Goal: Task Accomplishment & Management: Complete application form

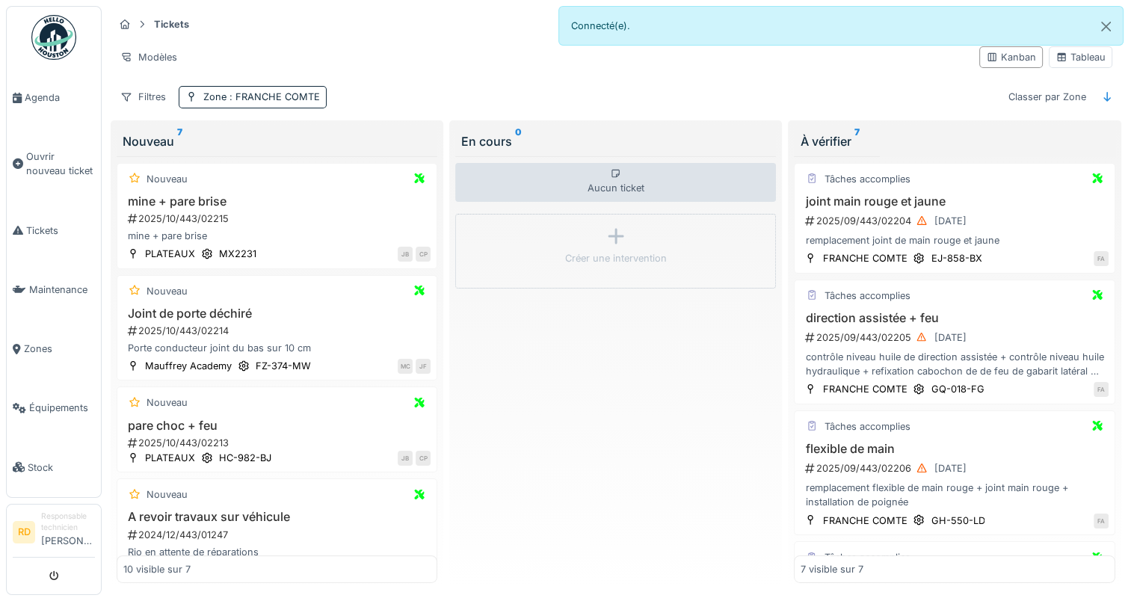
click at [605, 332] on div "Aucun ticket Créer une intervention" at bounding box center [615, 369] width 321 height 427
click at [908, 228] on div "joint main rouge et jaune 2025/09/443/02204 29/09/2025 remplacement joint de ma…" at bounding box center [954, 221] width 307 height 54
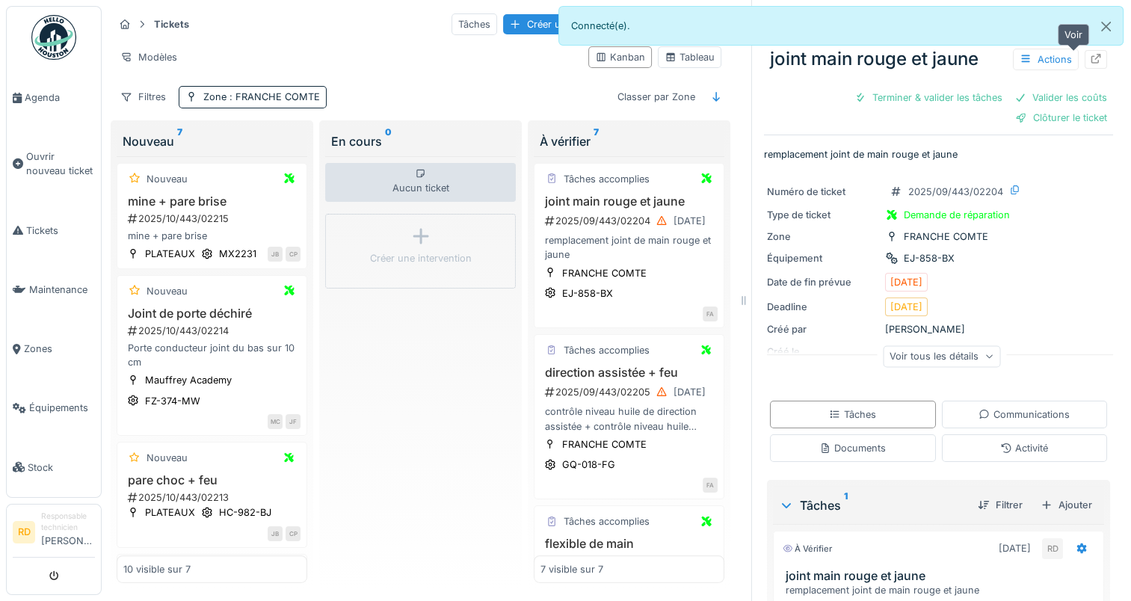
click at [1090, 61] on icon at bounding box center [1096, 59] width 12 height 10
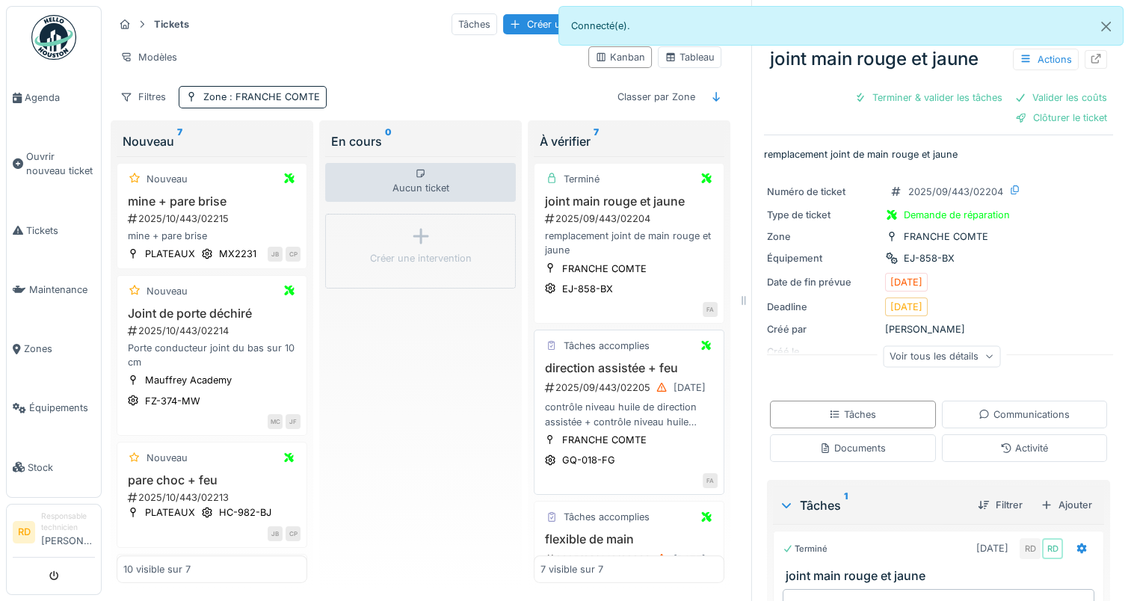
click at [602, 392] on div "2025/09/443/02205 29/09/2025" at bounding box center [630, 387] width 174 height 19
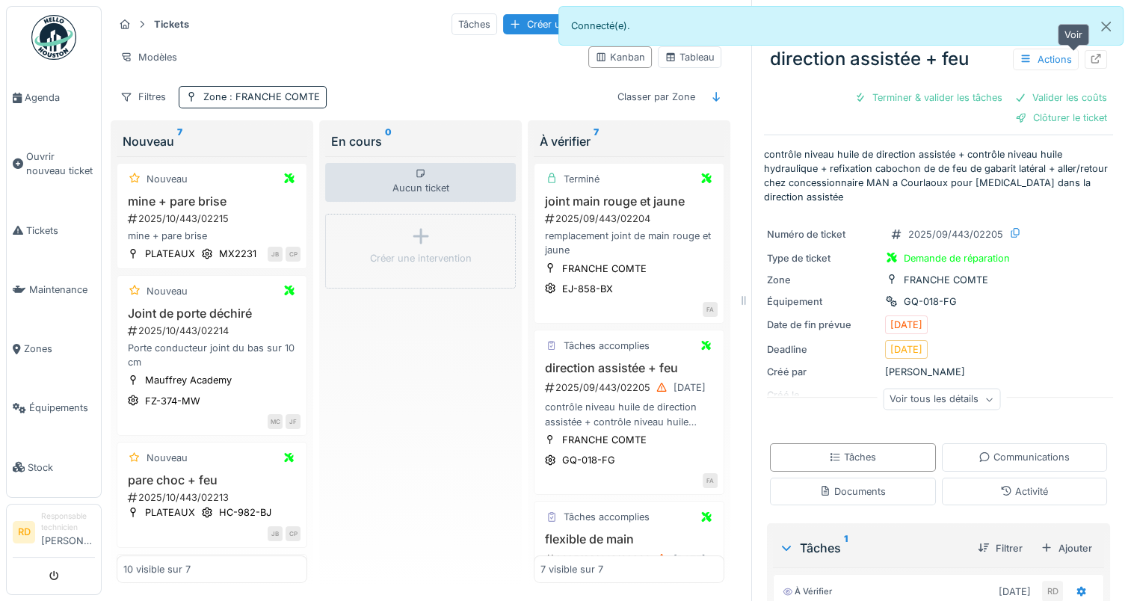
click at [1090, 60] on icon at bounding box center [1096, 59] width 12 height 10
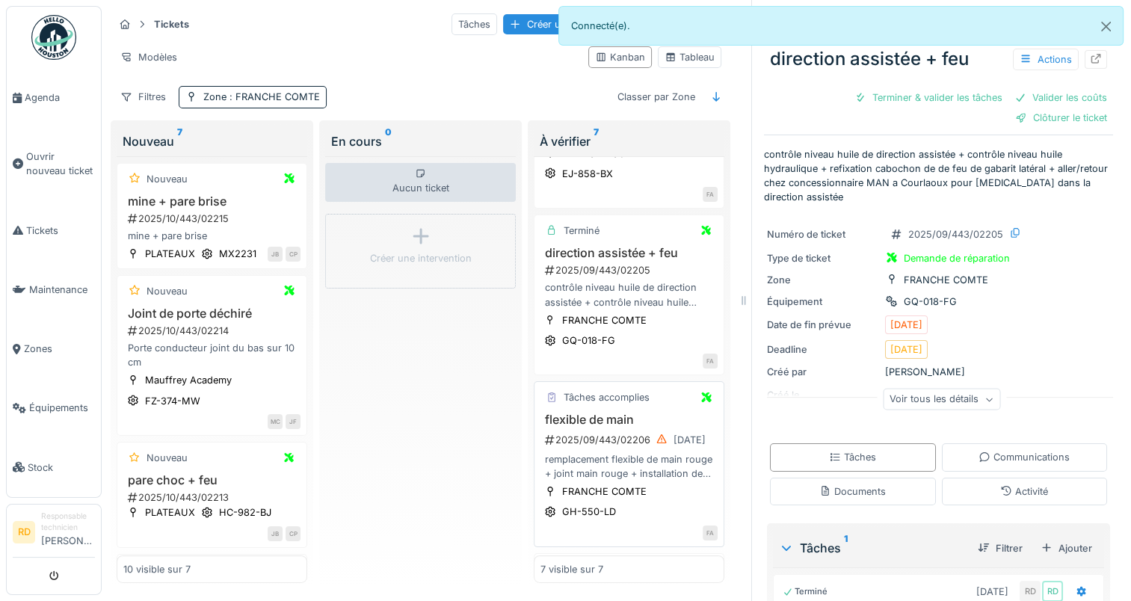
scroll to position [224, 0]
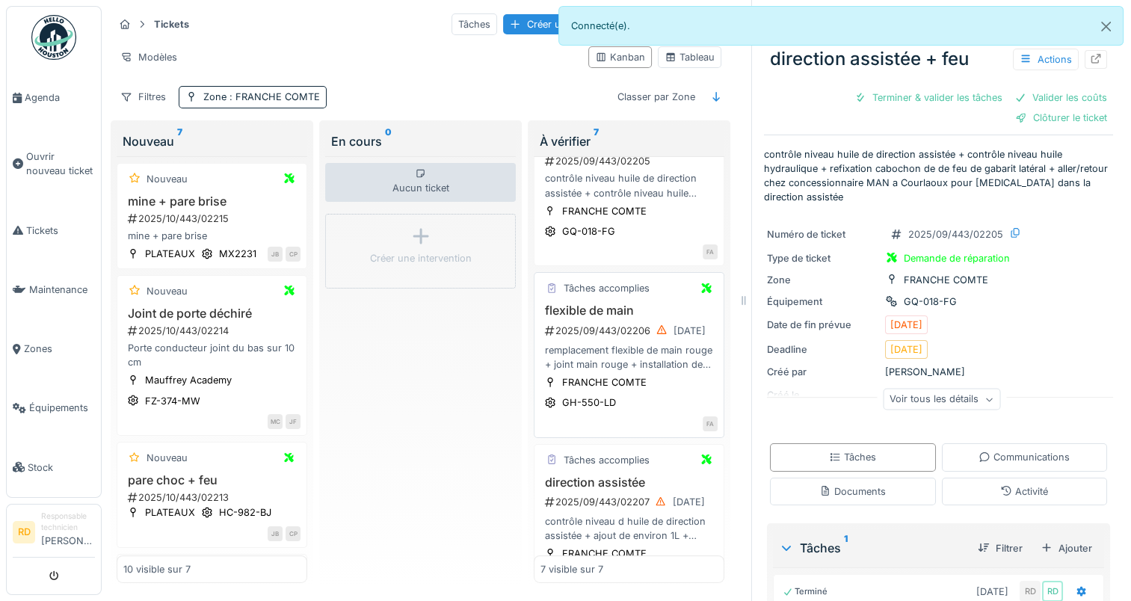
click at [608, 345] on div "remplacement flexible de main rouge + joint main rouge + installation de poignée" at bounding box center [628, 357] width 177 height 28
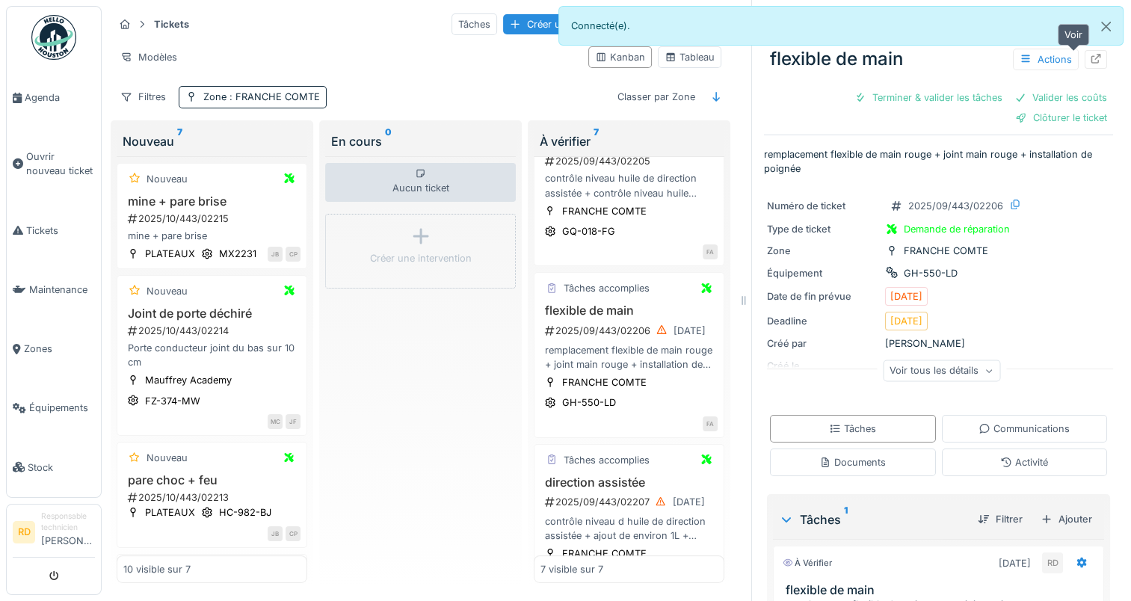
click at [1090, 61] on icon at bounding box center [1096, 59] width 12 height 10
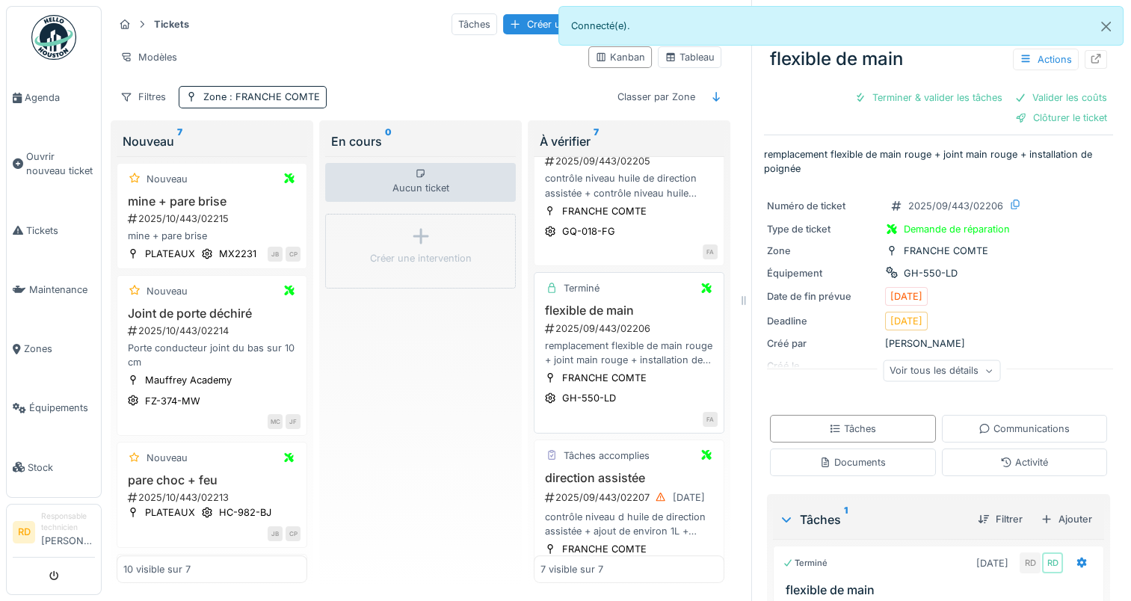
scroll to position [374, 0]
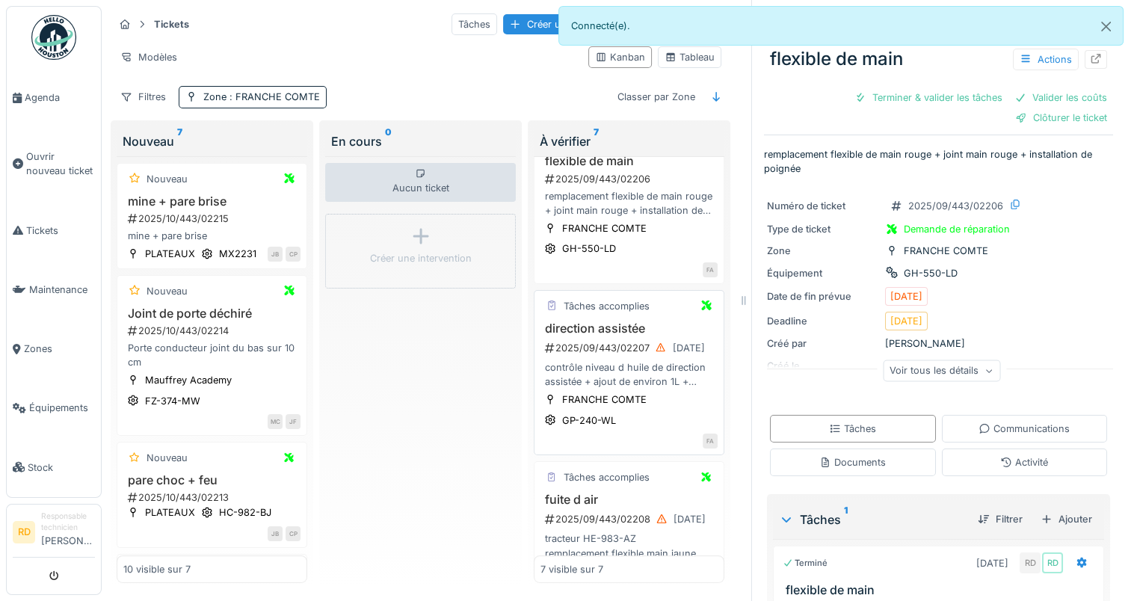
click at [603, 354] on div "direction assistée 2025/09/443/02207 29/09/2025 contrôle niveau d huile de dire…" at bounding box center [628, 355] width 177 height 68
click at [1091, 62] on icon at bounding box center [1096, 59] width 10 height 10
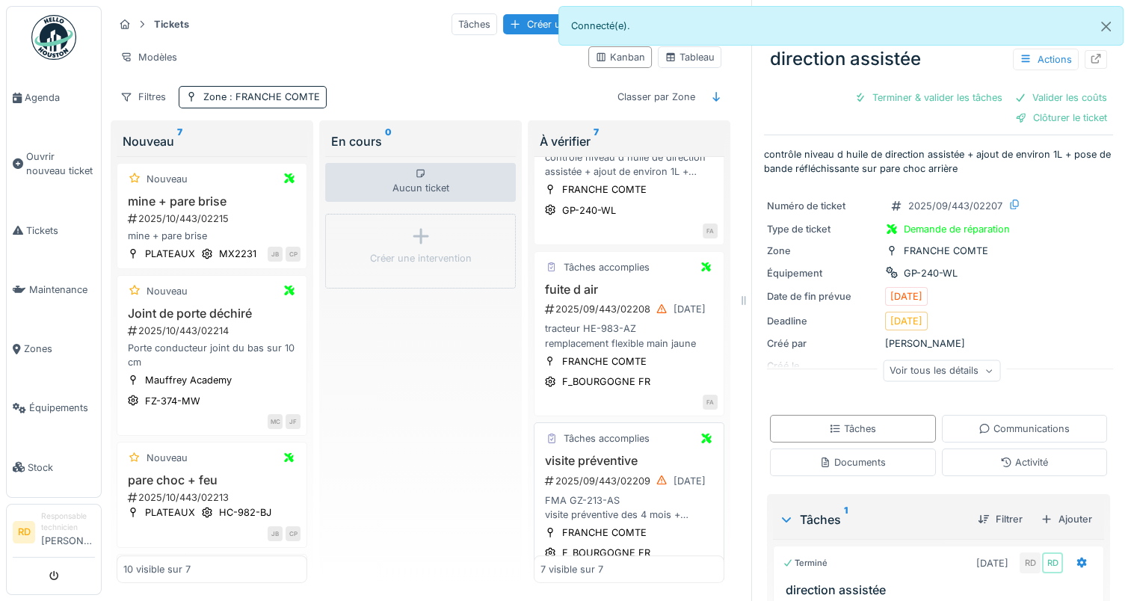
scroll to position [598, 0]
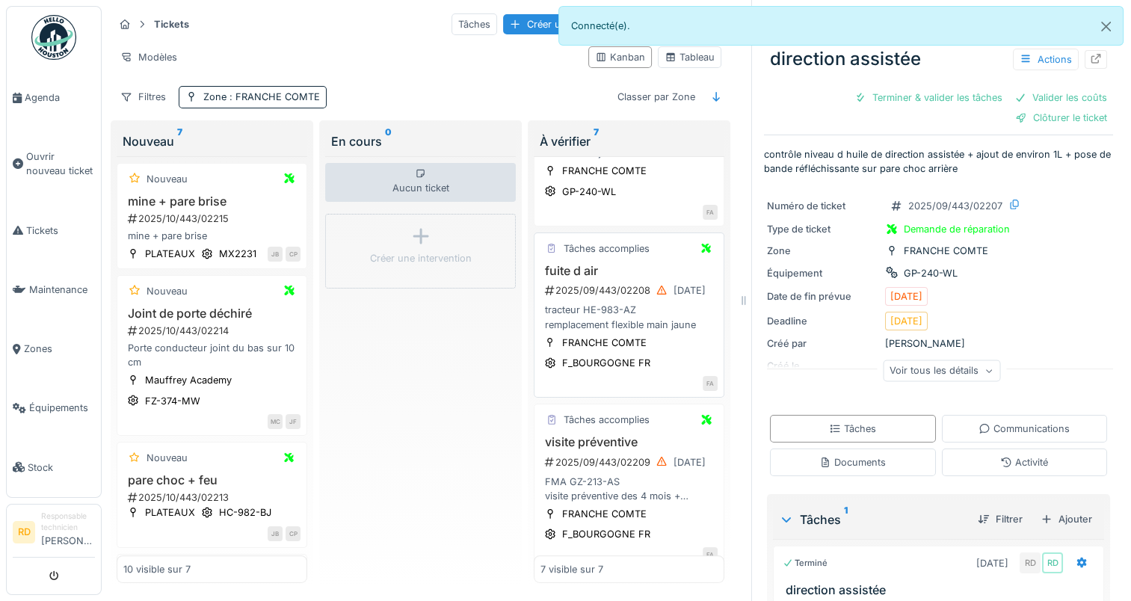
click at [605, 303] on div "tracteur HE-983-AZ remplacement flexible main jaune" at bounding box center [628, 317] width 177 height 28
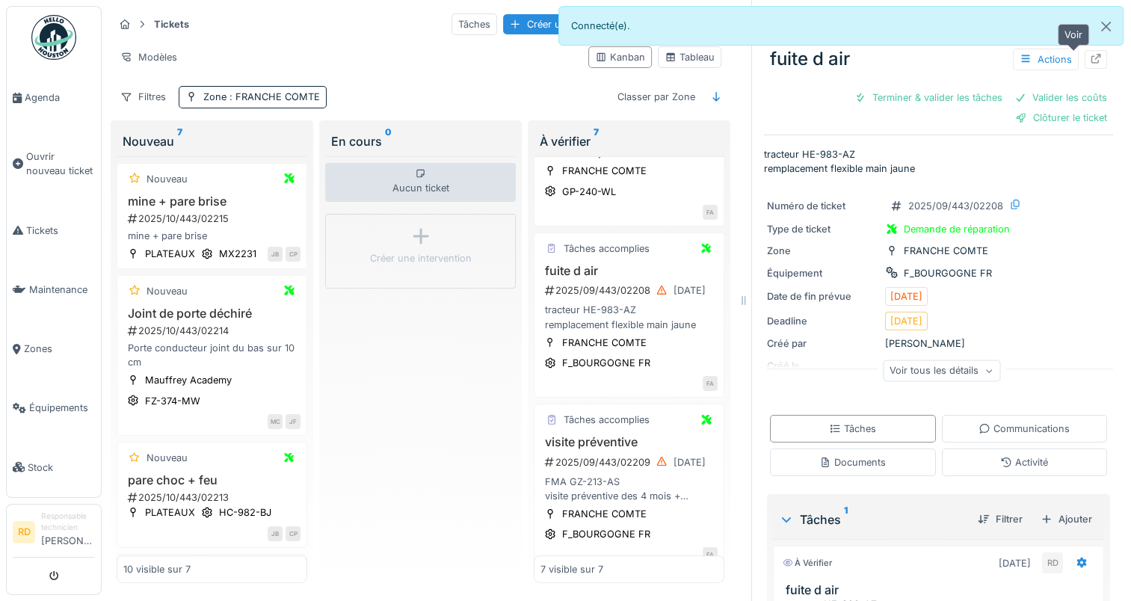
click at [1091, 58] on icon at bounding box center [1096, 59] width 10 height 10
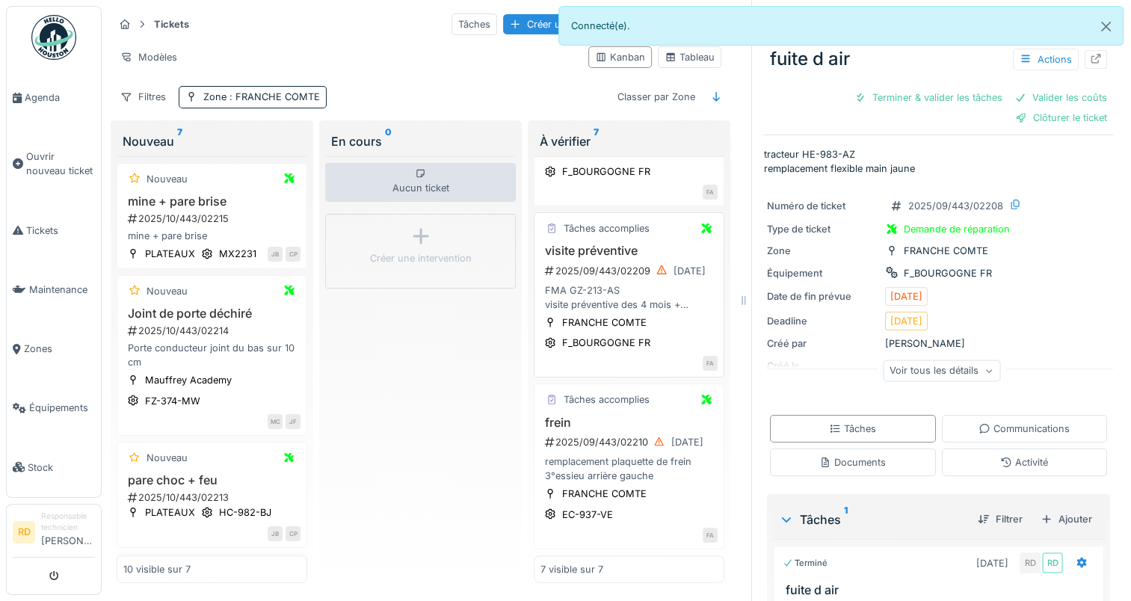
scroll to position [640, 0]
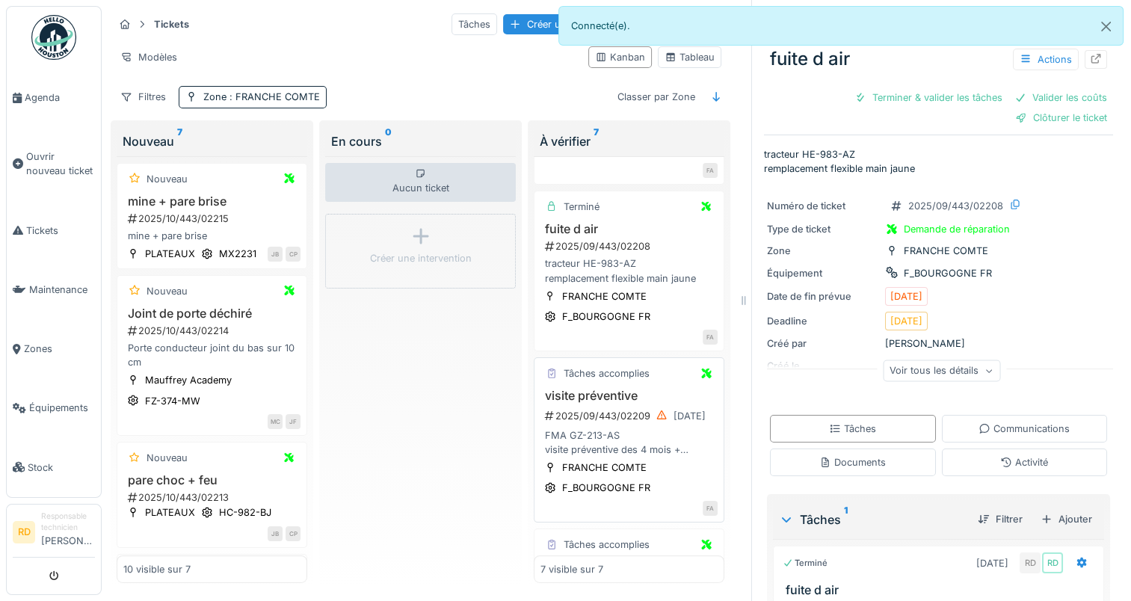
click at [593, 428] on div "FMA GZ-213-AS visite préventive des 4 mois + création et installation de 2 feu …" at bounding box center [628, 442] width 177 height 28
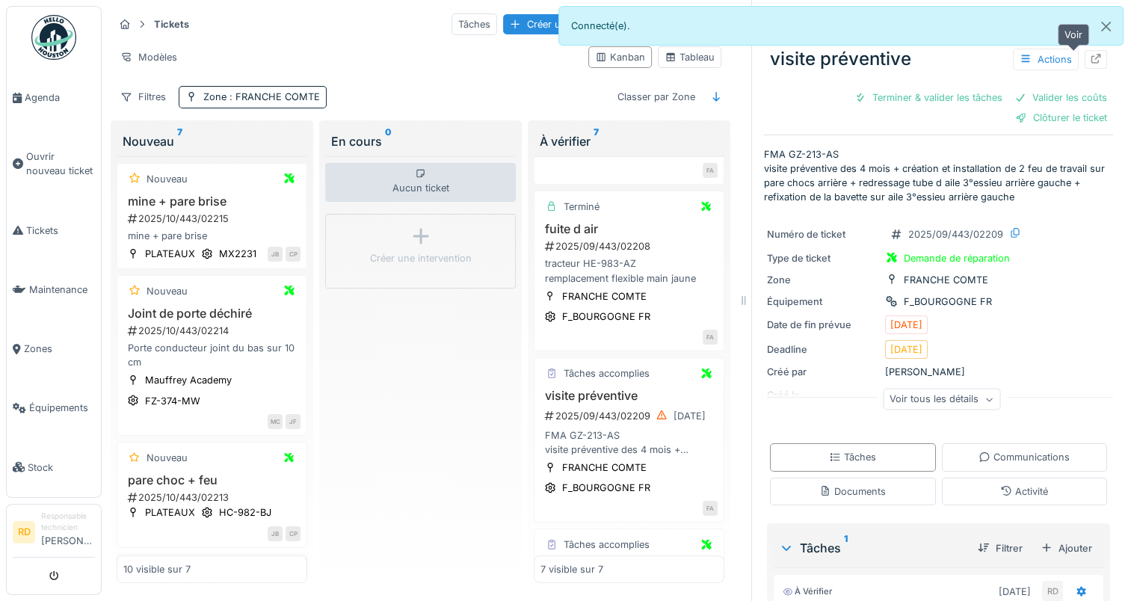
click at [1090, 60] on icon at bounding box center [1096, 59] width 12 height 10
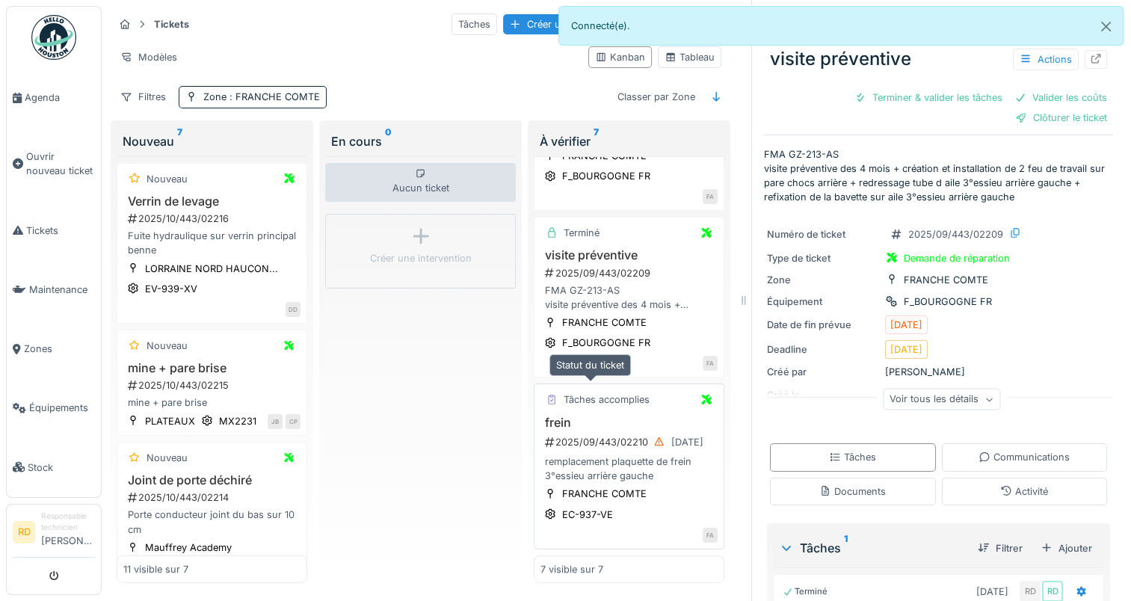
scroll to position [11, 0]
click at [592, 431] on div "frein 2025/09/443/02210 29/09/2025 remplacement plaquette de frein 3°essieu arr…" at bounding box center [628, 450] width 177 height 68
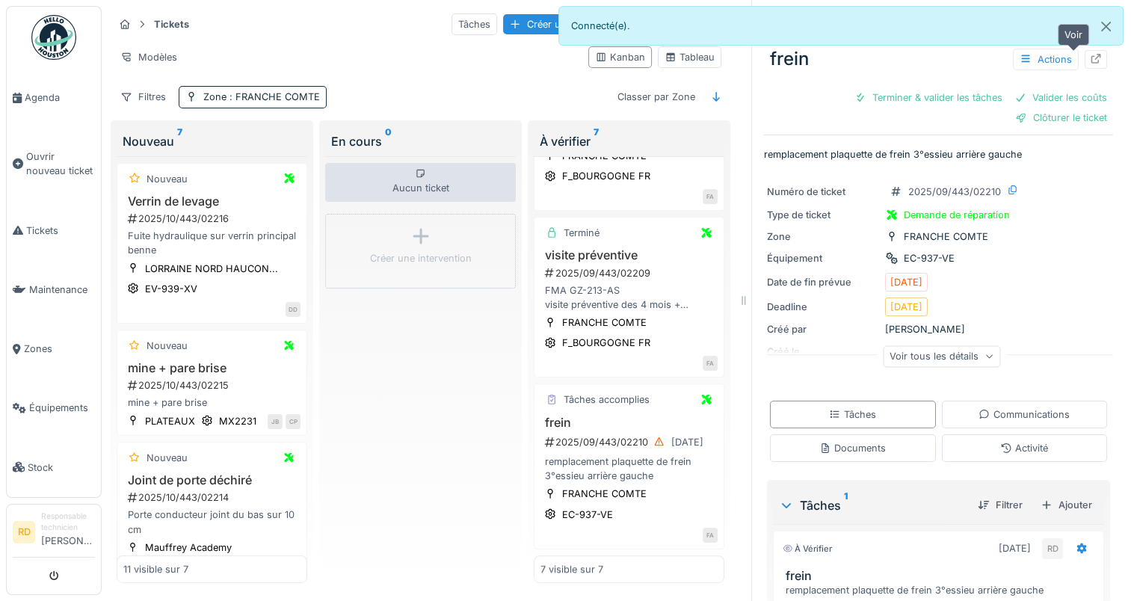
click at [1090, 53] on div at bounding box center [1096, 59] width 12 height 14
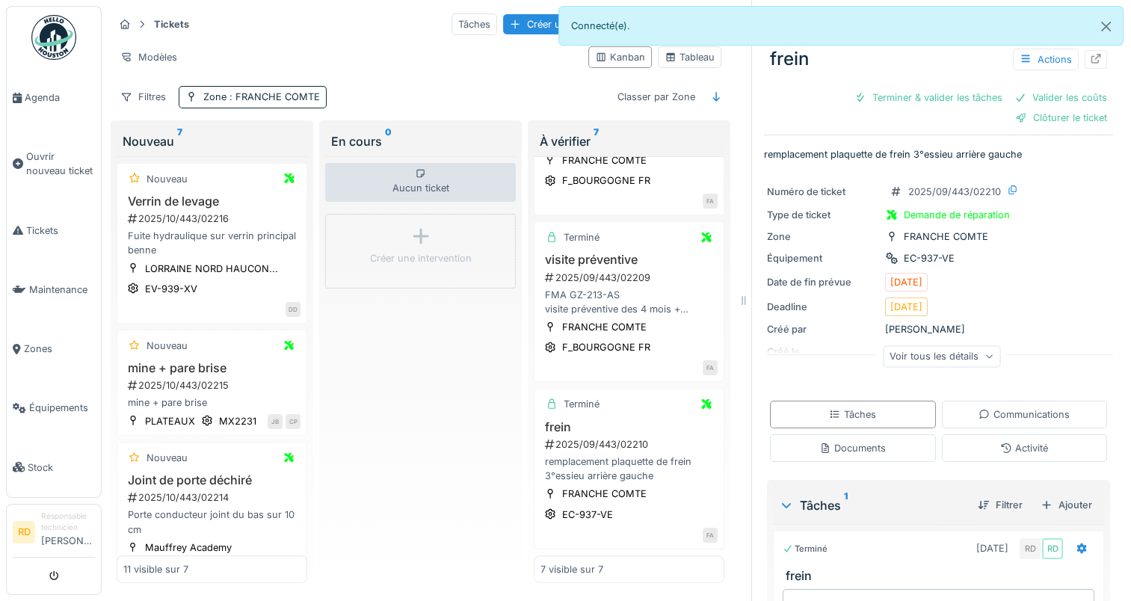
scroll to position [769, 0]
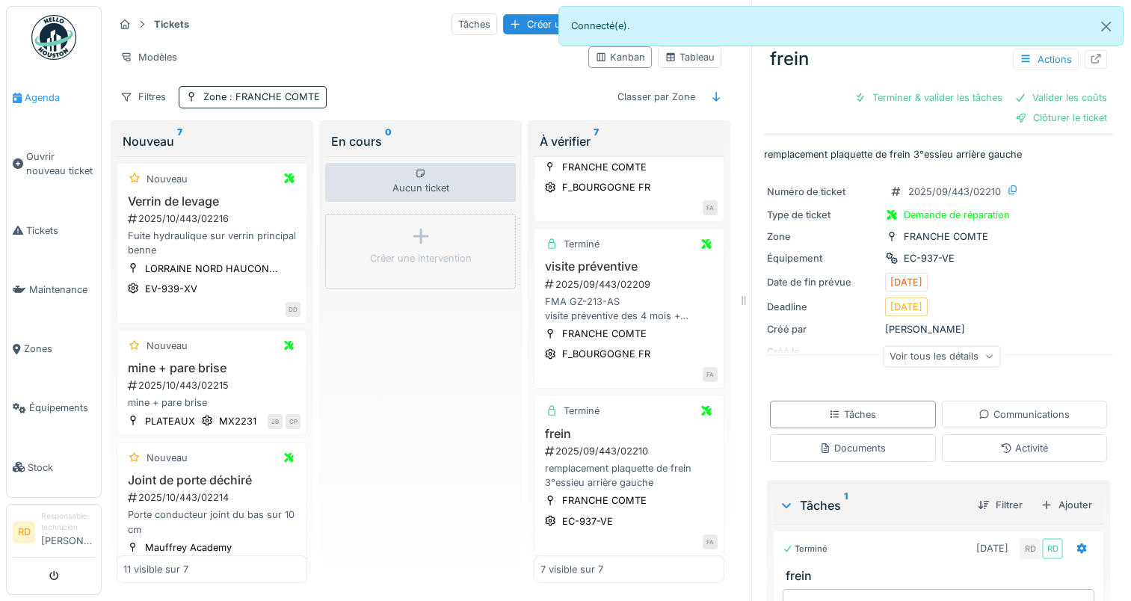
click at [34, 93] on span "Agenda" at bounding box center [60, 97] width 70 height 14
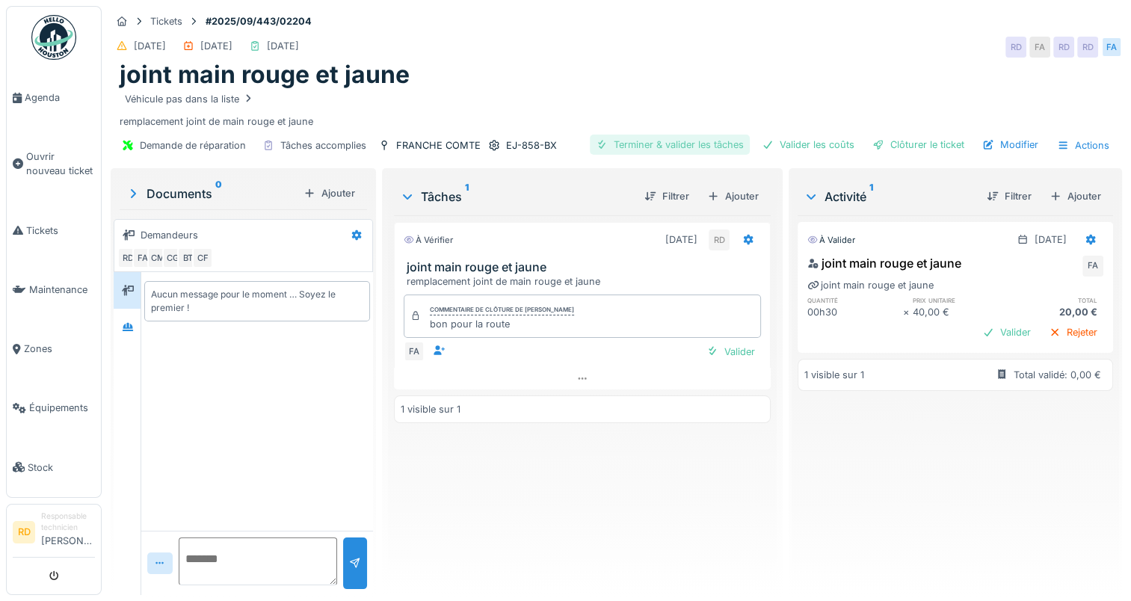
click at [655, 145] on div "Terminer & valider les tâches" at bounding box center [670, 145] width 160 height 20
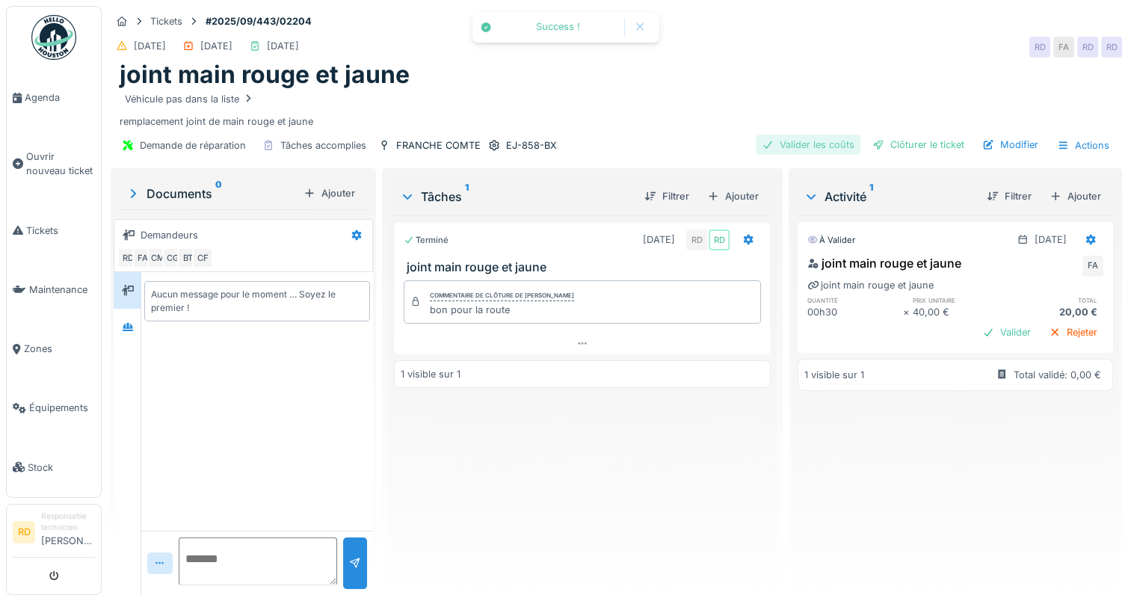
click at [814, 146] on div "Valider les coûts" at bounding box center [808, 145] width 105 height 20
click at [899, 141] on div "Clôturer le ticket" at bounding box center [918, 145] width 104 height 20
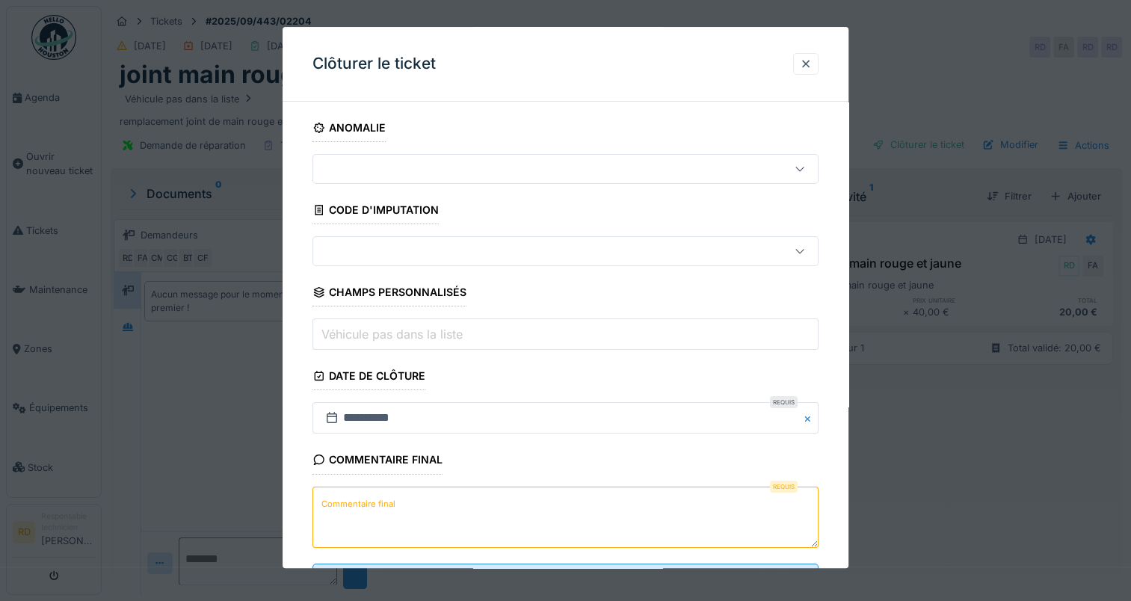
click at [349, 499] on label "Commentaire final" at bounding box center [358, 504] width 80 height 19
click at [349, 499] on textarea "Commentaire final" at bounding box center [565, 517] width 506 height 61
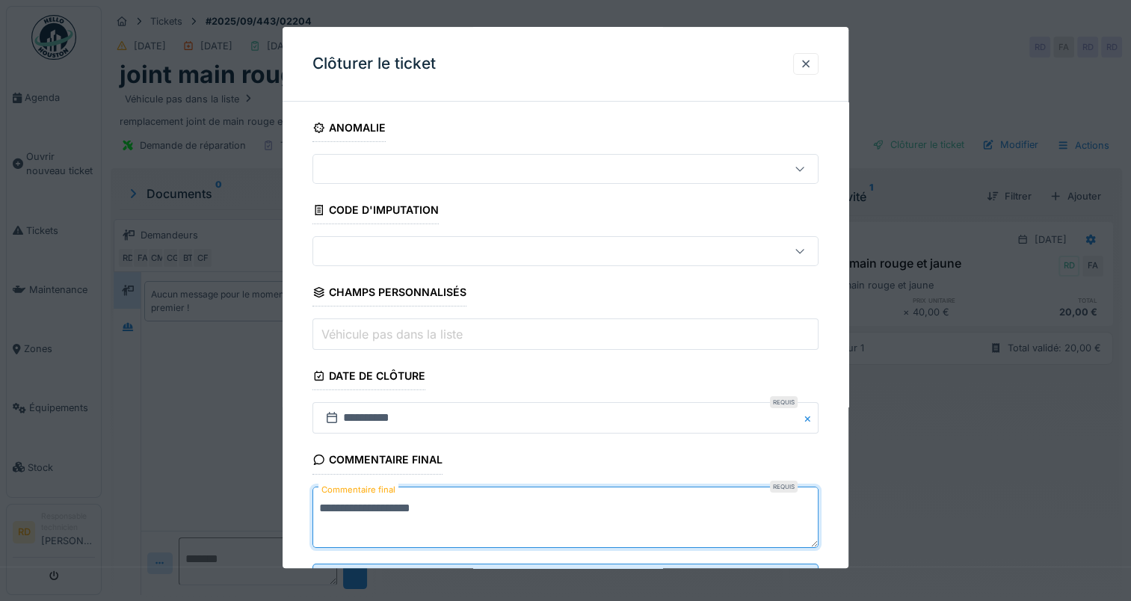
scroll to position [66, 0]
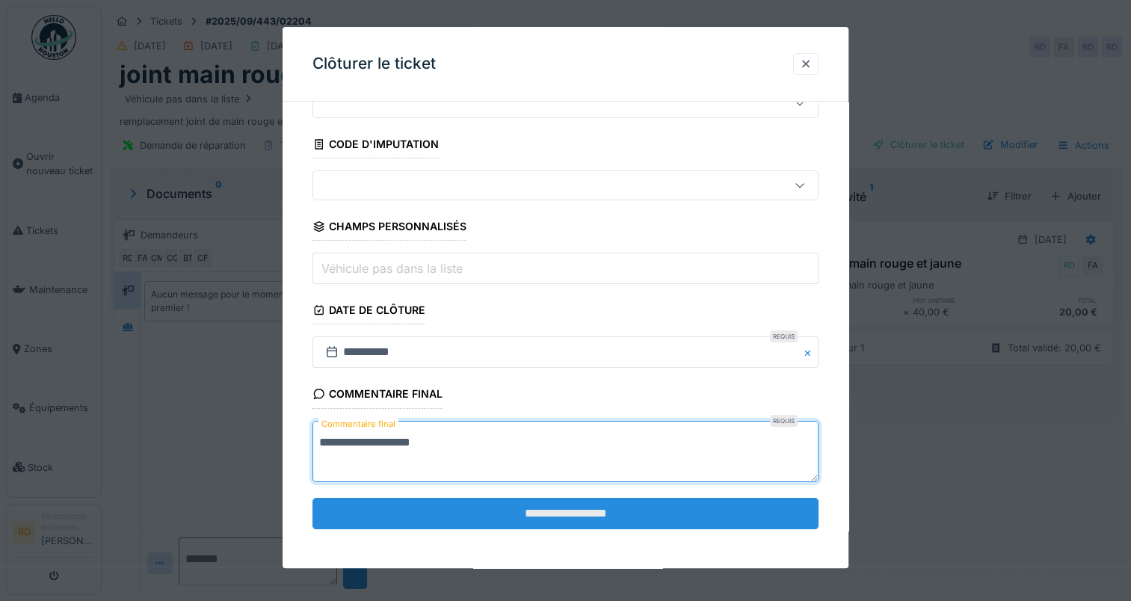
type textarea "**********"
click at [555, 513] on input "**********" at bounding box center [565, 513] width 506 height 31
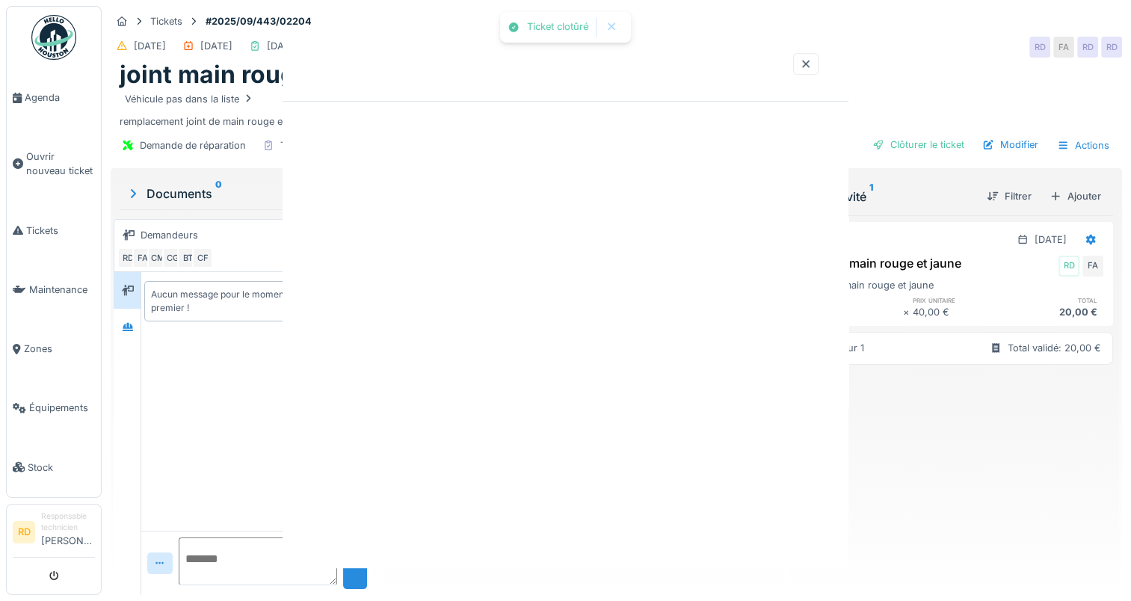
scroll to position [0, 0]
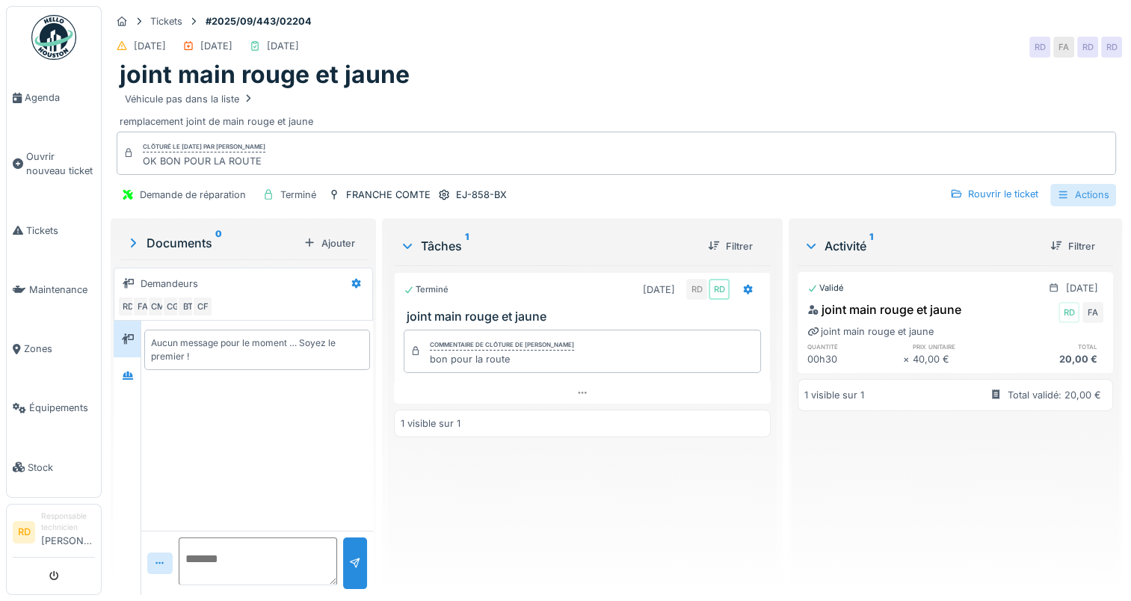
click at [1062, 197] on div "Actions" at bounding box center [1083, 195] width 66 height 22
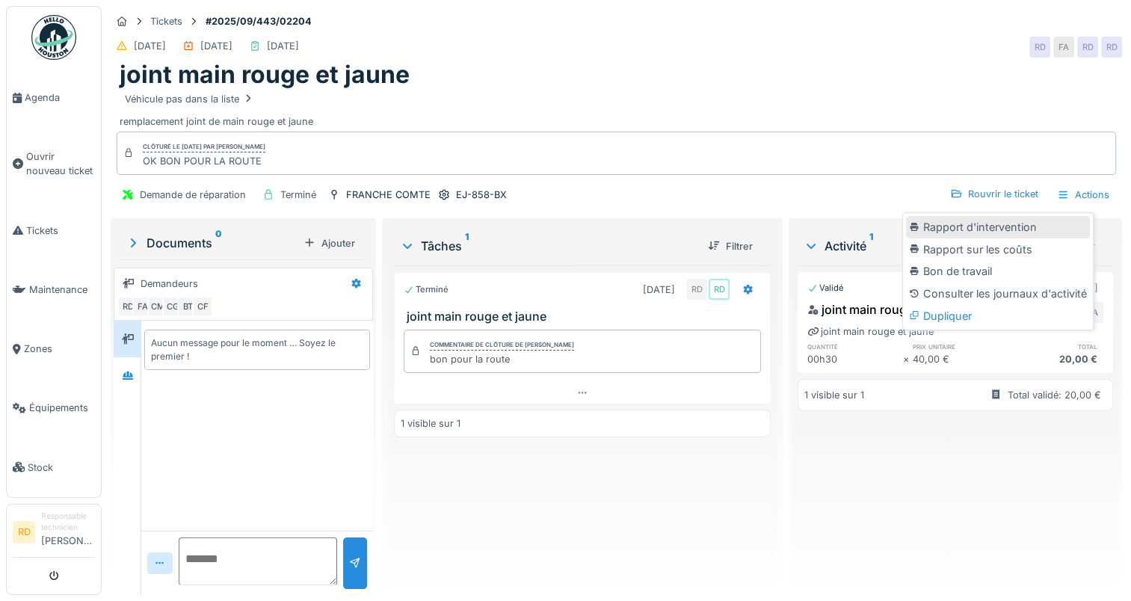
click at [1023, 227] on div "Rapport d'intervention" at bounding box center [998, 227] width 184 height 22
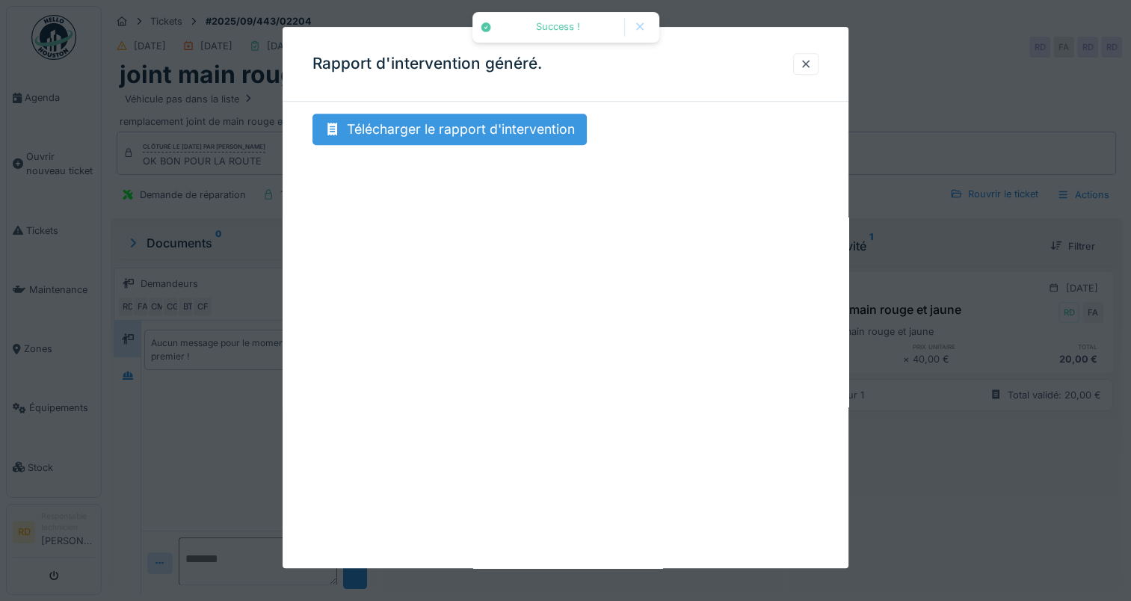
click at [413, 126] on div "Télécharger le rapport d'intervention" at bounding box center [449, 129] width 274 height 31
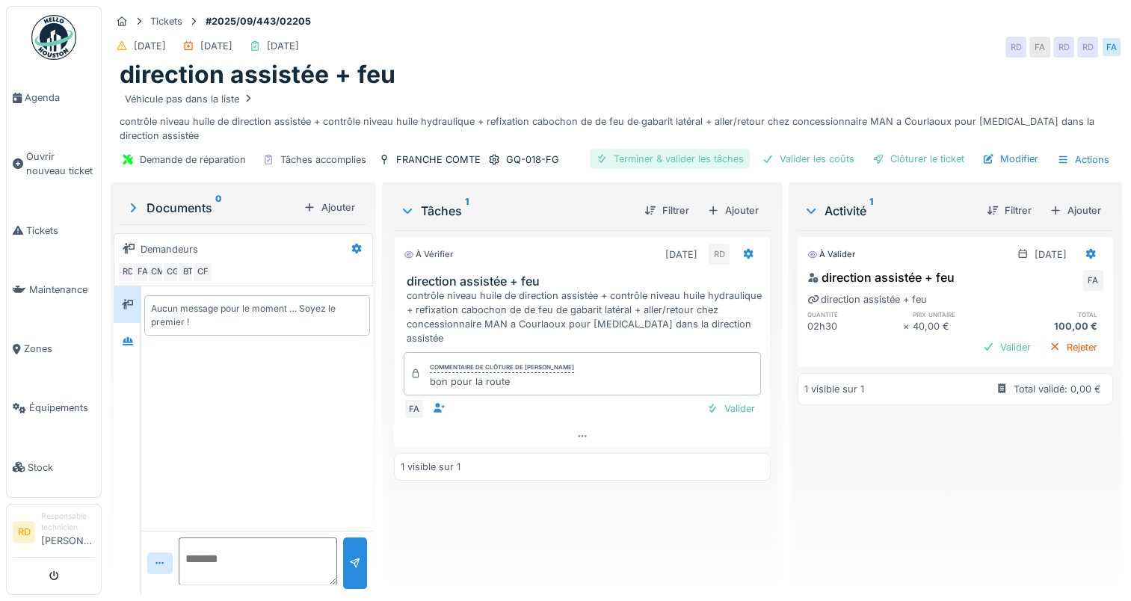
click at [668, 159] on div "Terminer & valider les tâches" at bounding box center [670, 159] width 160 height 20
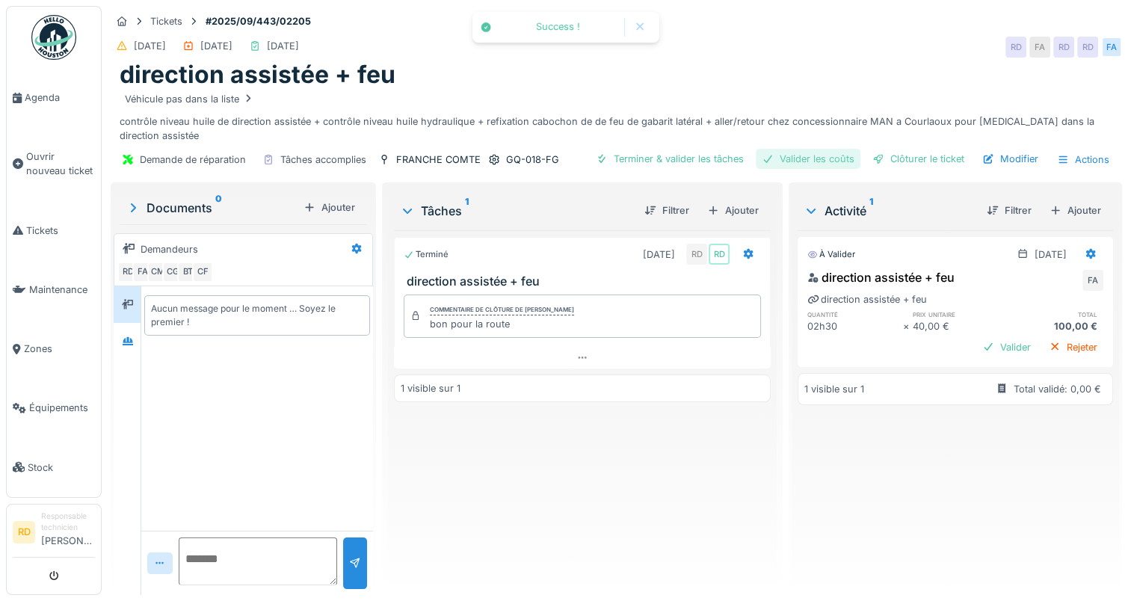
click at [789, 155] on div "Valider les coûts" at bounding box center [808, 159] width 105 height 20
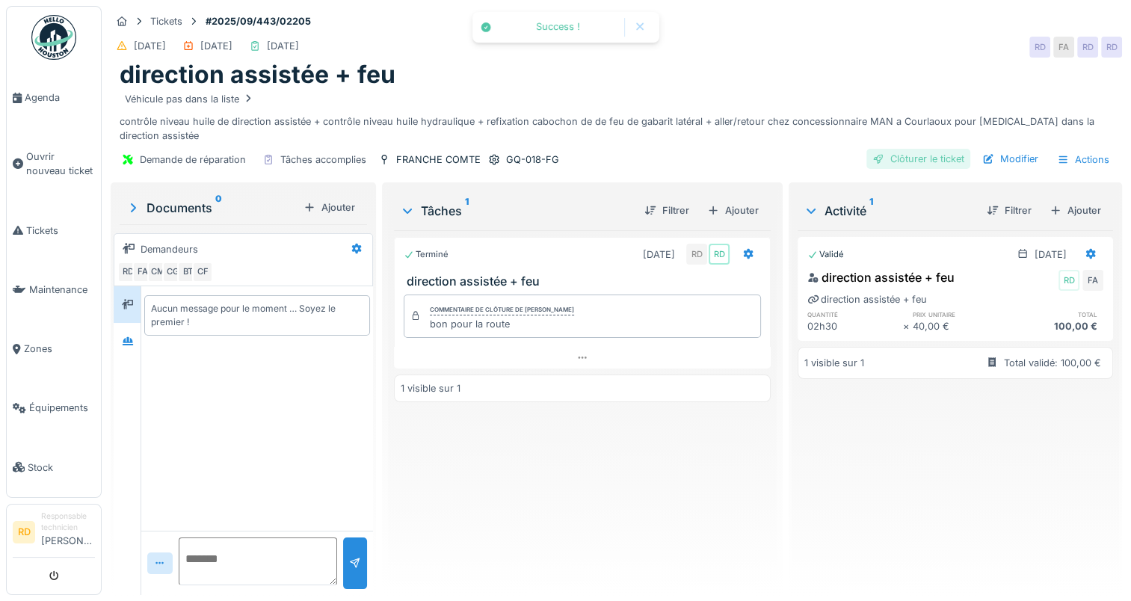
click at [917, 158] on div "Clôturer le ticket" at bounding box center [918, 159] width 104 height 20
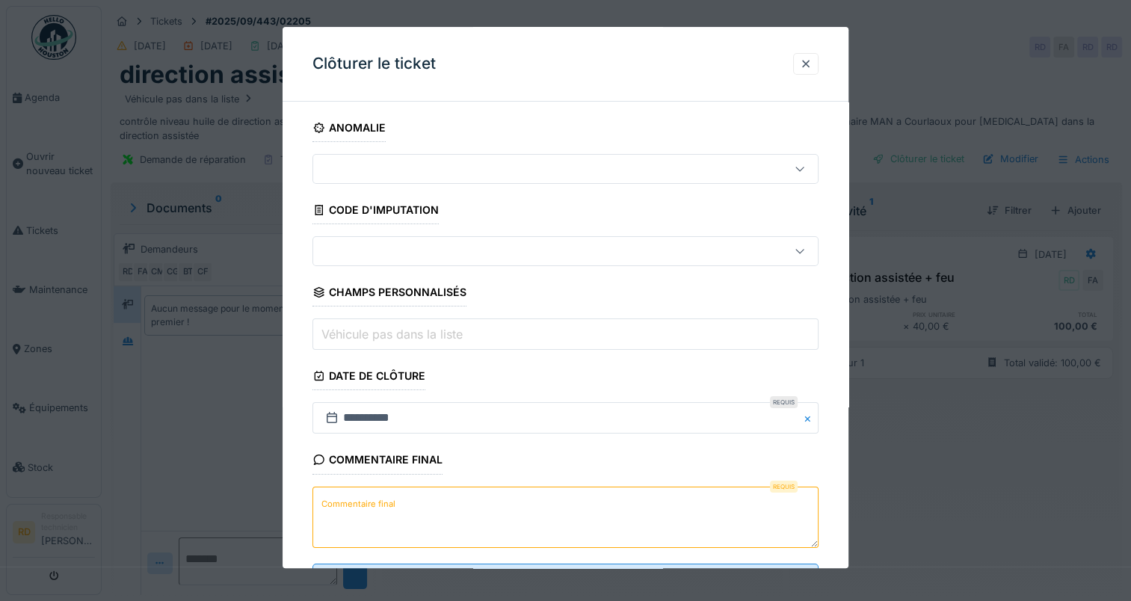
click at [354, 503] on label "Commentaire final" at bounding box center [358, 504] width 80 height 19
click at [354, 503] on textarea "Commentaire final" at bounding box center [565, 517] width 506 height 61
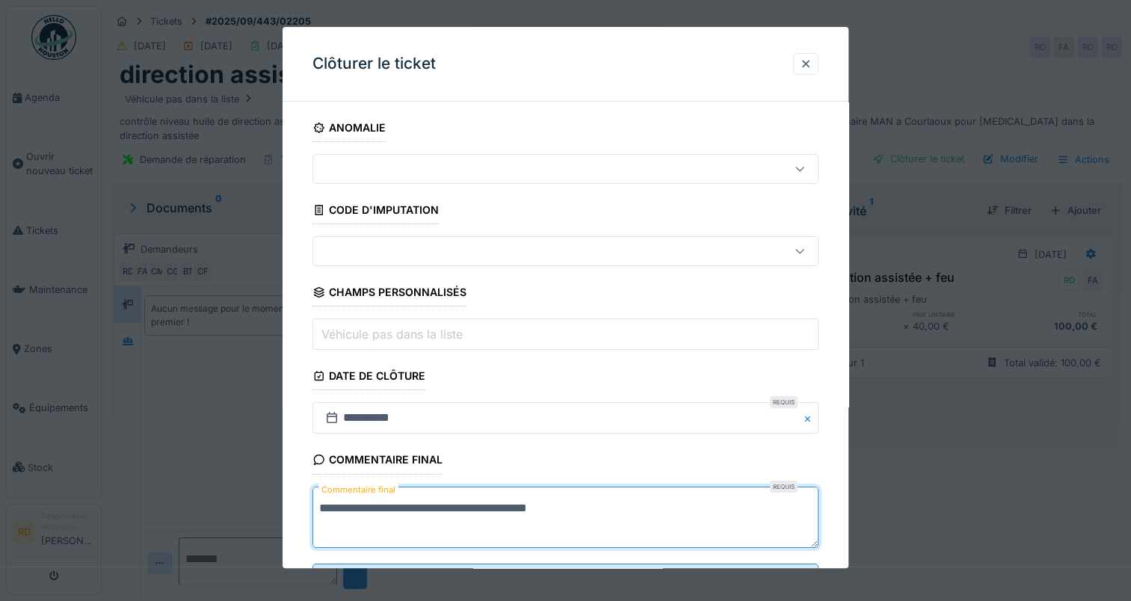
scroll to position [66, 0]
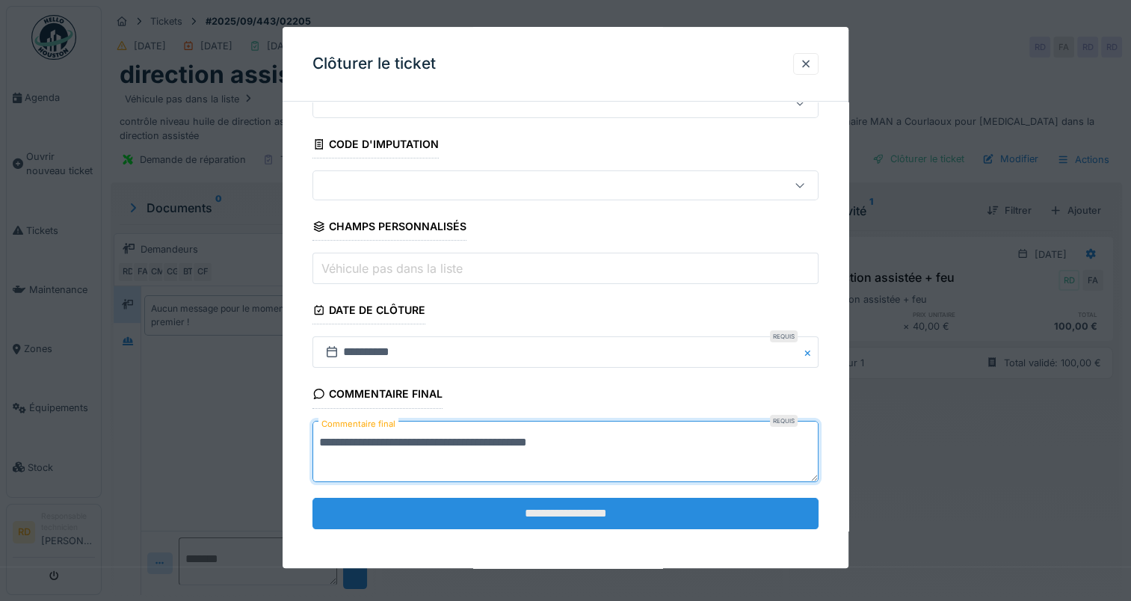
type textarea "**********"
click at [545, 505] on input "**********" at bounding box center [565, 513] width 506 height 31
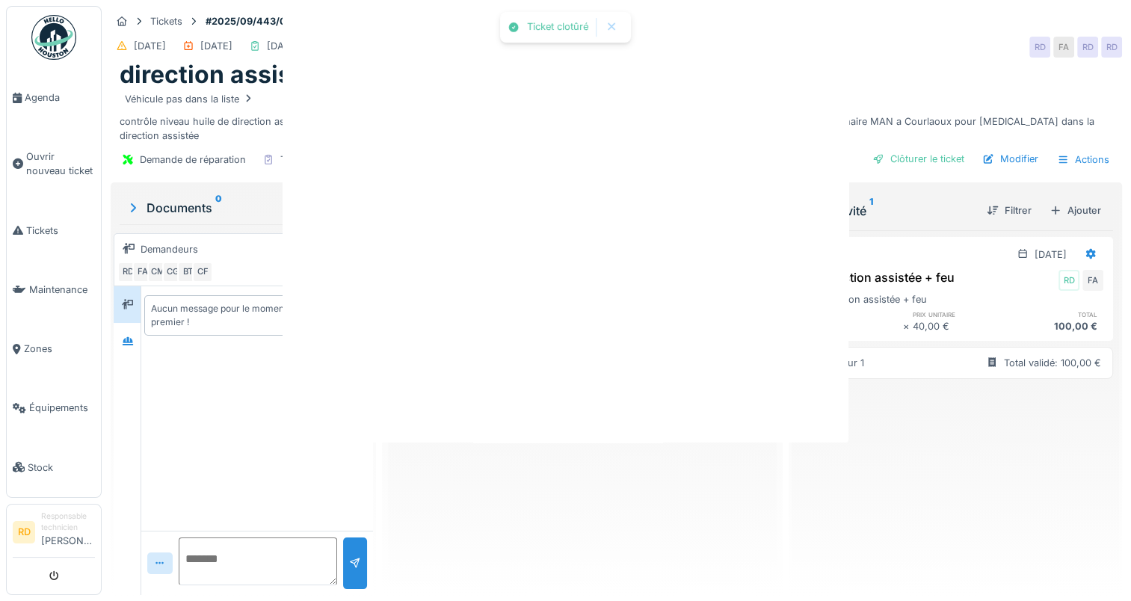
scroll to position [0, 0]
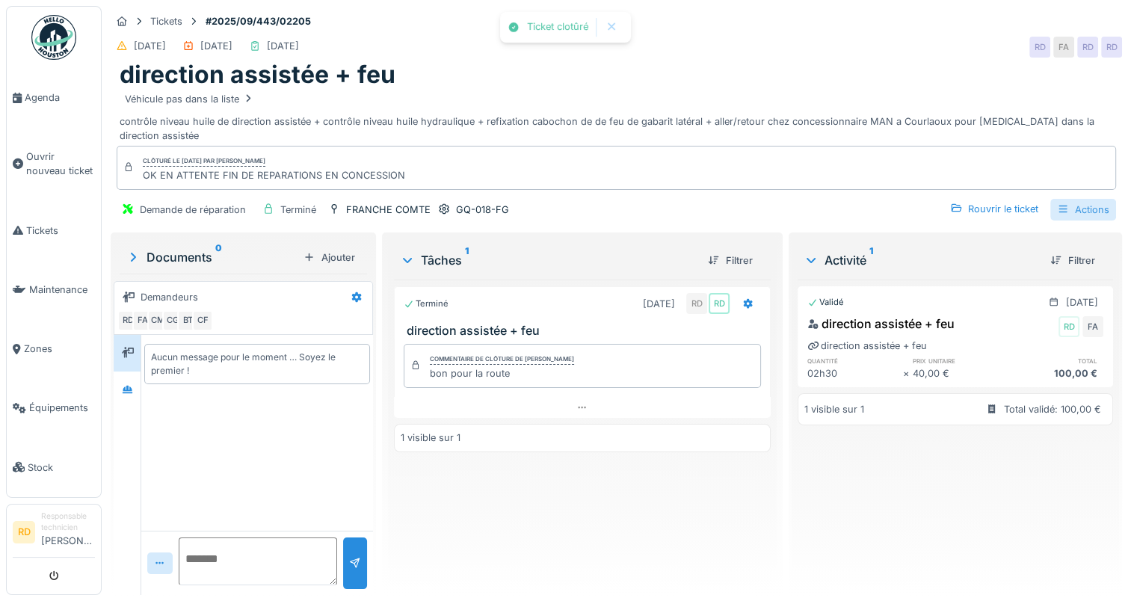
click at [1082, 199] on div "Actions" at bounding box center [1083, 210] width 66 height 22
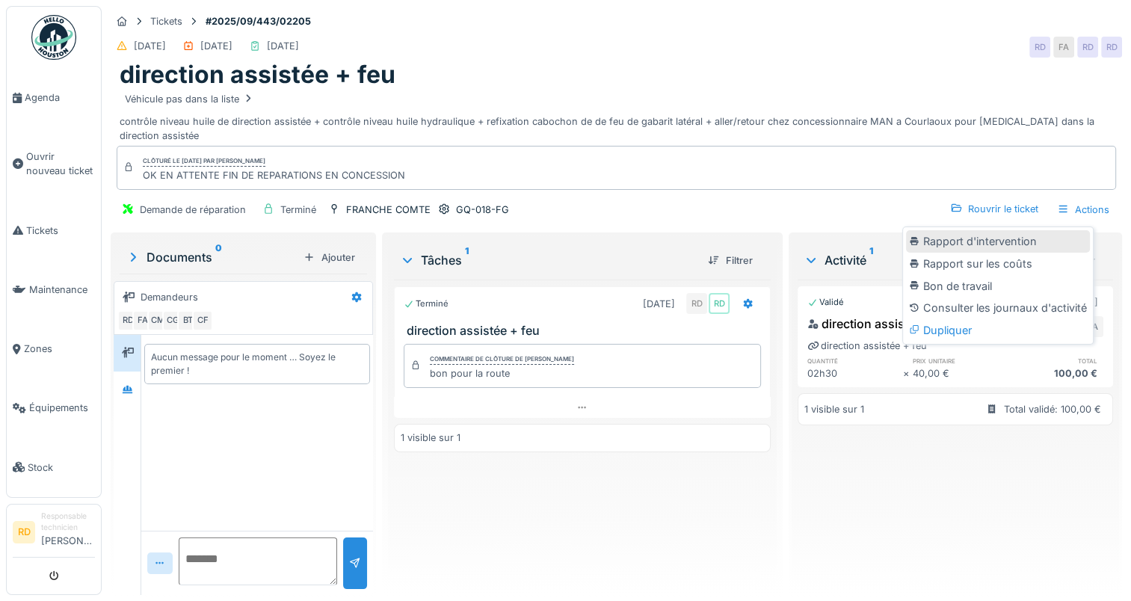
click at [996, 230] on div "Rapport d'intervention" at bounding box center [998, 241] width 184 height 22
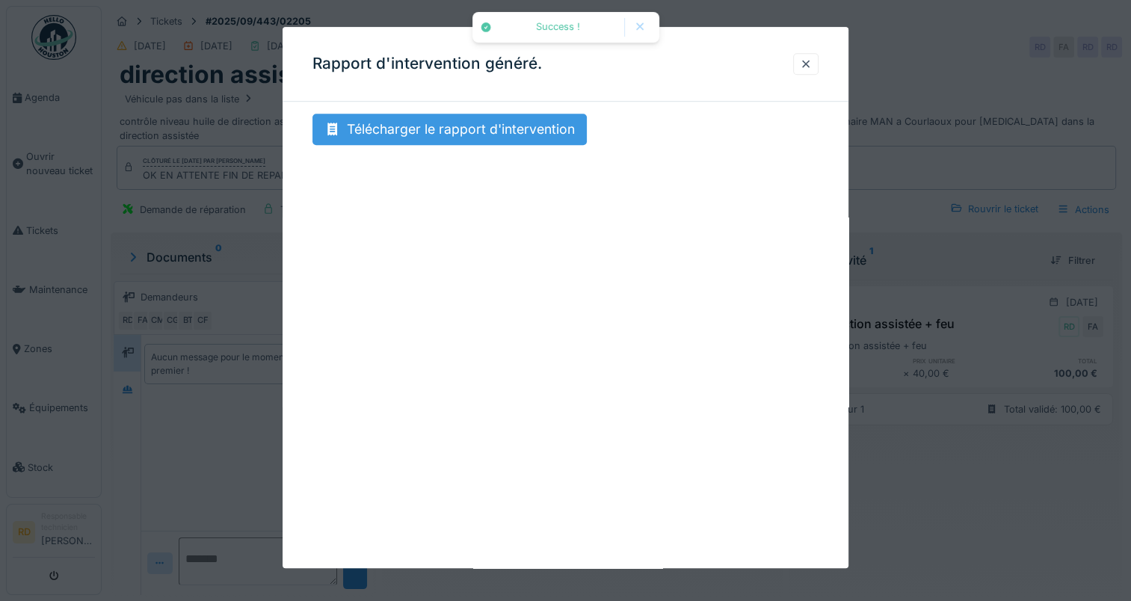
click at [496, 117] on div "Télécharger le rapport d'intervention" at bounding box center [449, 129] width 274 height 31
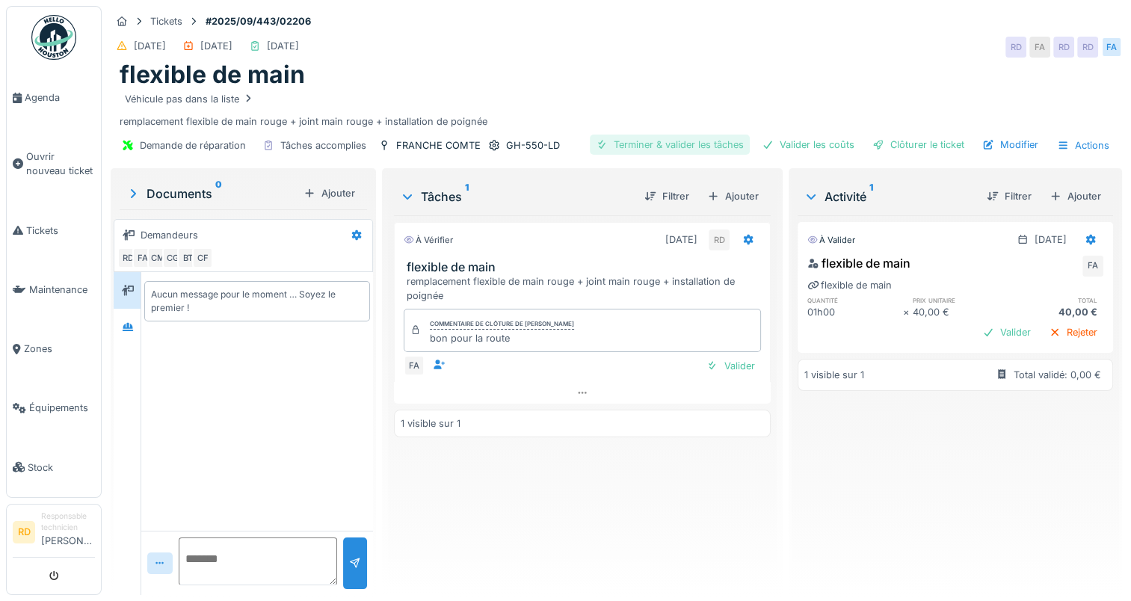
click at [642, 141] on div "Terminer & valider les tâches" at bounding box center [670, 145] width 160 height 20
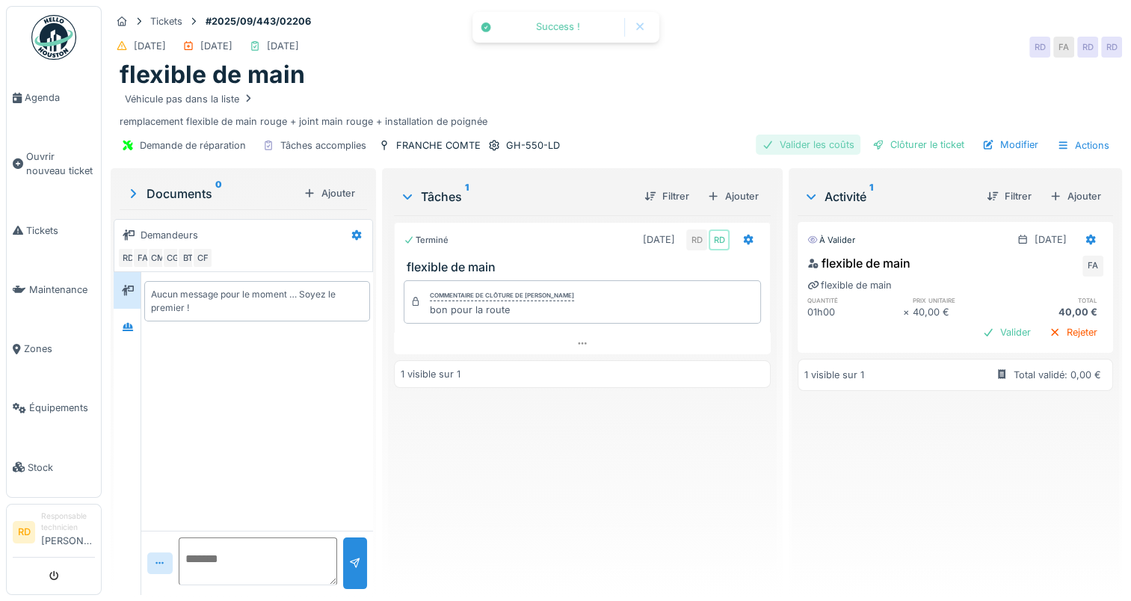
click at [807, 148] on div "Valider les coûts" at bounding box center [808, 145] width 105 height 20
click at [916, 144] on div "Clôturer le ticket" at bounding box center [918, 145] width 104 height 20
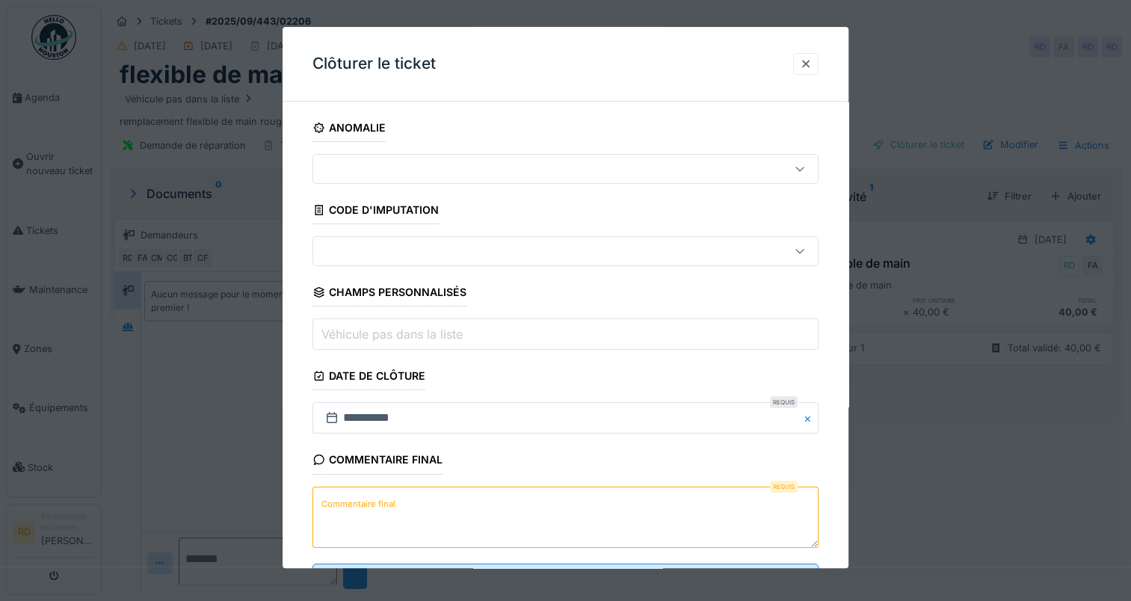
click at [384, 495] on label "Commentaire final" at bounding box center [358, 504] width 80 height 19
click at [384, 493] on textarea "Commentaire final" at bounding box center [565, 517] width 506 height 61
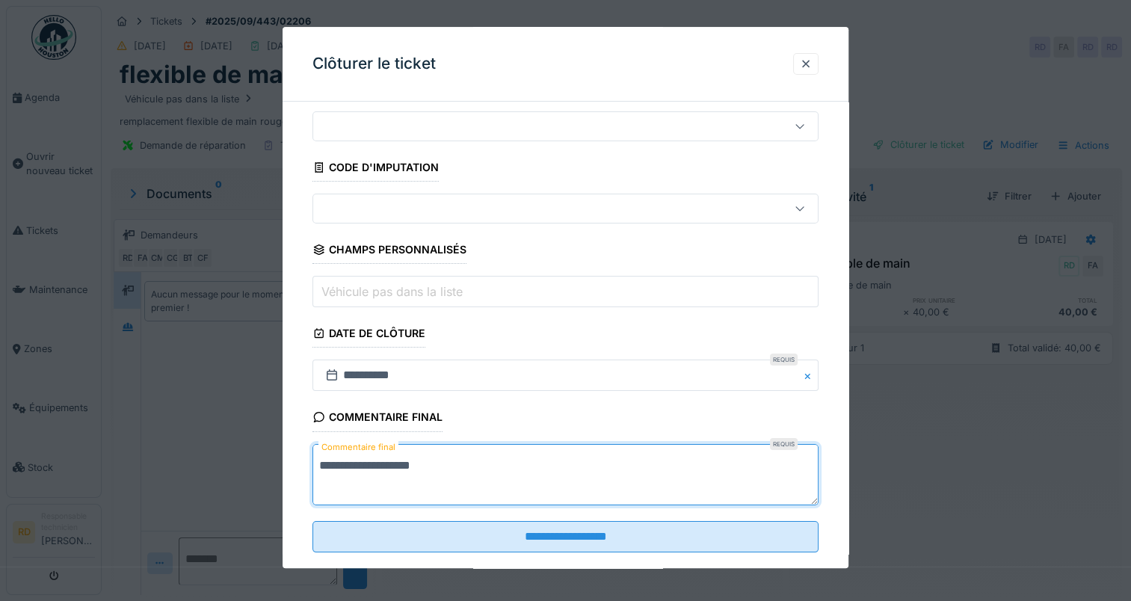
scroll to position [66, 0]
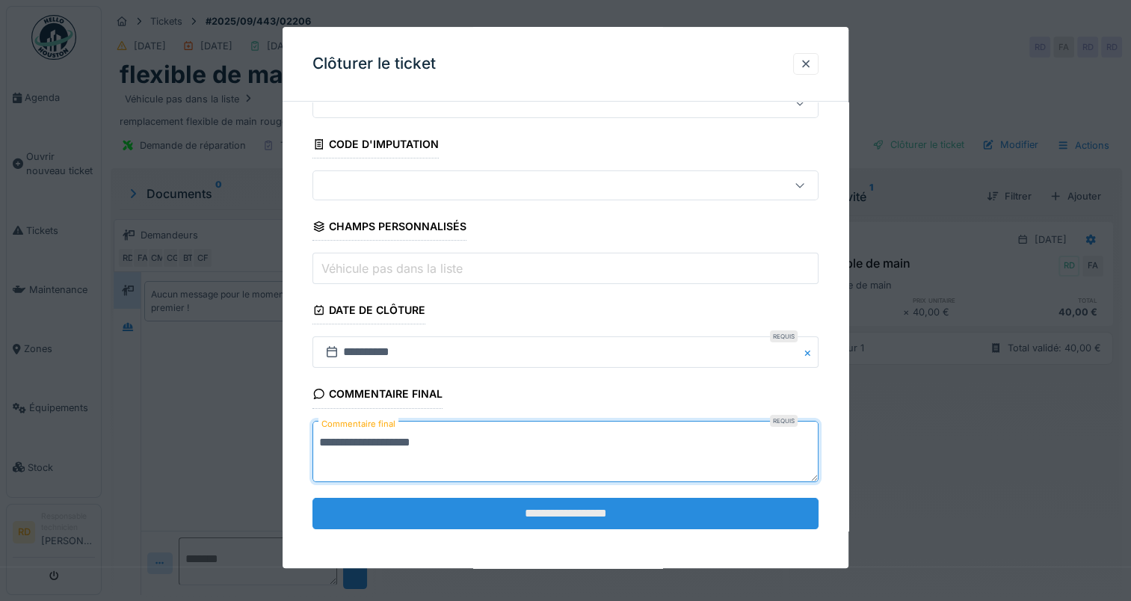
type textarea "**********"
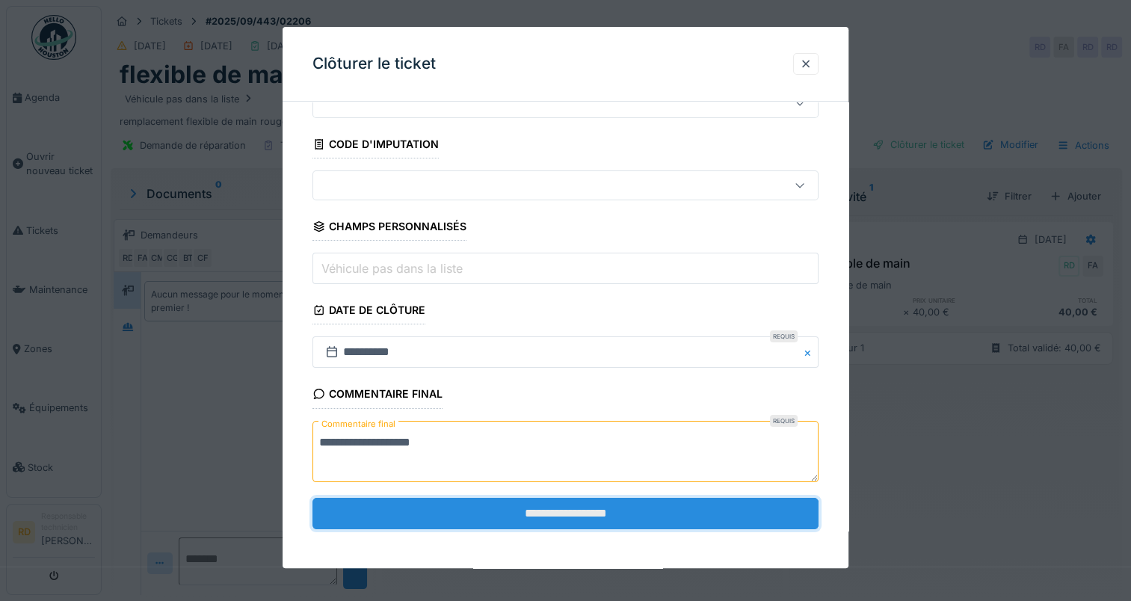
click at [480, 520] on input "**********" at bounding box center [565, 513] width 506 height 31
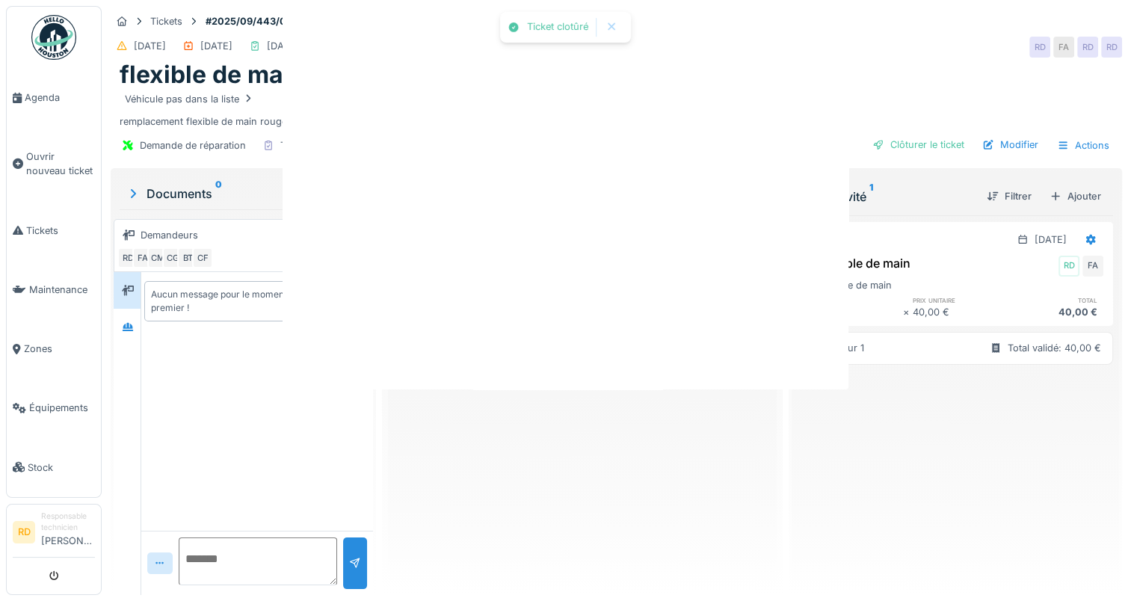
scroll to position [0, 0]
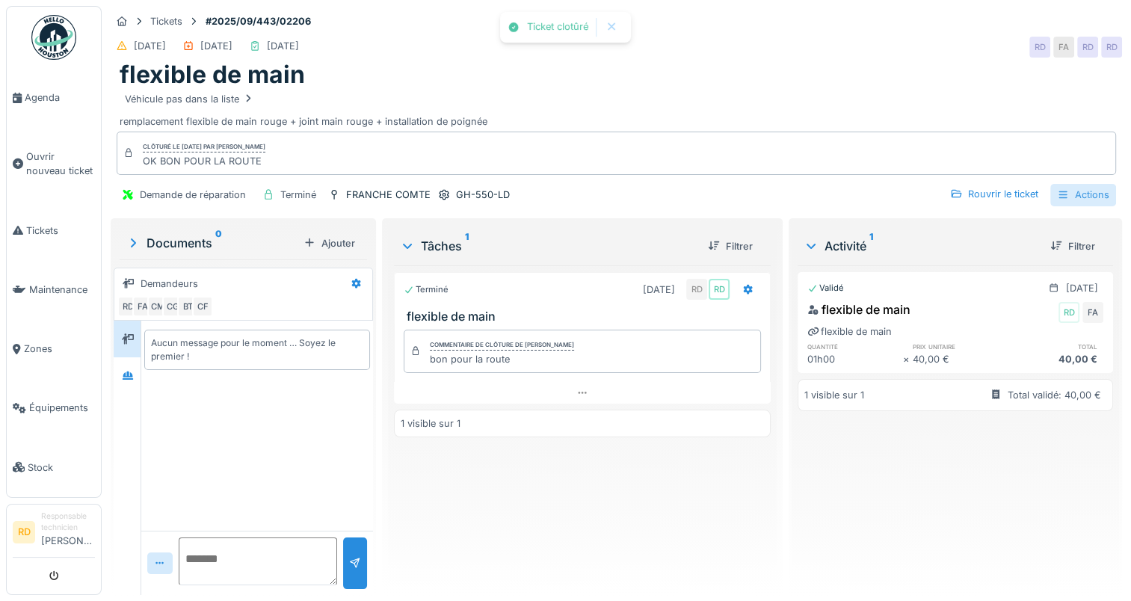
click at [1079, 193] on div "Actions" at bounding box center [1083, 195] width 66 height 22
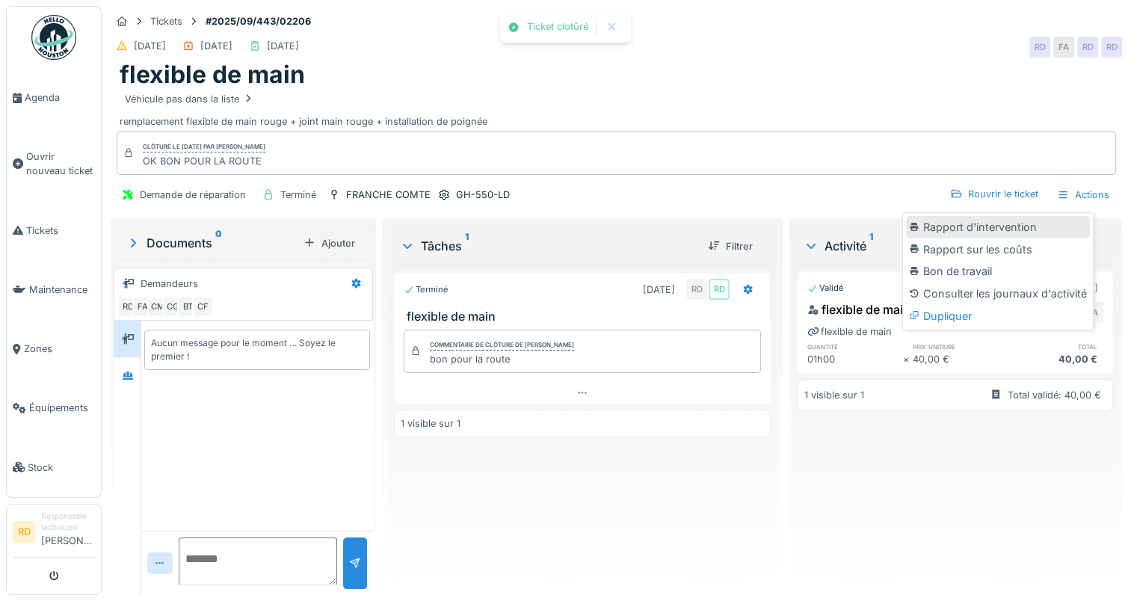
click at [1024, 228] on div "Rapport d'intervention" at bounding box center [998, 227] width 184 height 22
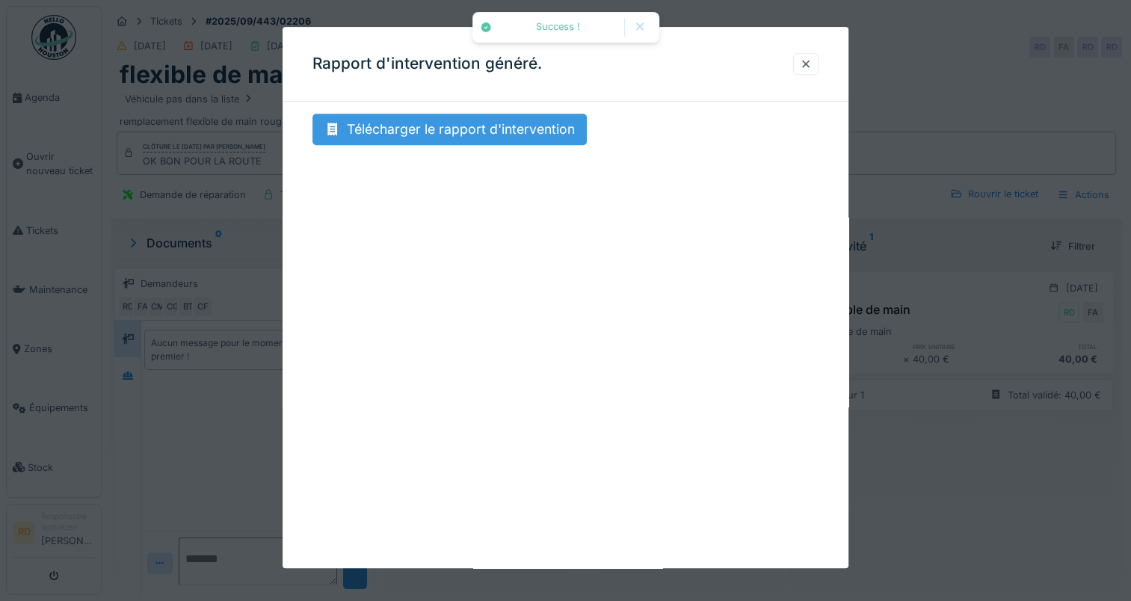
click at [455, 125] on div "Télécharger le rapport d'intervention" at bounding box center [449, 129] width 274 height 31
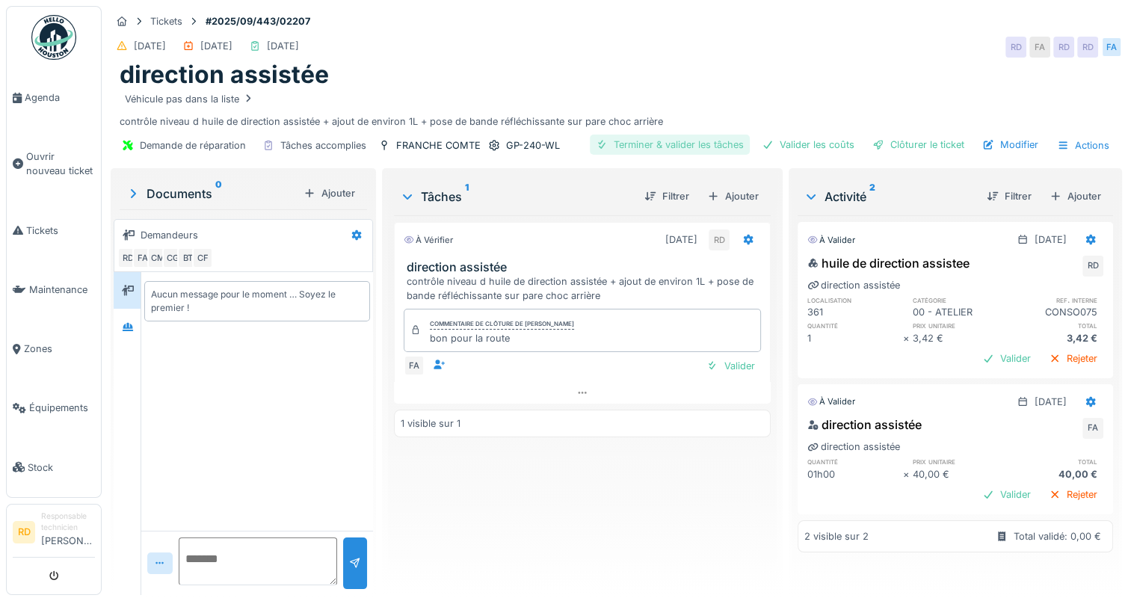
click at [693, 143] on div "Terminer & valider les tâches" at bounding box center [670, 145] width 160 height 20
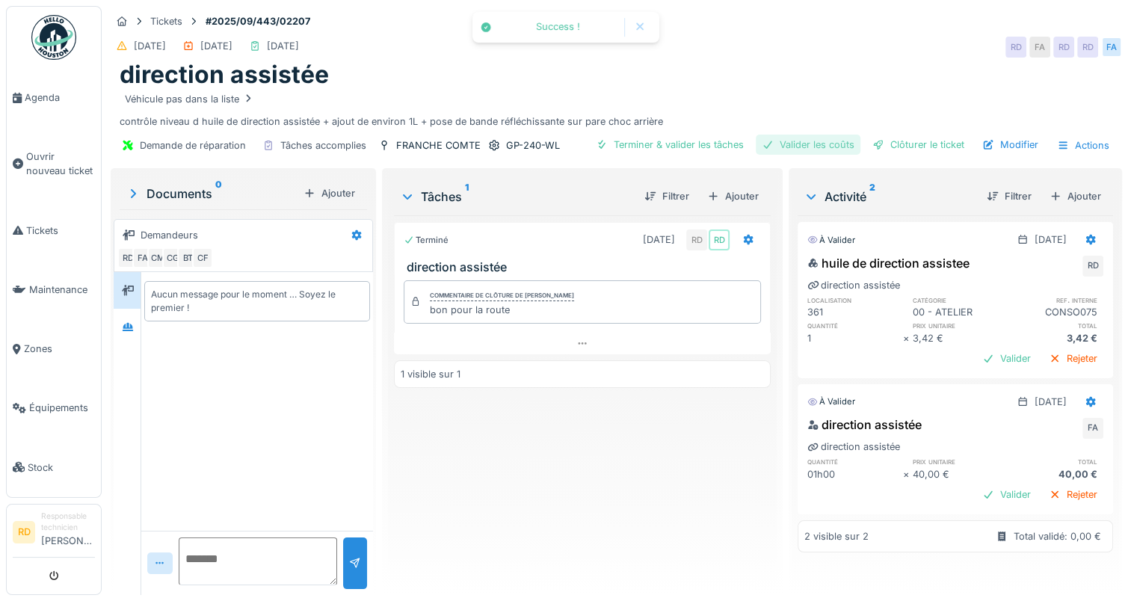
click at [813, 141] on div "Valider les coûts" at bounding box center [808, 145] width 105 height 20
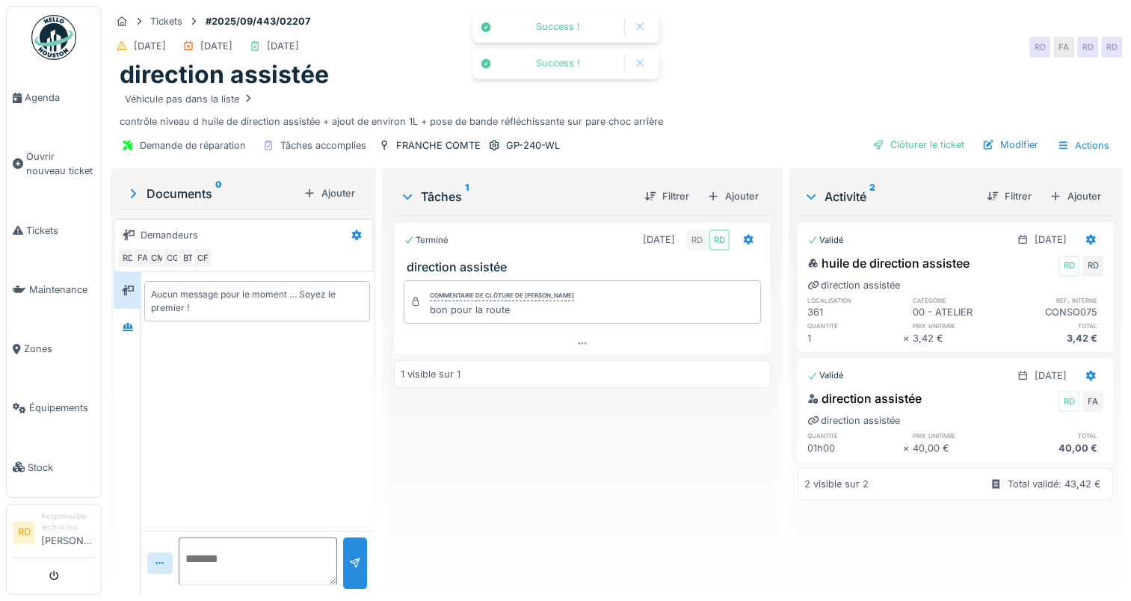
click at [900, 141] on div "Clôturer le ticket" at bounding box center [918, 145] width 104 height 20
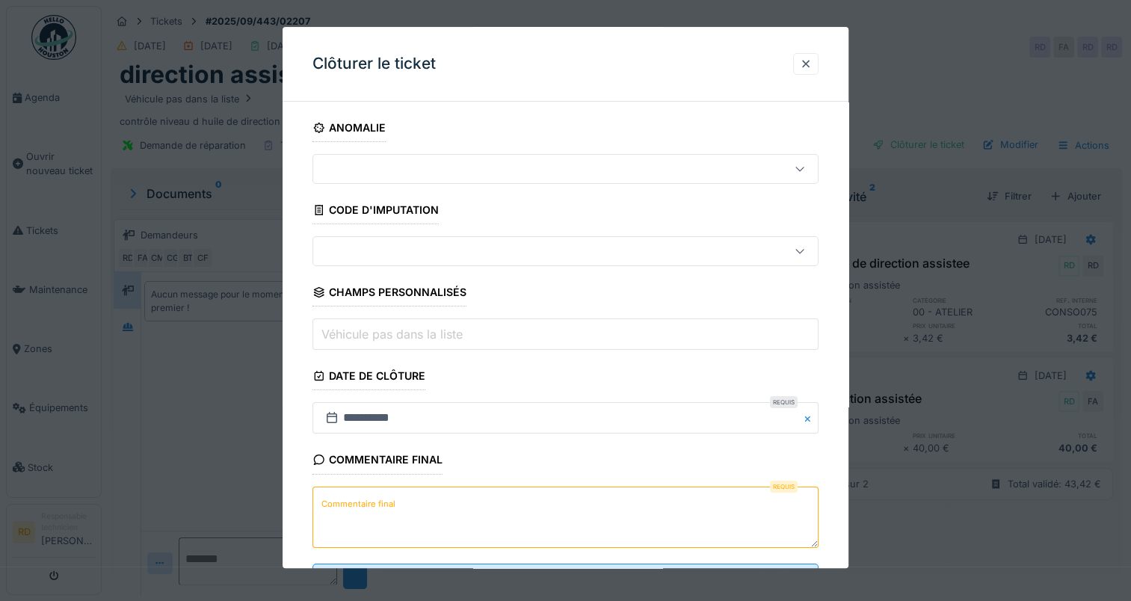
click at [349, 507] on label "Commentaire final" at bounding box center [358, 504] width 80 height 19
click at [349, 507] on textarea "Commentaire final" at bounding box center [565, 517] width 506 height 61
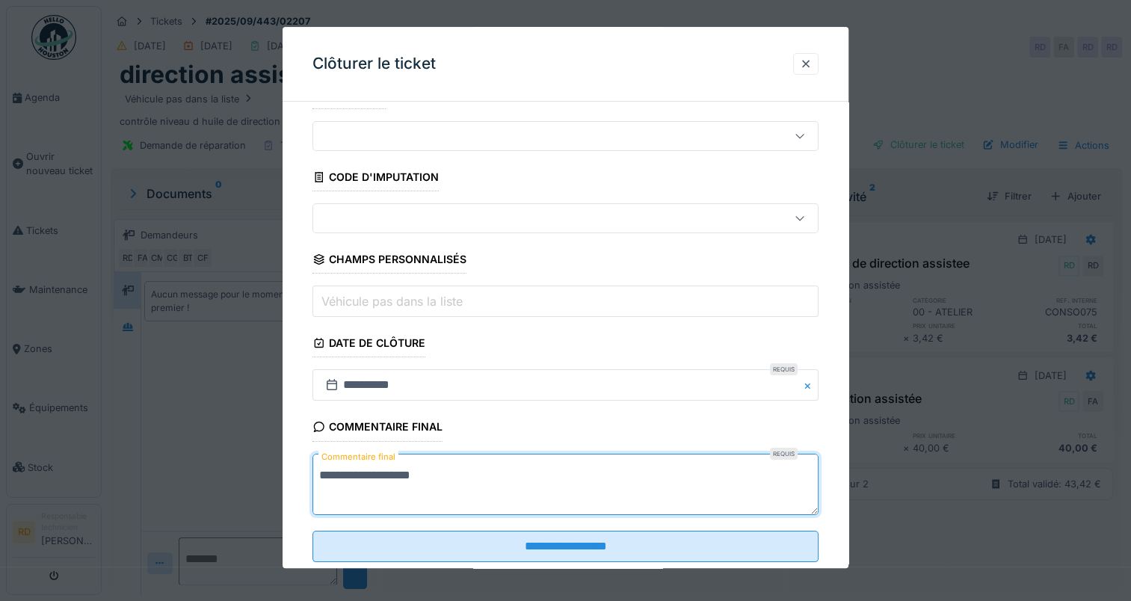
scroll to position [66, 0]
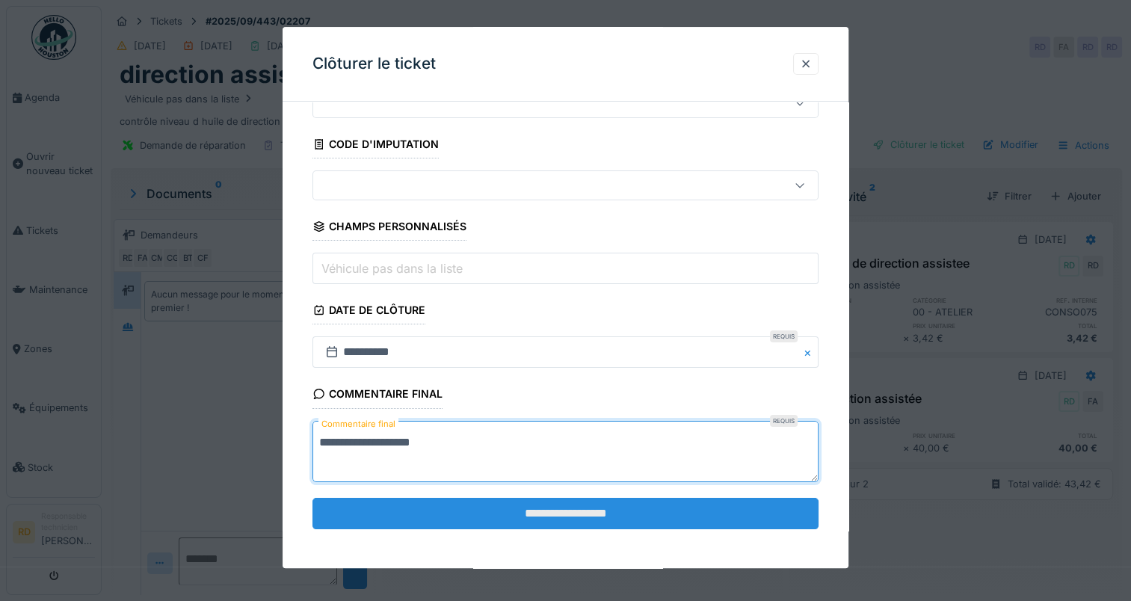
type textarea "**********"
click at [508, 516] on input "**********" at bounding box center [565, 513] width 506 height 31
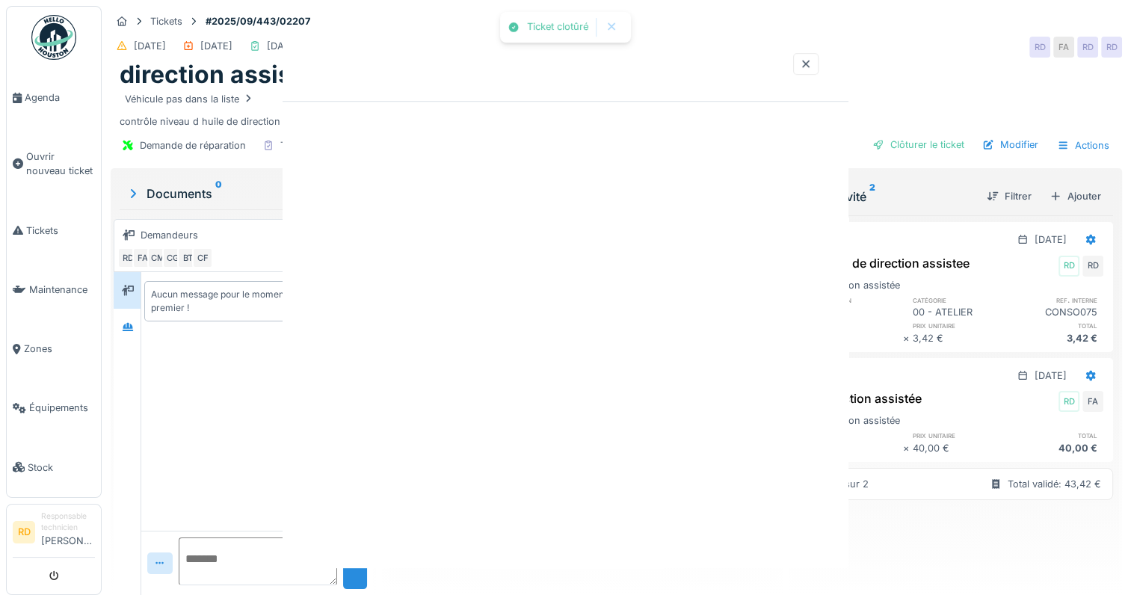
scroll to position [0, 0]
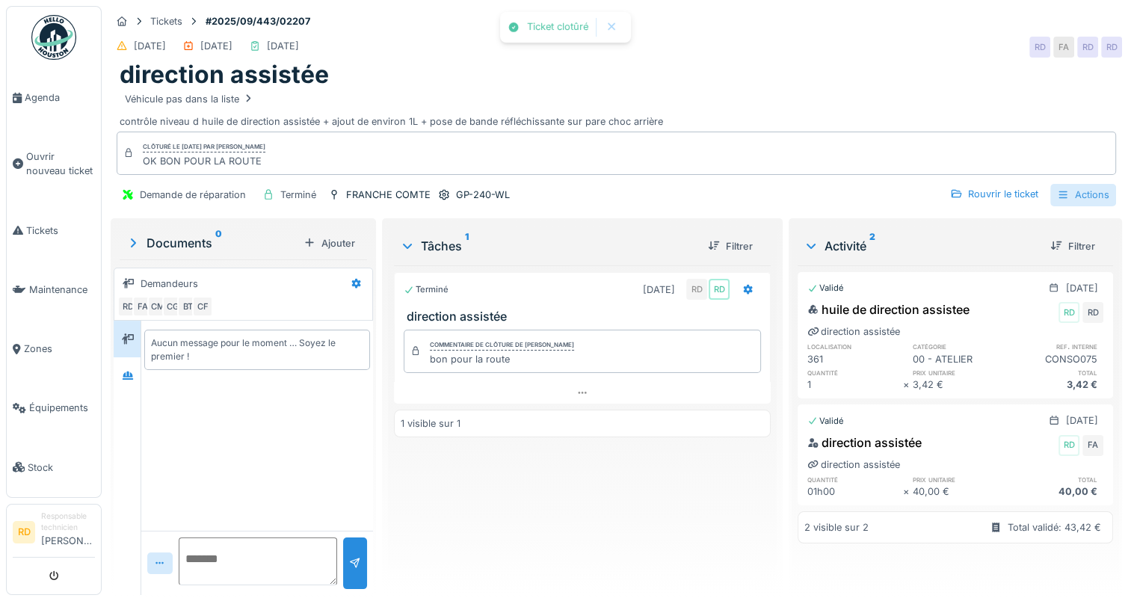
click at [1067, 194] on div "Actions" at bounding box center [1083, 195] width 66 height 22
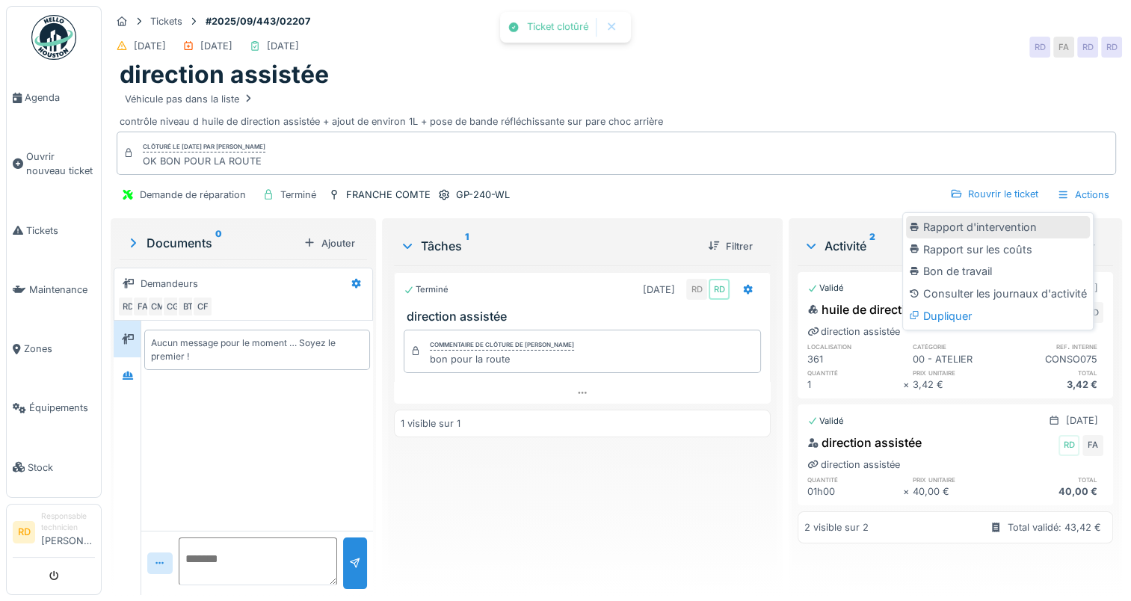
click at [1038, 227] on div "Rapport d'intervention" at bounding box center [998, 227] width 184 height 22
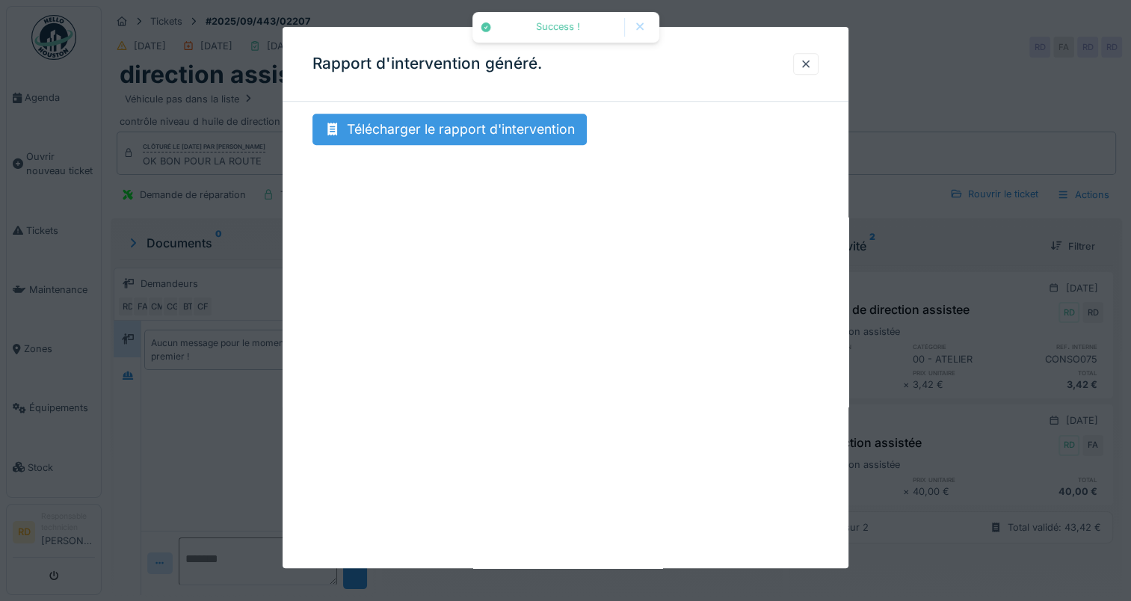
click at [495, 135] on div "Télécharger le rapport d'intervention" at bounding box center [449, 129] width 274 height 31
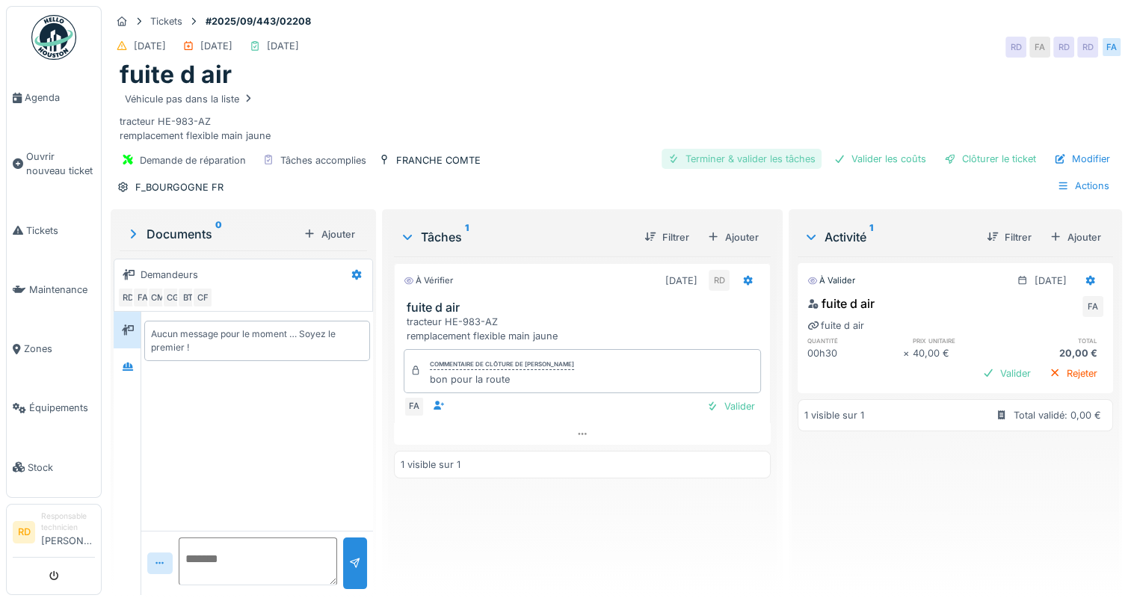
click at [711, 157] on div "Terminer & valider les tâches" at bounding box center [742, 159] width 160 height 20
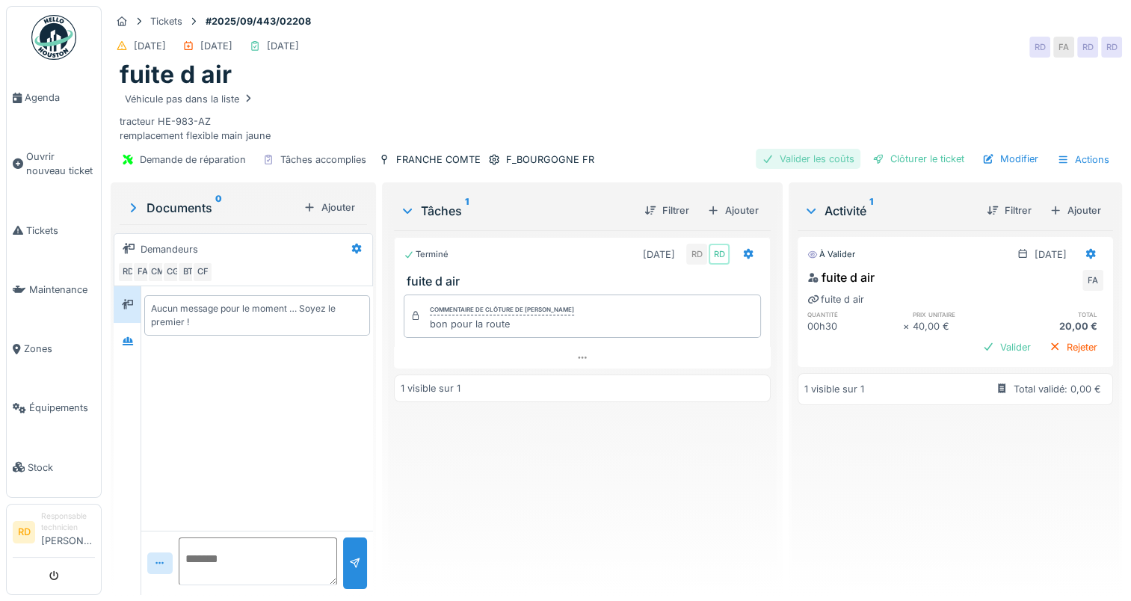
click at [813, 153] on div "Valider les coûts" at bounding box center [808, 159] width 105 height 20
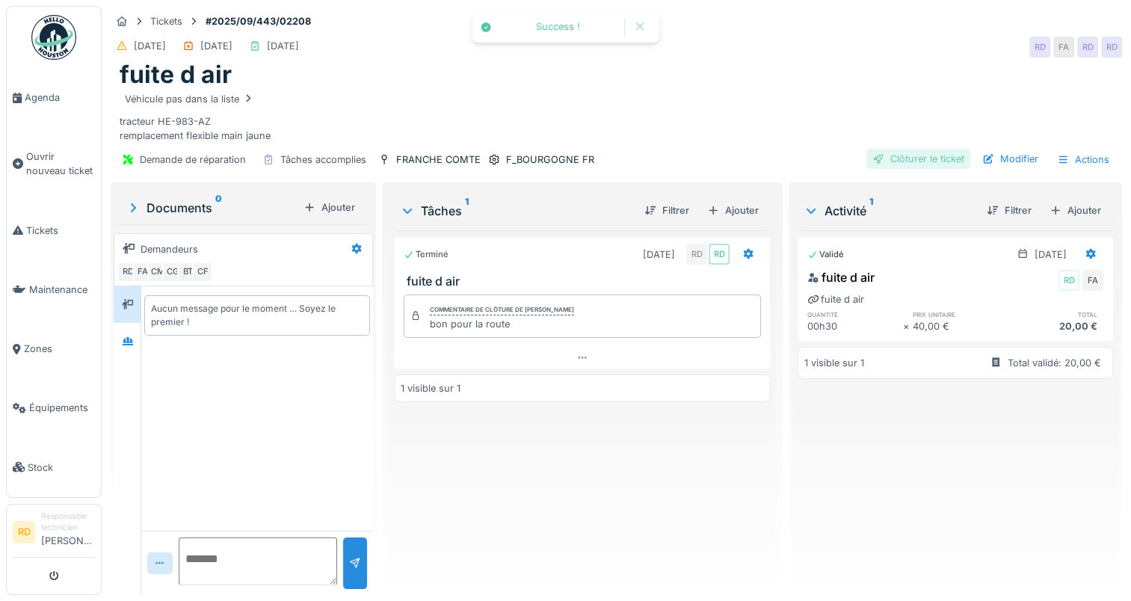
click at [909, 158] on div "Clôturer le ticket" at bounding box center [918, 159] width 104 height 20
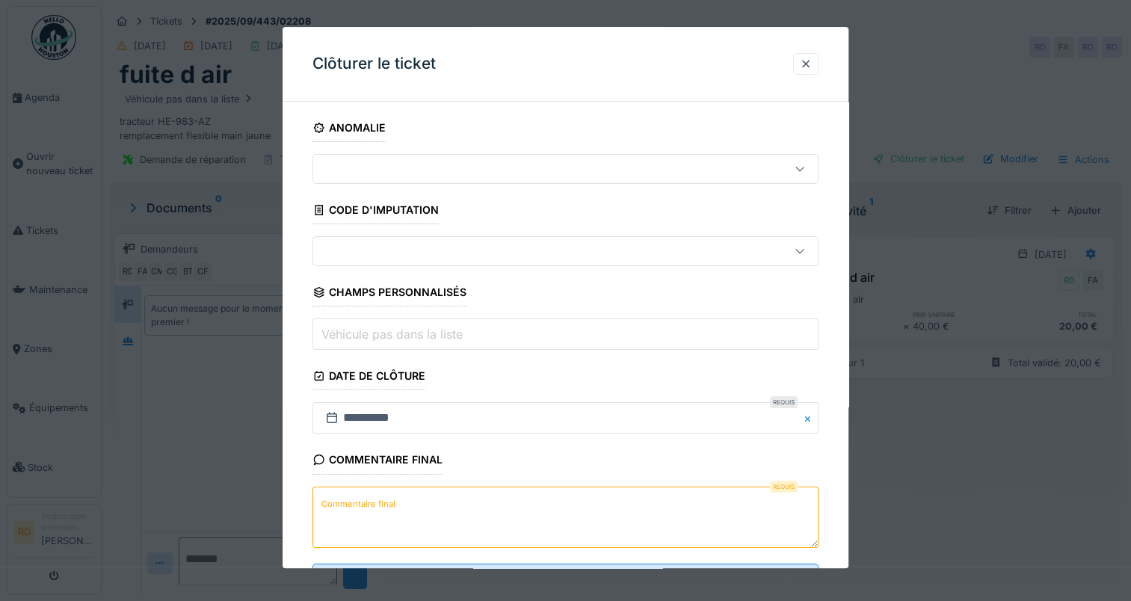
click at [379, 495] on label "Commentaire final" at bounding box center [358, 504] width 80 height 19
click at [379, 493] on textarea "Commentaire final" at bounding box center [565, 517] width 506 height 61
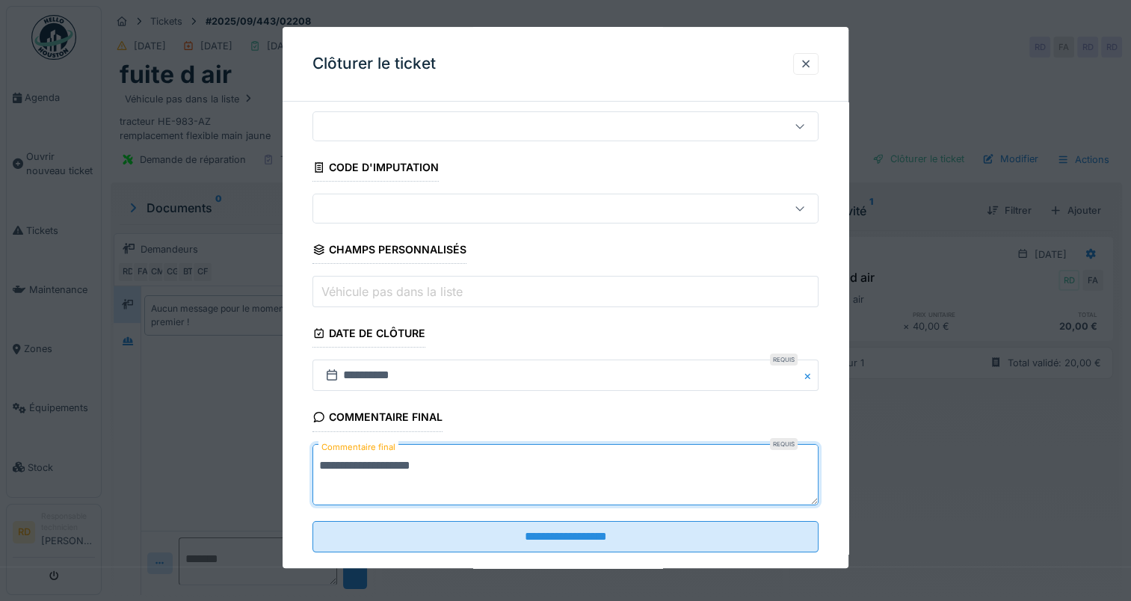
scroll to position [66, 0]
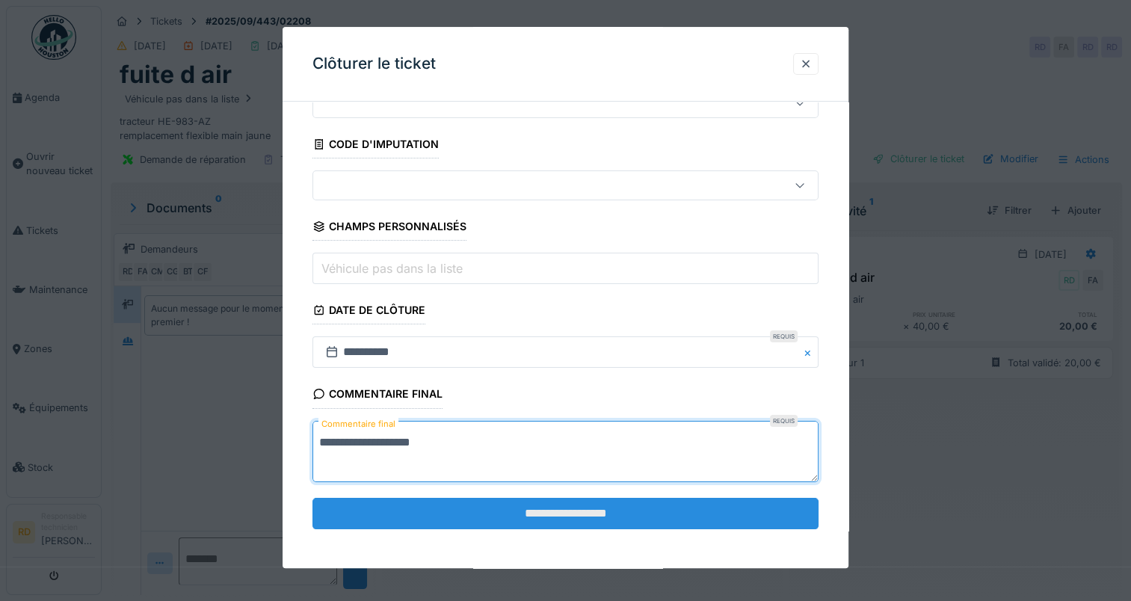
type textarea "**********"
click at [491, 506] on input "**********" at bounding box center [565, 513] width 506 height 31
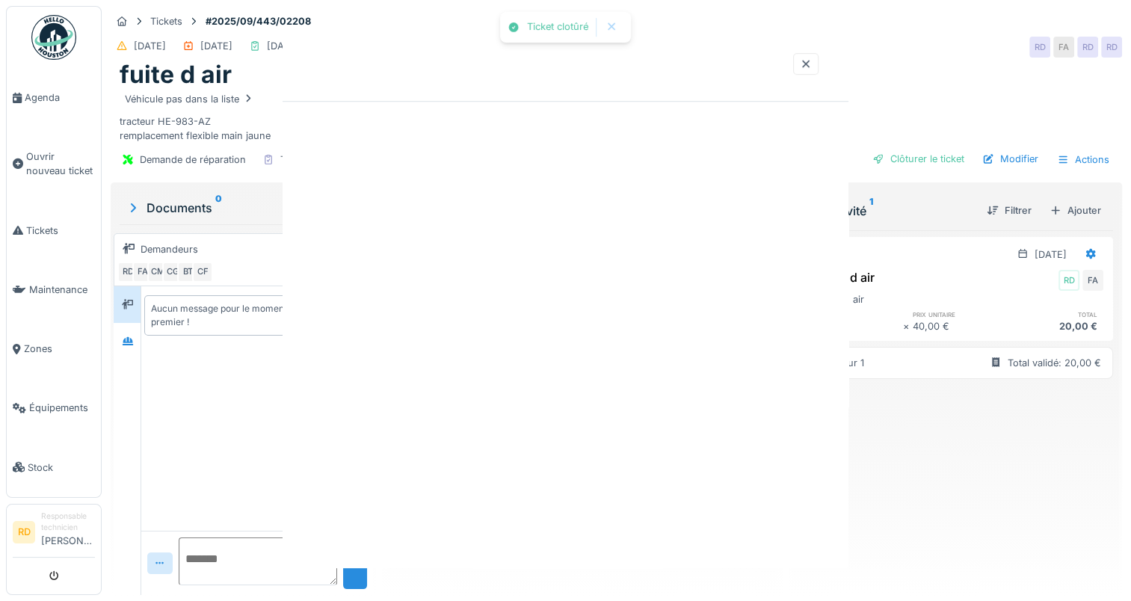
scroll to position [0, 0]
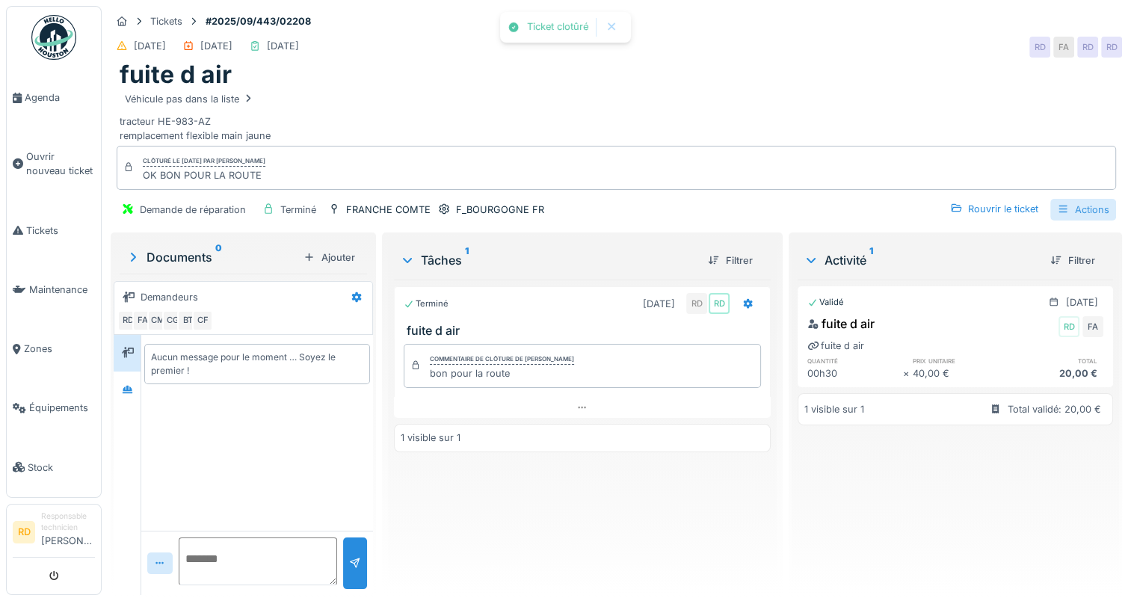
click at [1073, 203] on div "Actions" at bounding box center [1083, 210] width 66 height 22
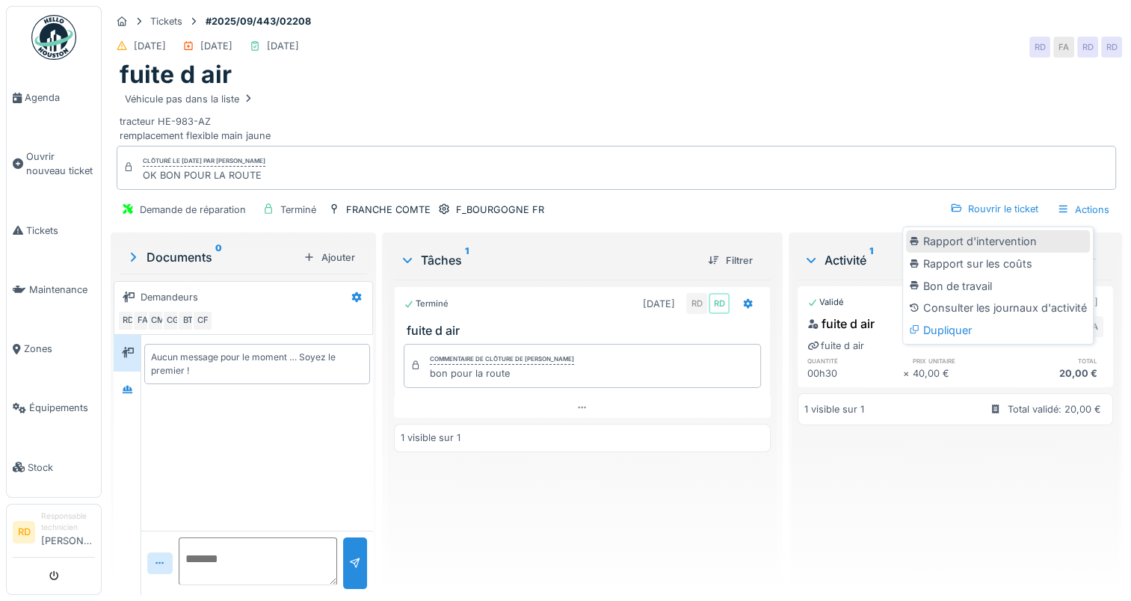
click at [955, 240] on div "Rapport d'intervention" at bounding box center [998, 241] width 184 height 22
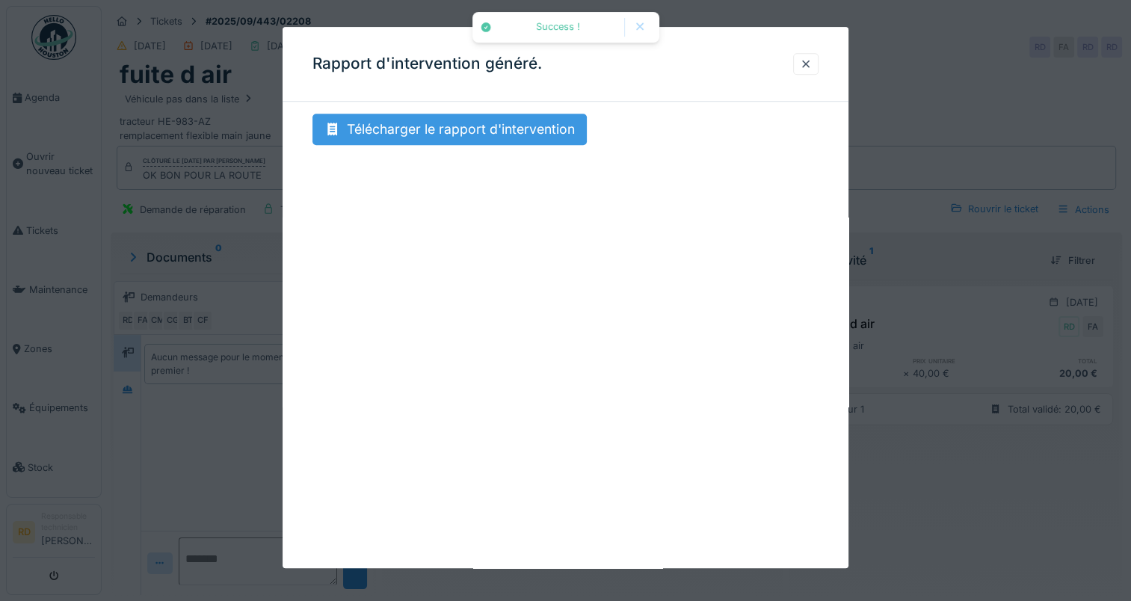
click at [496, 134] on div "Télécharger le rapport d'intervention" at bounding box center [449, 129] width 274 height 31
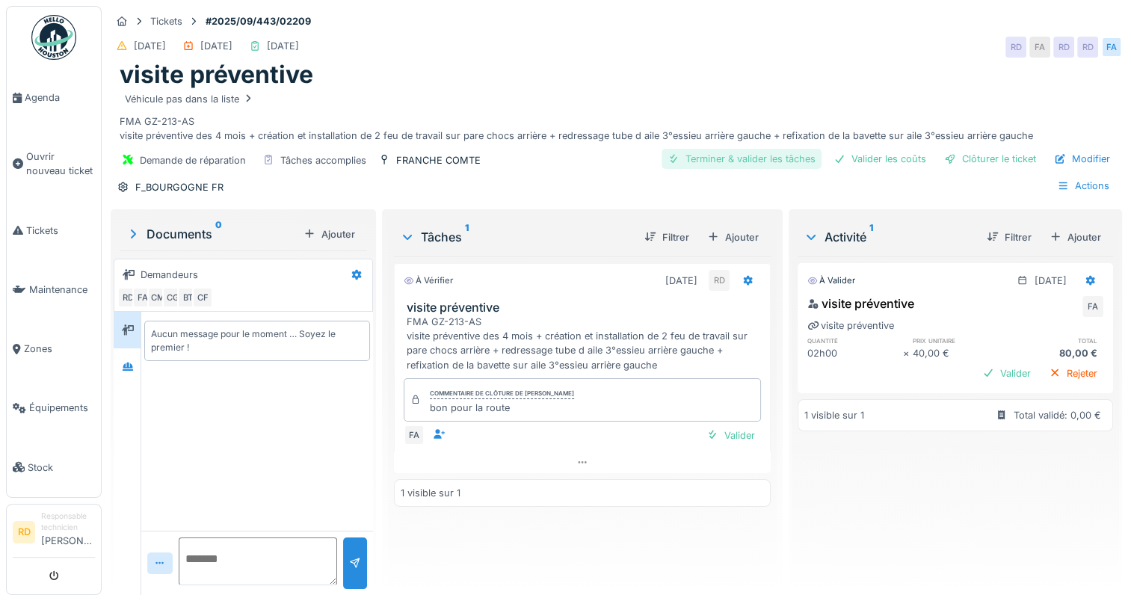
click at [736, 158] on div "Terminer & valider les tâches" at bounding box center [742, 159] width 160 height 20
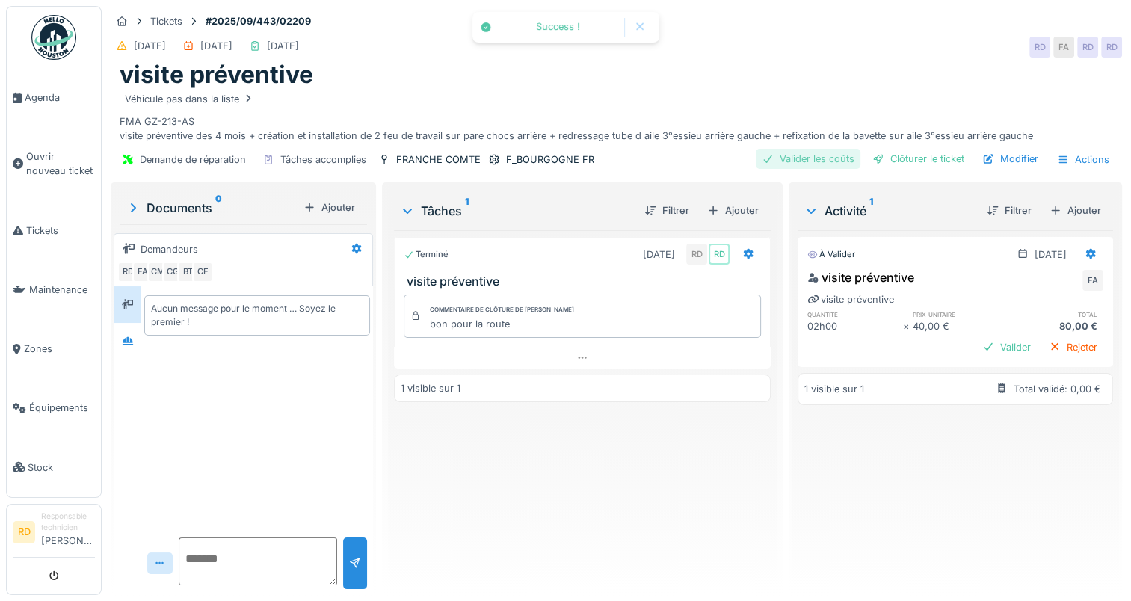
click at [813, 160] on div "Valider les coûts" at bounding box center [808, 159] width 105 height 20
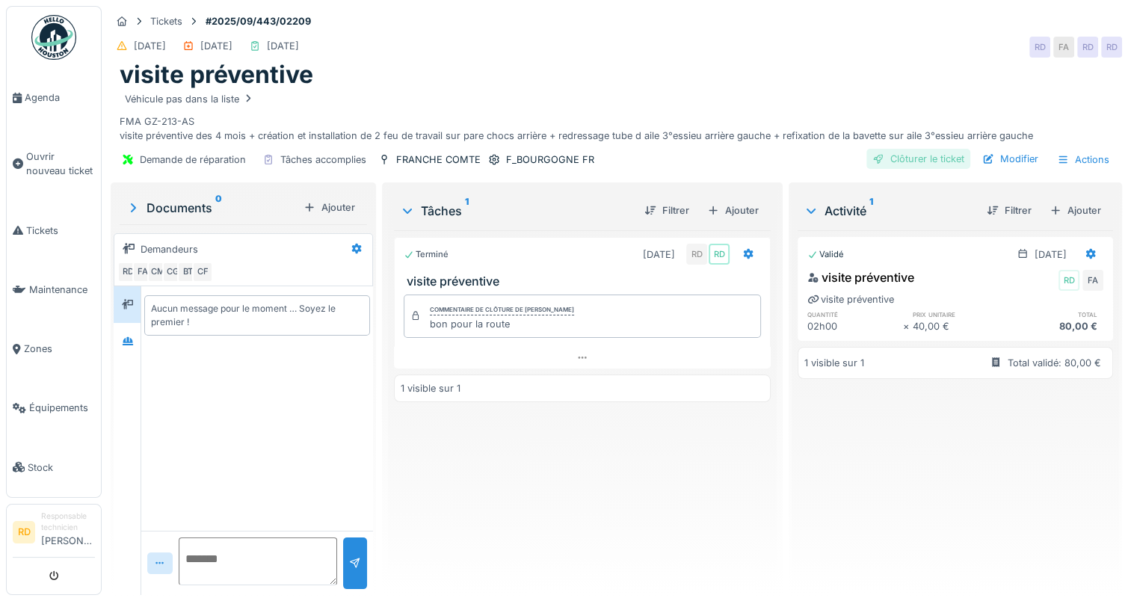
click at [912, 159] on div "Clôturer le ticket" at bounding box center [918, 159] width 104 height 20
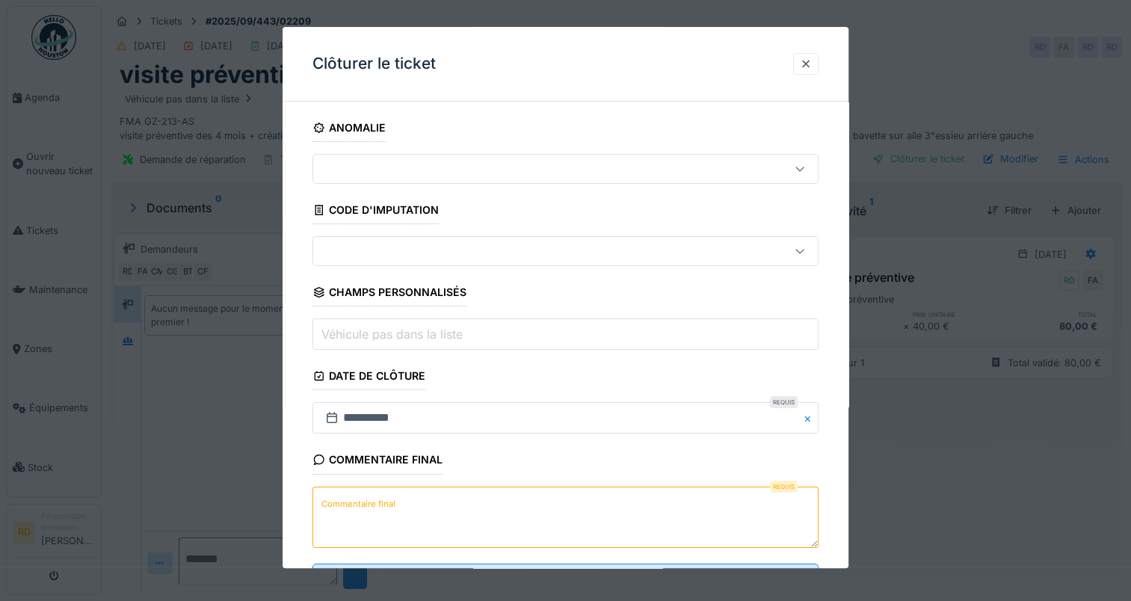
click at [359, 507] on label "Commentaire final" at bounding box center [358, 504] width 80 height 19
click at [359, 507] on textarea "Commentaire final" at bounding box center [565, 517] width 506 height 61
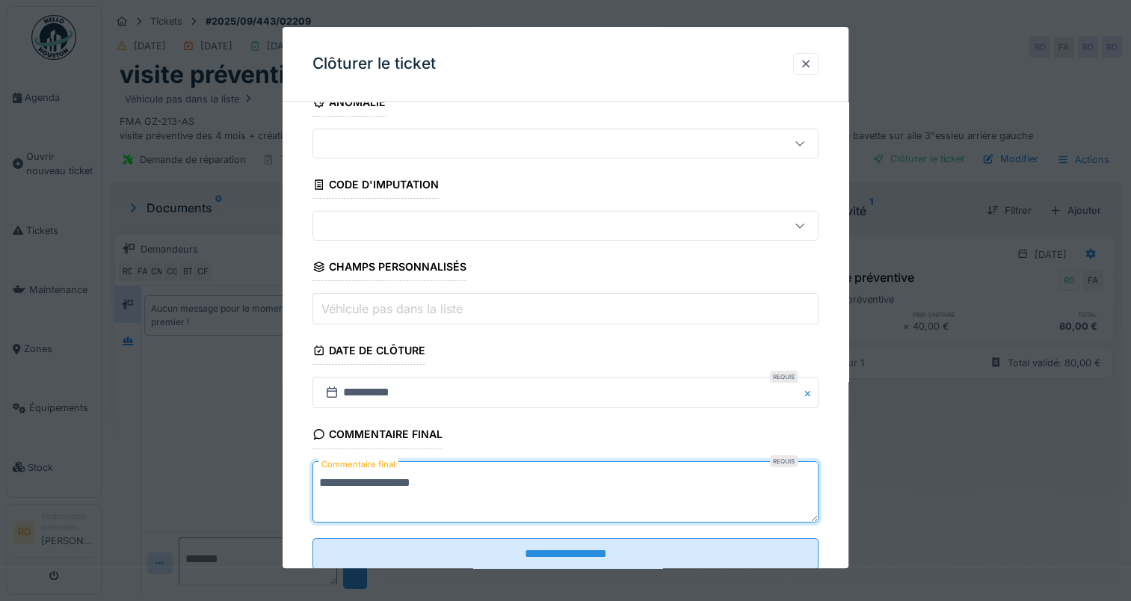
scroll to position [66, 0]
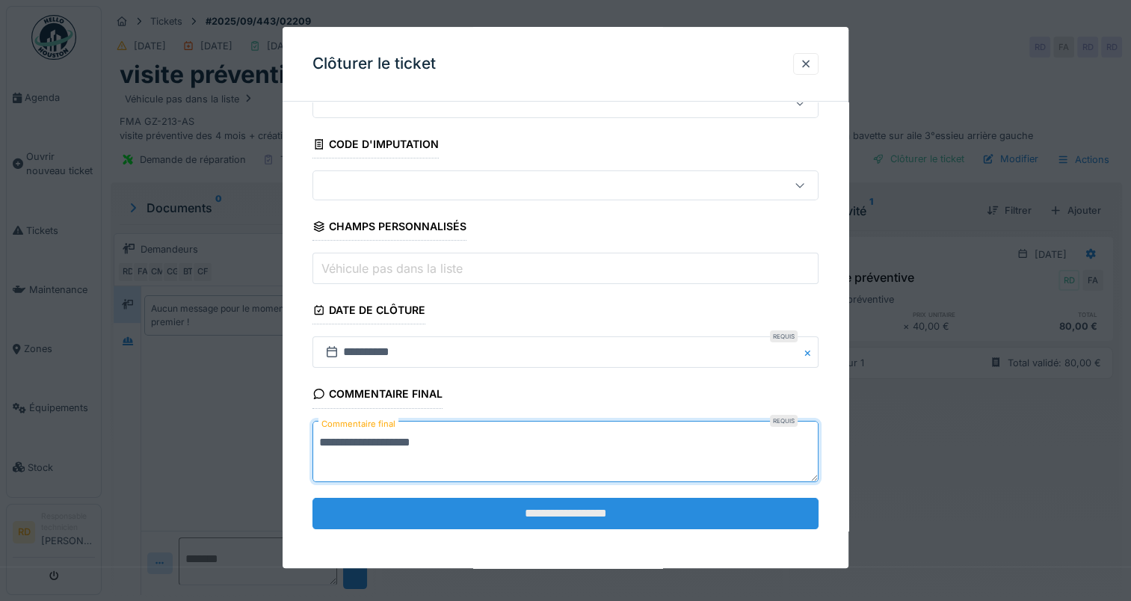
type textarea "**********"
click at [496, 520] on input "**********" at bounding box center [565, 513] width 506 height 31
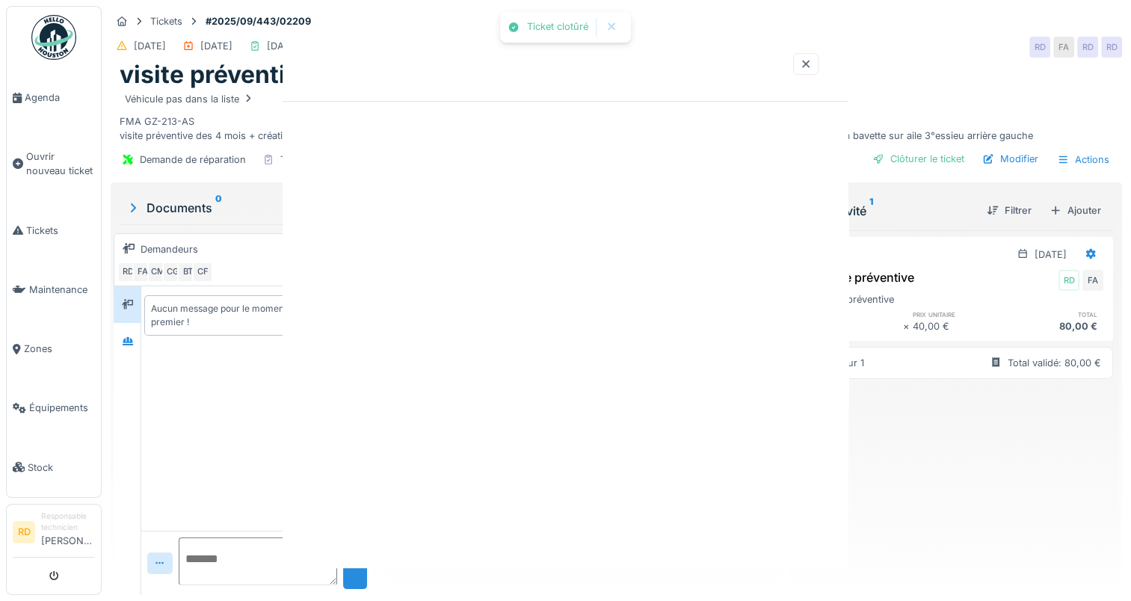
scroll to position [0, 0]
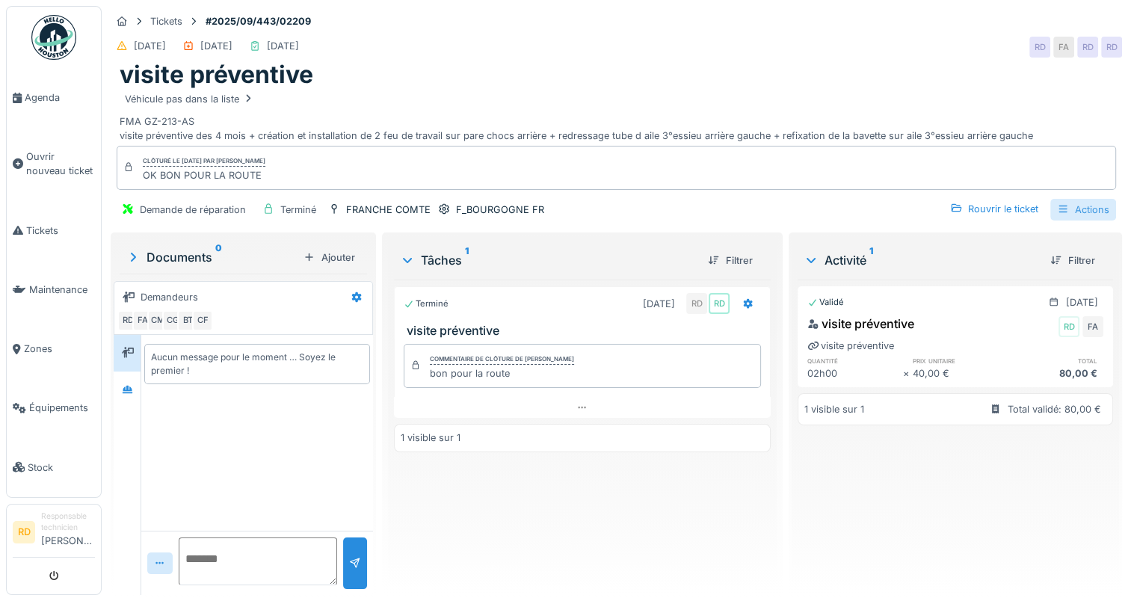
click at [1076, 212] on div "Actions" at bounding box center [1083, 210] width 66 height 22
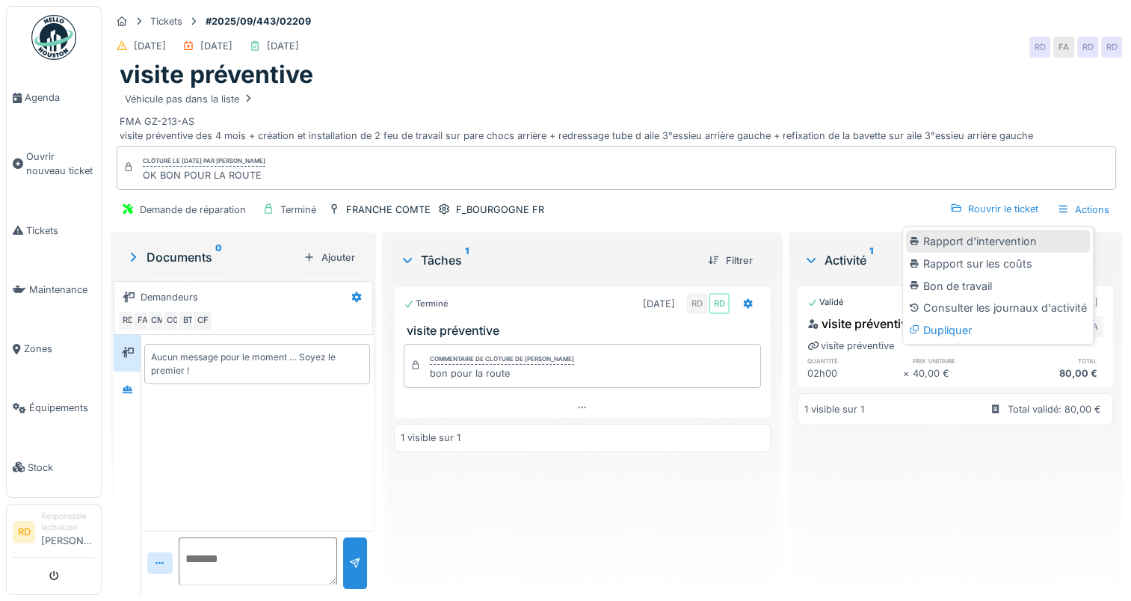
click at [1009, 247] on div "Rapport d'intervention" at bounding box center [998, 241] width 184 height 22
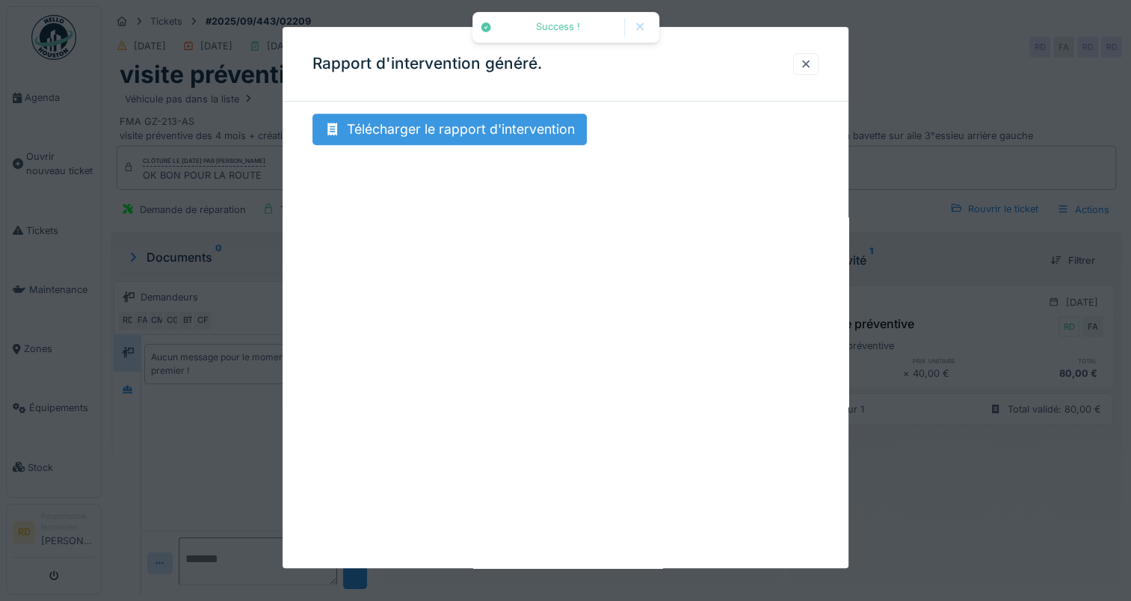
click at [451, 126] on div "Télécharger le rapport d'intervention" at bounding box center [449, 129] width 274 height 31
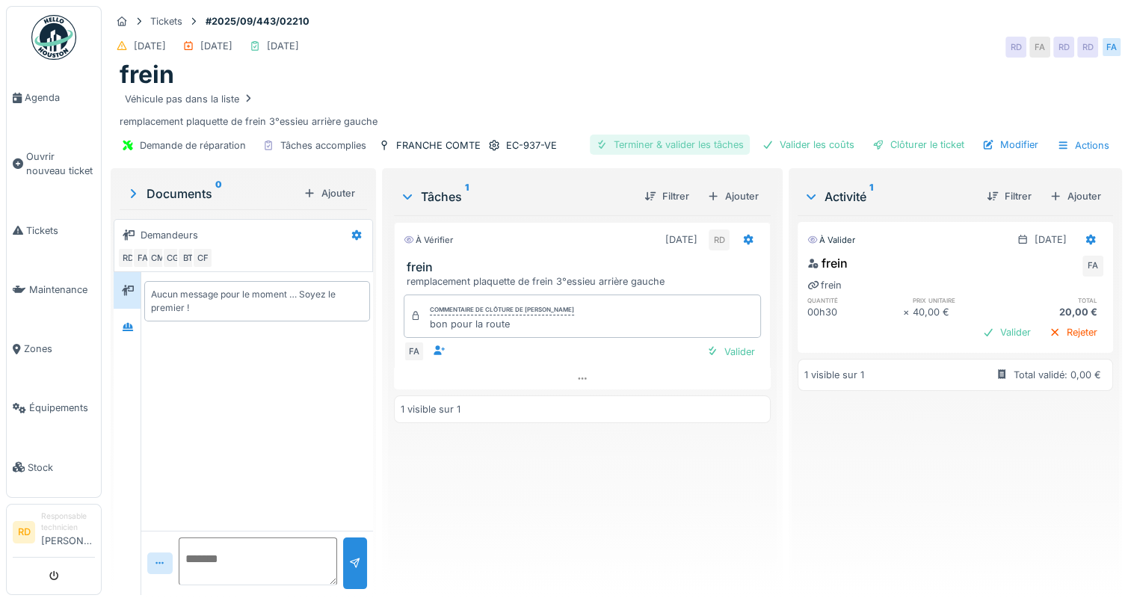
click at [638, 141] on div "Terminer & valider les tâches" at bounding box center [670, 145] width 160 height 20
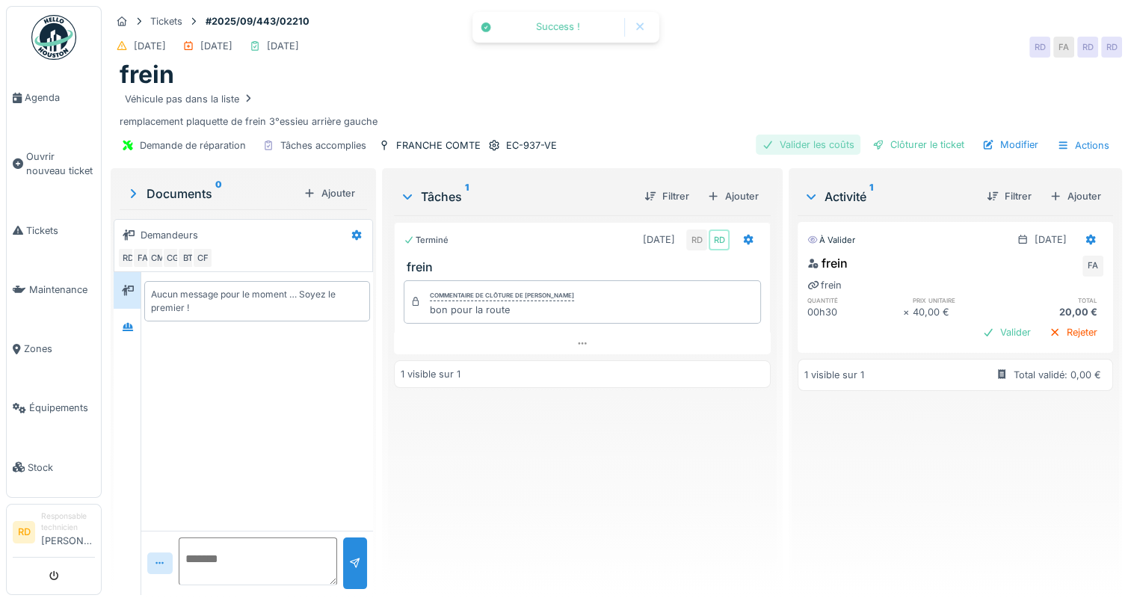
click at [786, 141] on div "Valider les coûts" at bounding box center [808, 145] width 105 height 20
click at [903, 141] on div "Clôturer le ticket" at bounding box center [918, 145] width 104 height 20
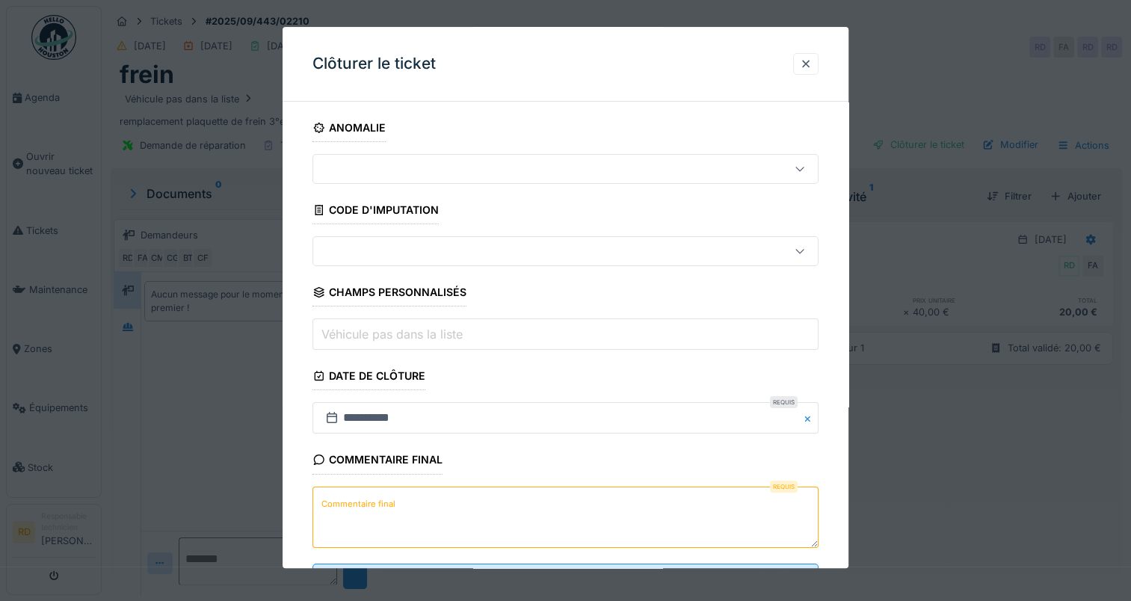
click at [376, 496] on label "Commentaire final" at bounding box center [358, 504] width 80 height 19
click at [376, 496] on textarea "Commentaire final" at bounding box center [565, 517] width 506 height 61
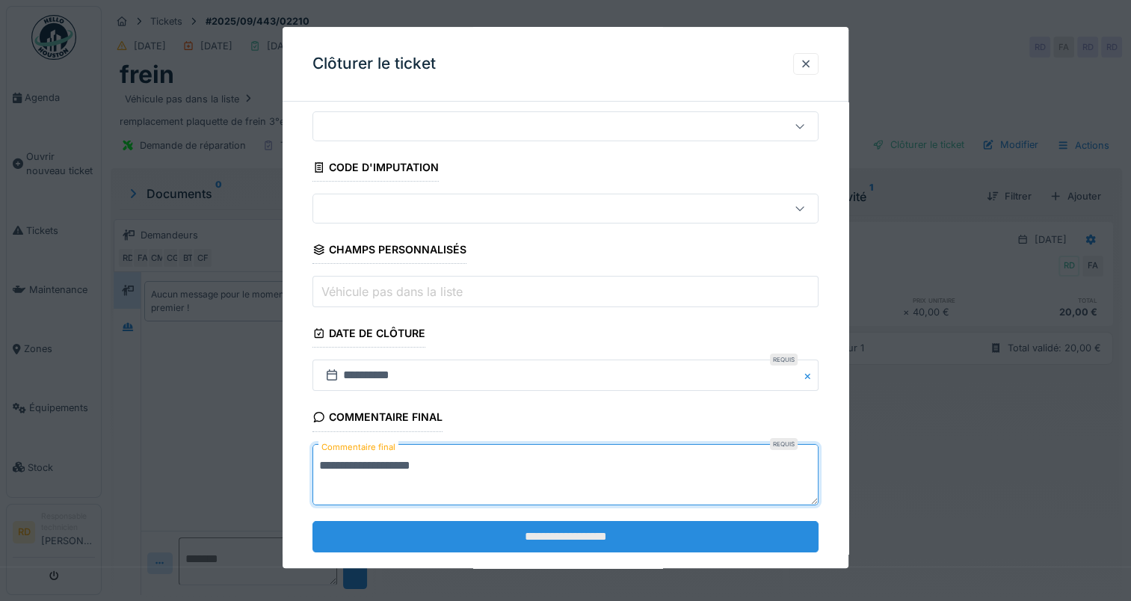
scroll to position [66, 0]
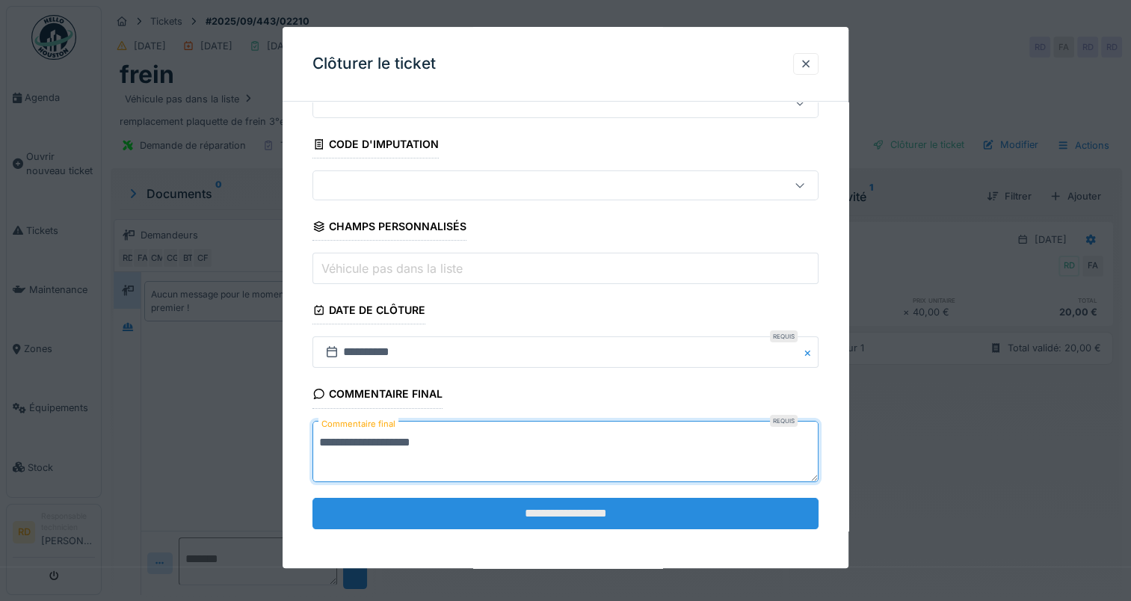
type textarea "**********"
click at [458, 504] on input "**********" at bounding box center [565, 513] width 506 height 31
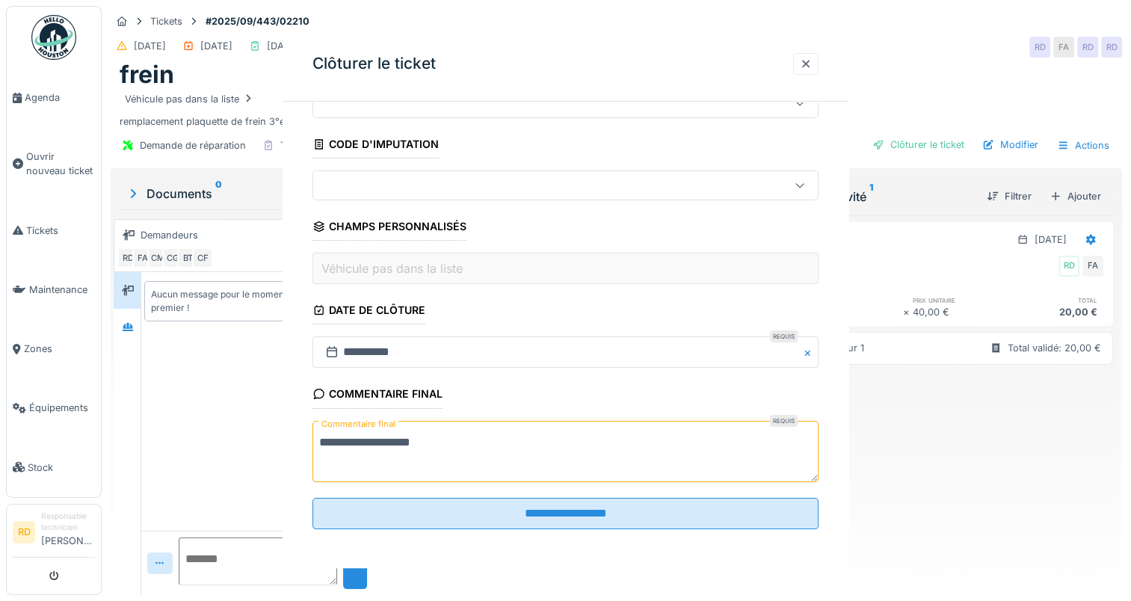
scroll to position [0, 0]
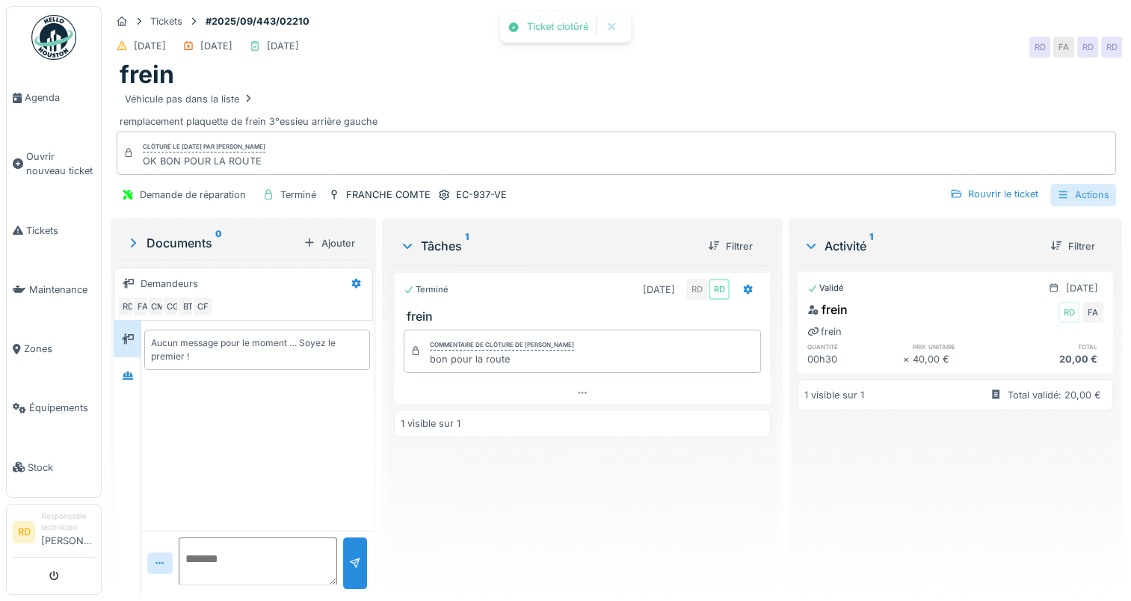
click at [1065, 199] on div "Actions" at bounding box center [1083, 195] width 66 height 22
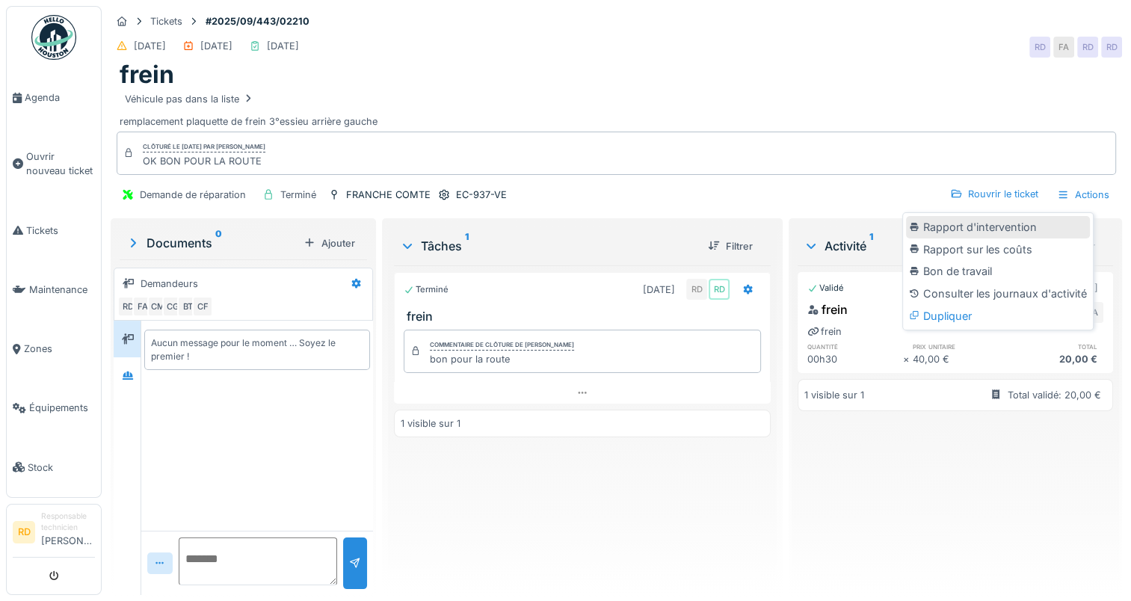
click at [1002, 236] on div "Rapport d'intervention" at bounding box center [998, 227] width 184 height 22
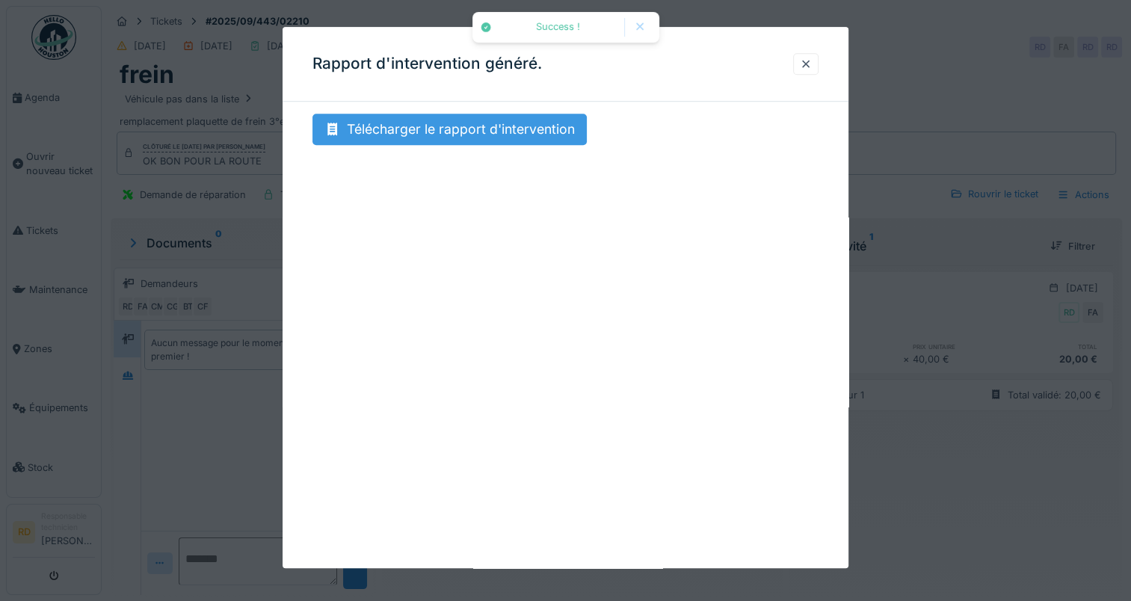
click at [536, 126] on div "Télécharger le rapport d'intervention" at bounding box center [449, 129] width 274 height 31
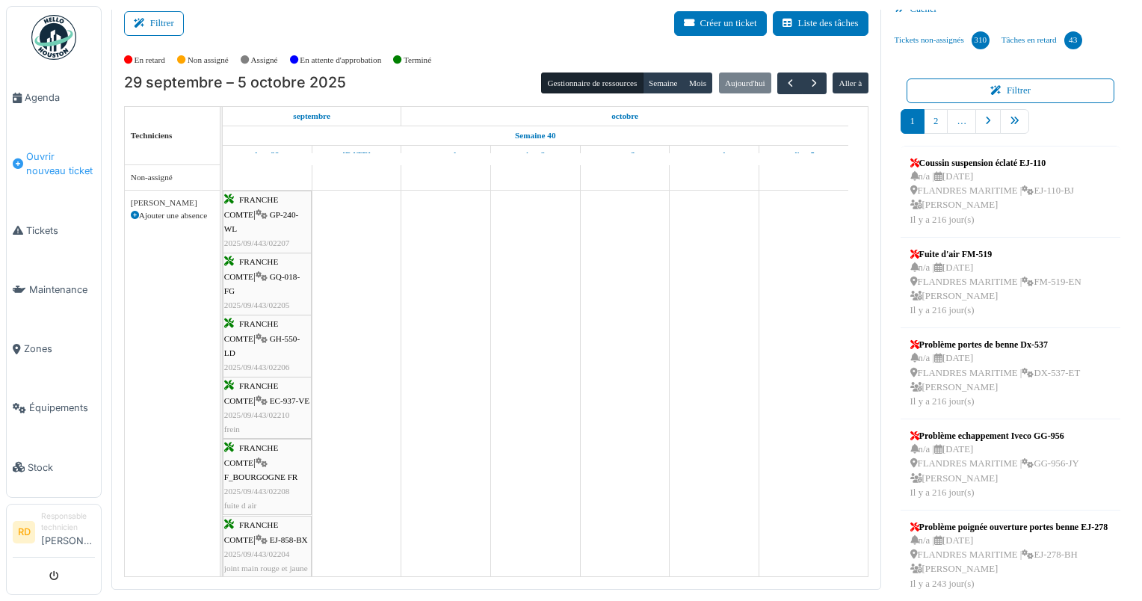
click at [44, 149] on span "Ouvrir nouveau ticket" at bounding box center [60, 163] width 69 height 28
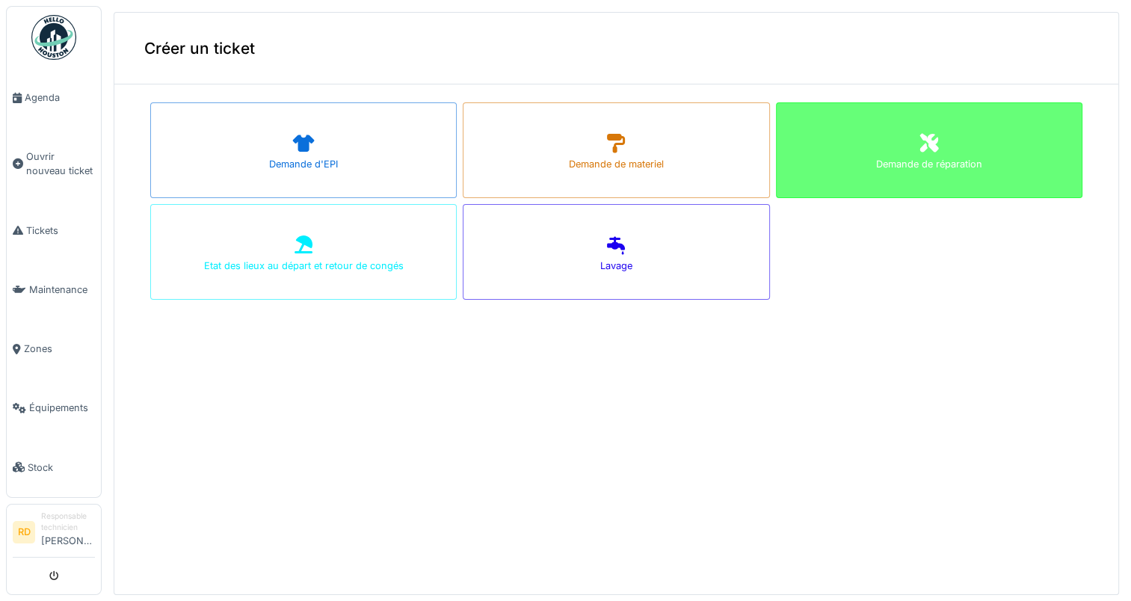
click at [919, 138] on icon at bounding box center [928, 142] width 19 height 19
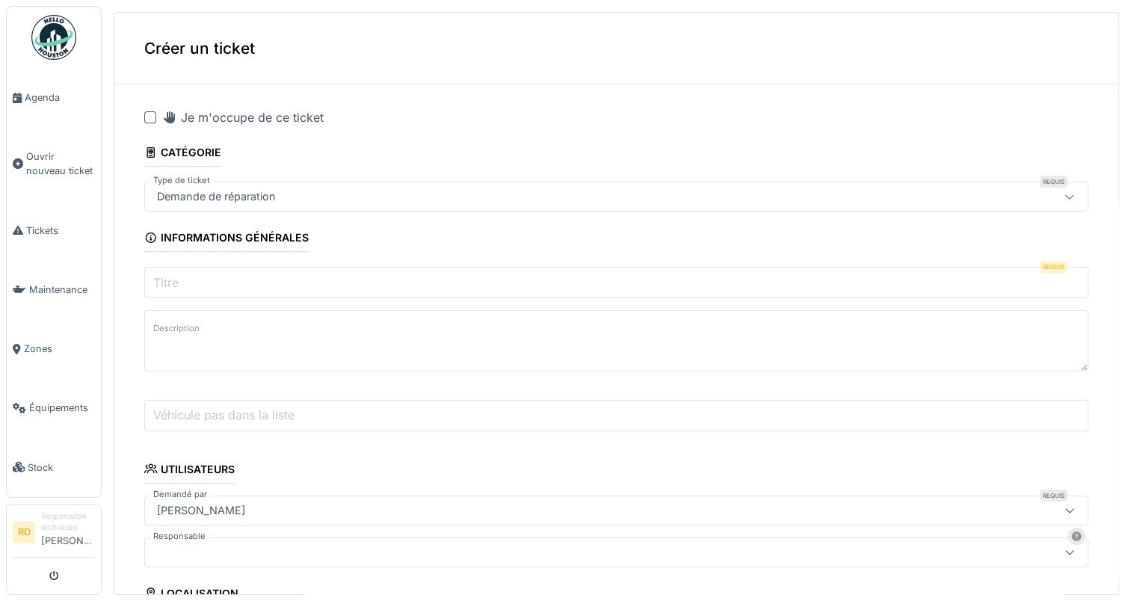
click at [170, 284] on label "Titre" at bounding box center [165, 283] width 31 height 18
click at [170, 284] on input "Titre" at bounding box center [616, 282] width 944 height 31
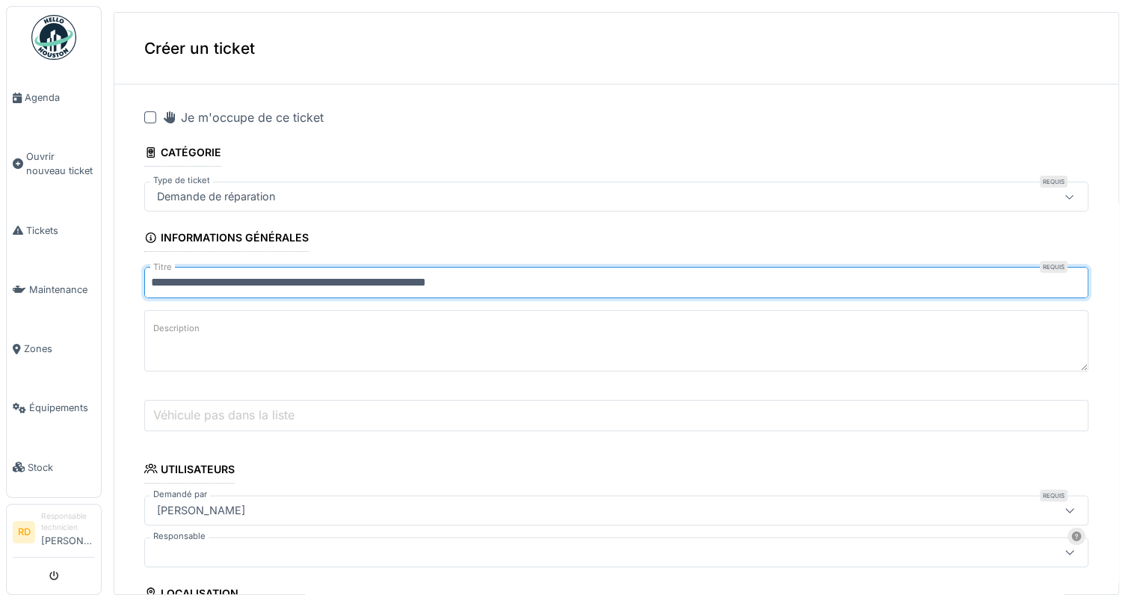
click at [371, 279] on input "**********" at bounding box center [616, 282] width 944 height 31
type input "**********"
click at [209, 410] on label "Véhicule pas dans la liste" at bounding box center [223, 415] width 147 height 18
click at [209, 410] on input "Véhicule pas dans la liste" at bounding box center [616, 415] width 944 height 31
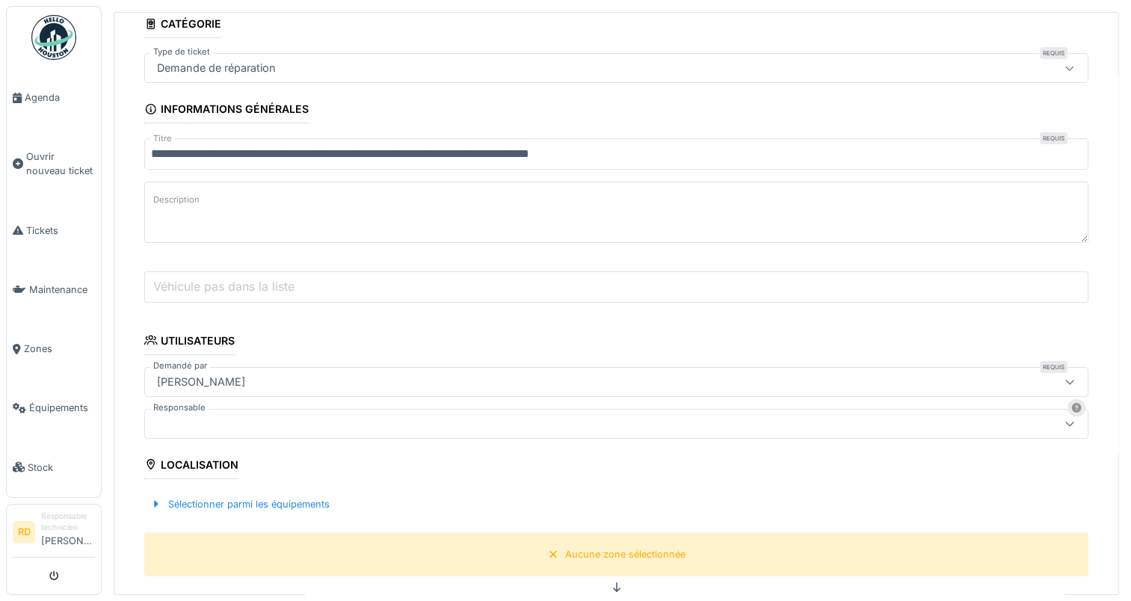
scroll to position [299, 0]
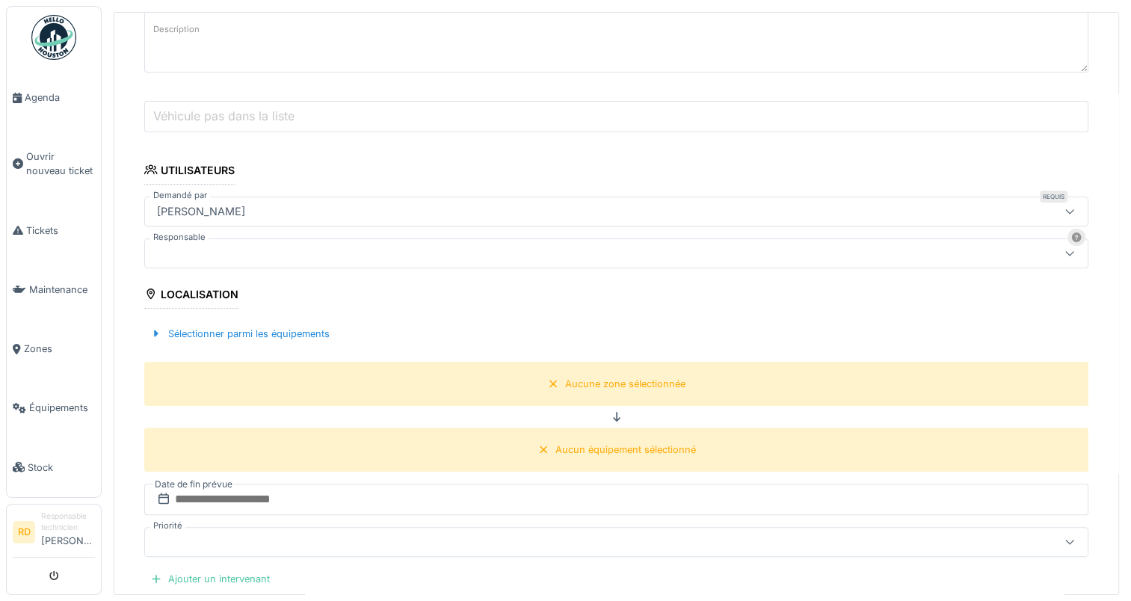
click at [184, 250] on div at bounding box center [564, 253] width 826 height 16
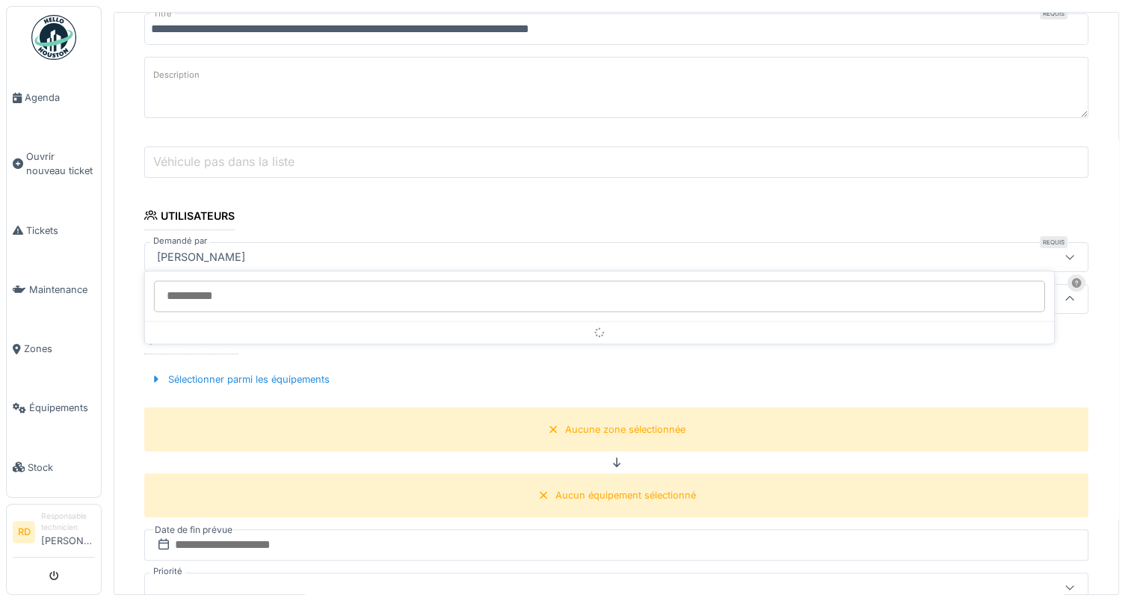
scroll to position [247, 0]
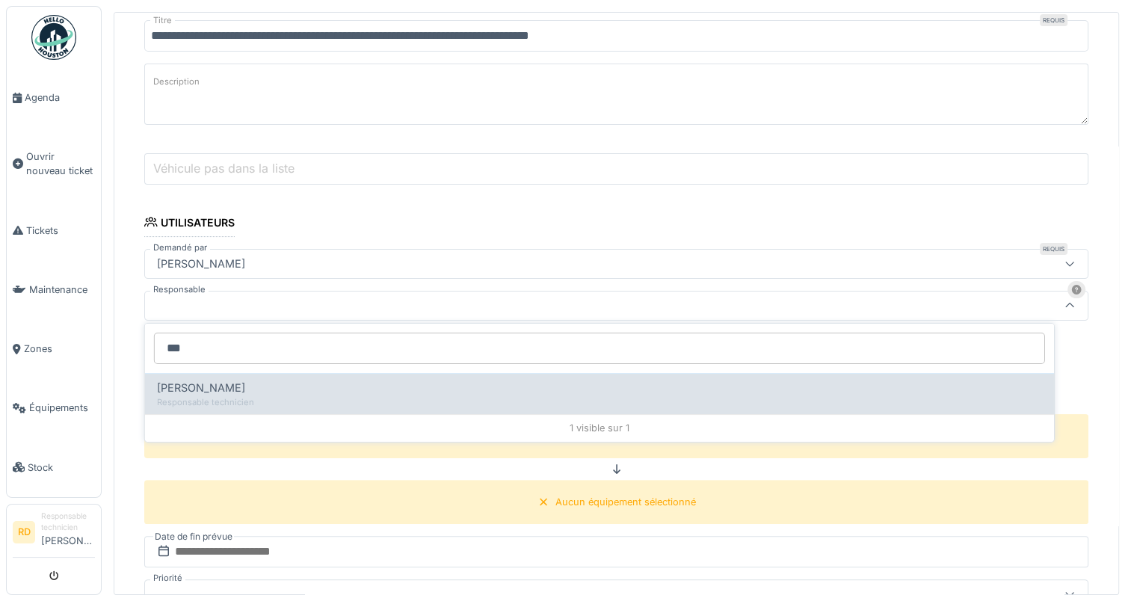
type input "***"
click at [191, 389] on span "[PERSON_NAME]" at bounding box center [201, 388] width 88 height 16
type input "*****"
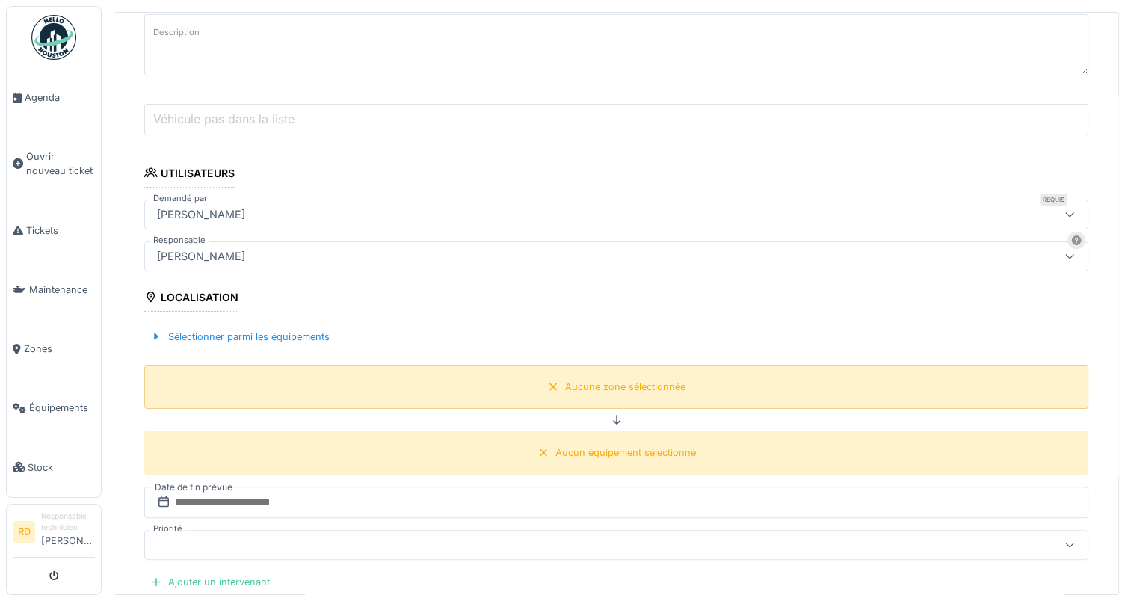
scroll to position [321, 0]
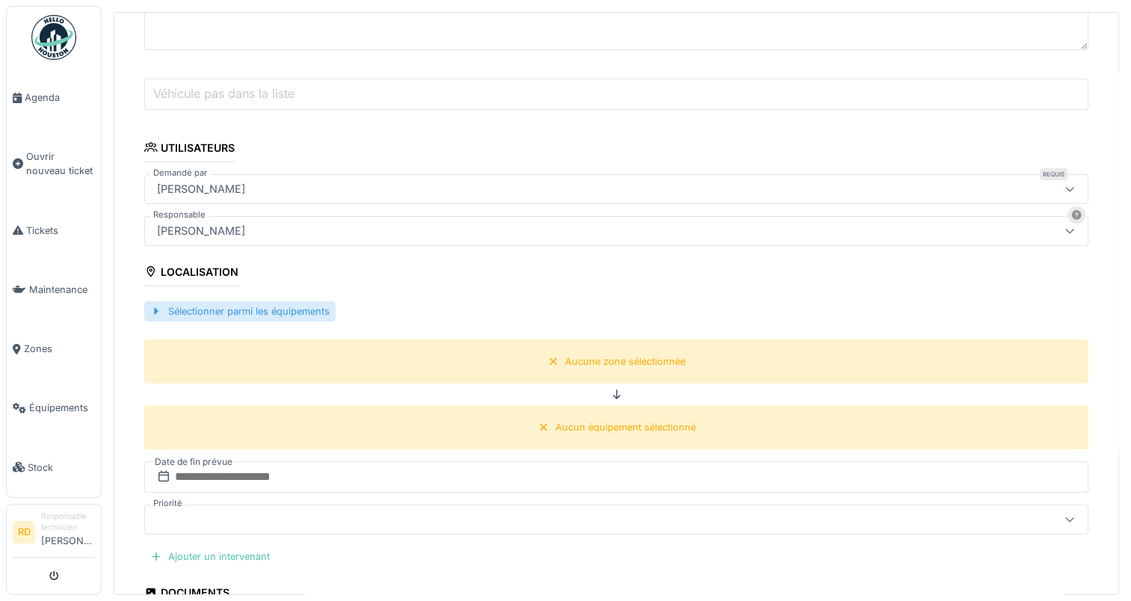
click at [239, 303] on div "Sélectionner parmi les équipements" at bounding box center [239, 311] width 191 height 20
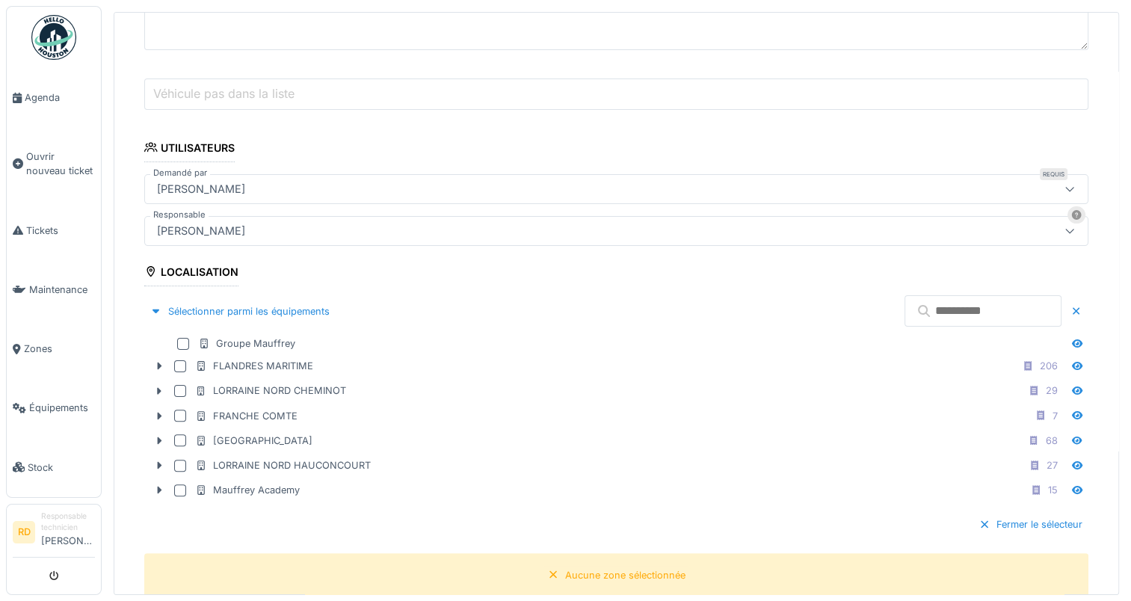
click at [904, 311] on input "text" at bounding box center [982, 310] width 157 height 31
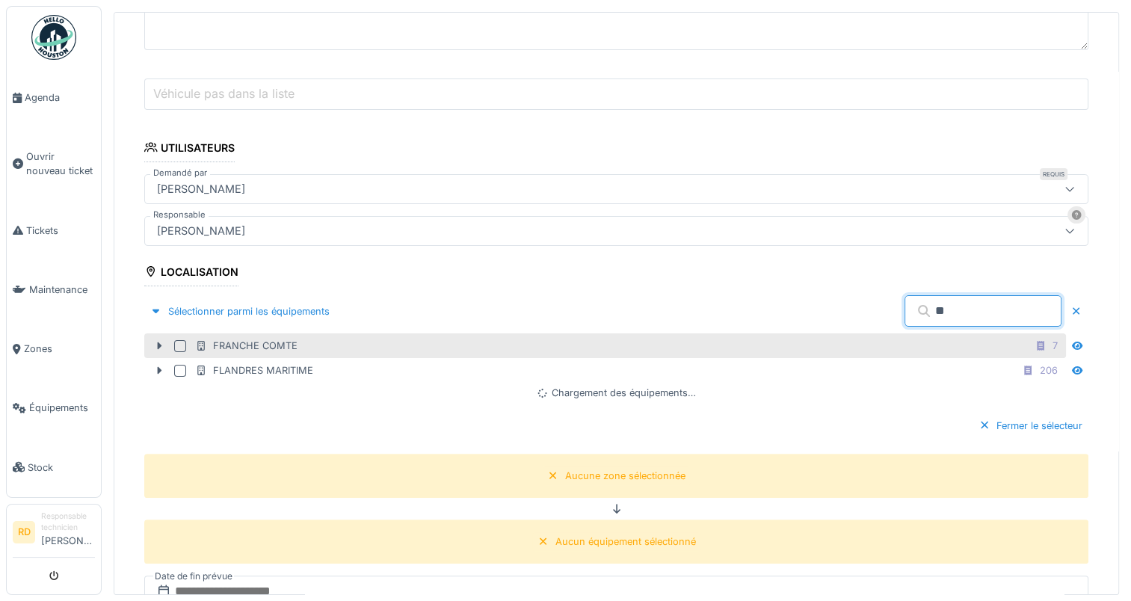
click at [180, 341] on div at bounding box center [180, 346] width 12 height 12
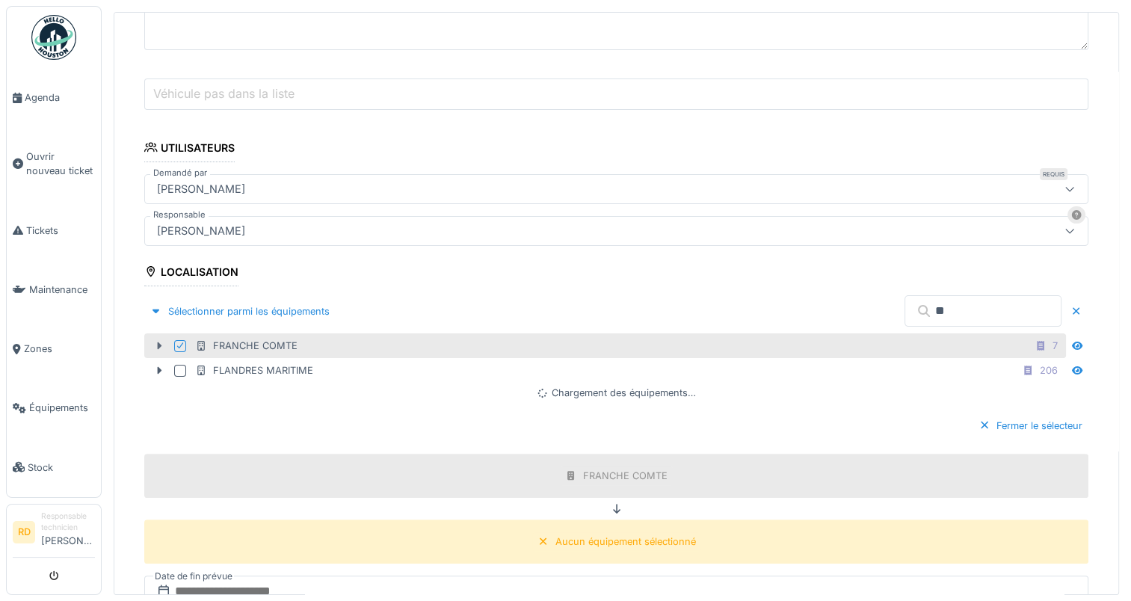
click at [152, 338] on div at bounding box center [159, 346] width 24 height 16
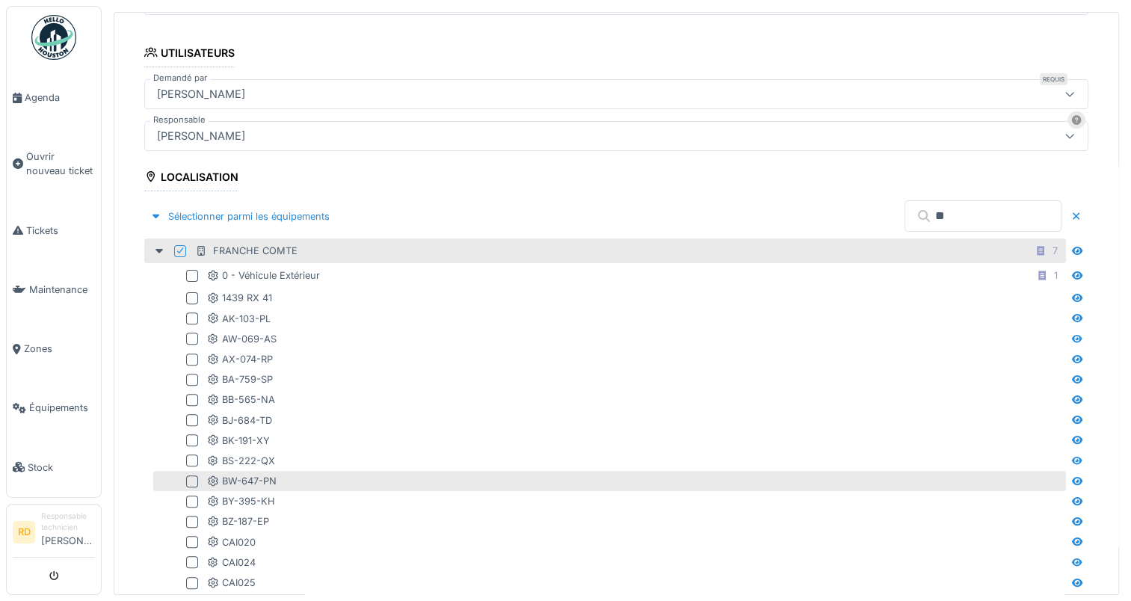
scroll to position [396, 0]
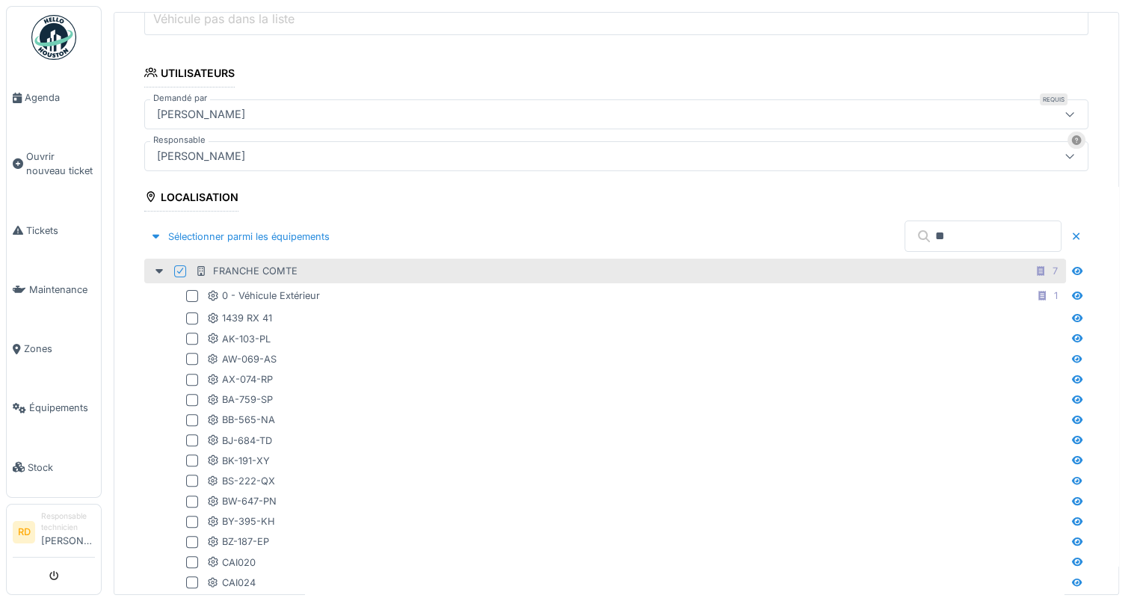
click at [904, 225] on input "**" at bounding box center [982, 236] width 157 height 31
click at [904, 234] on input "**" at bounding box center [982, 236] width 157 height 31
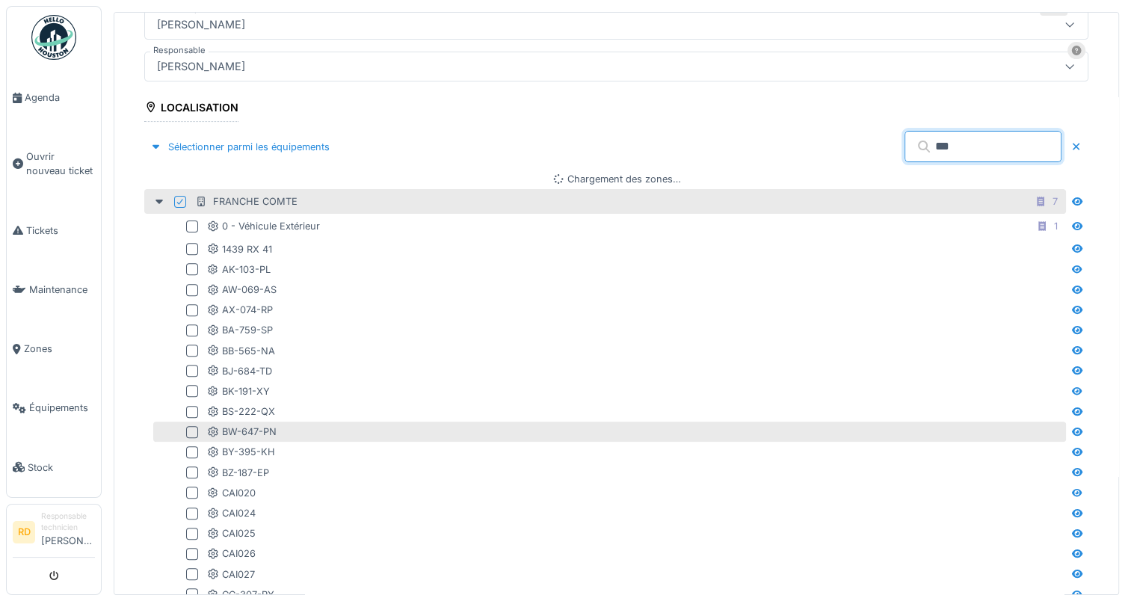
scroll to position [546, 0]
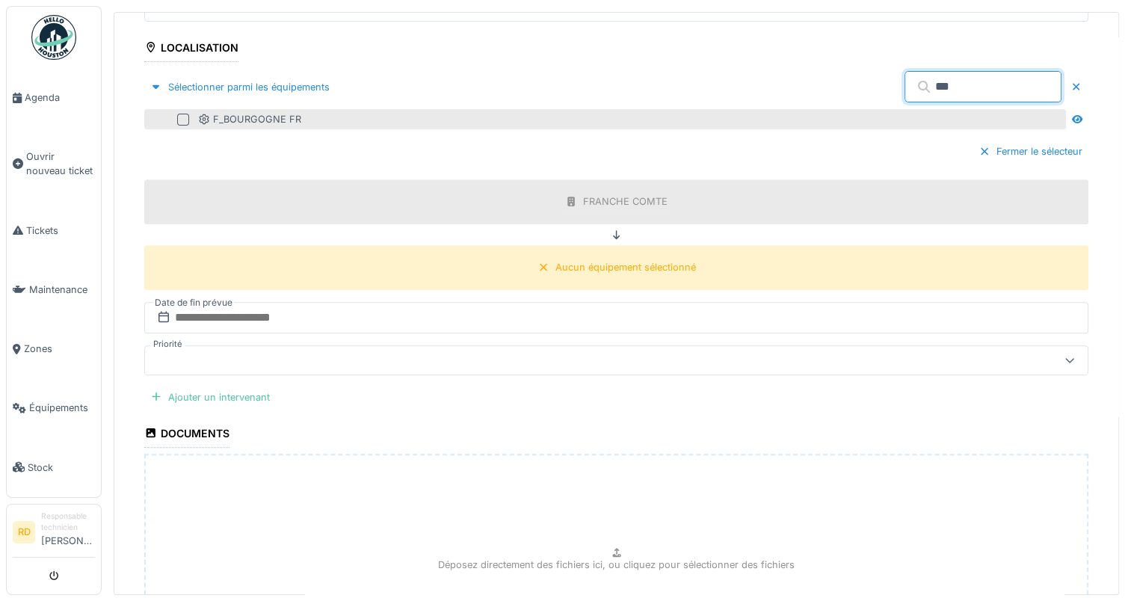
type input "***"
click at [181, 114] on div at bounding box center [183, 120] width 12 height 12
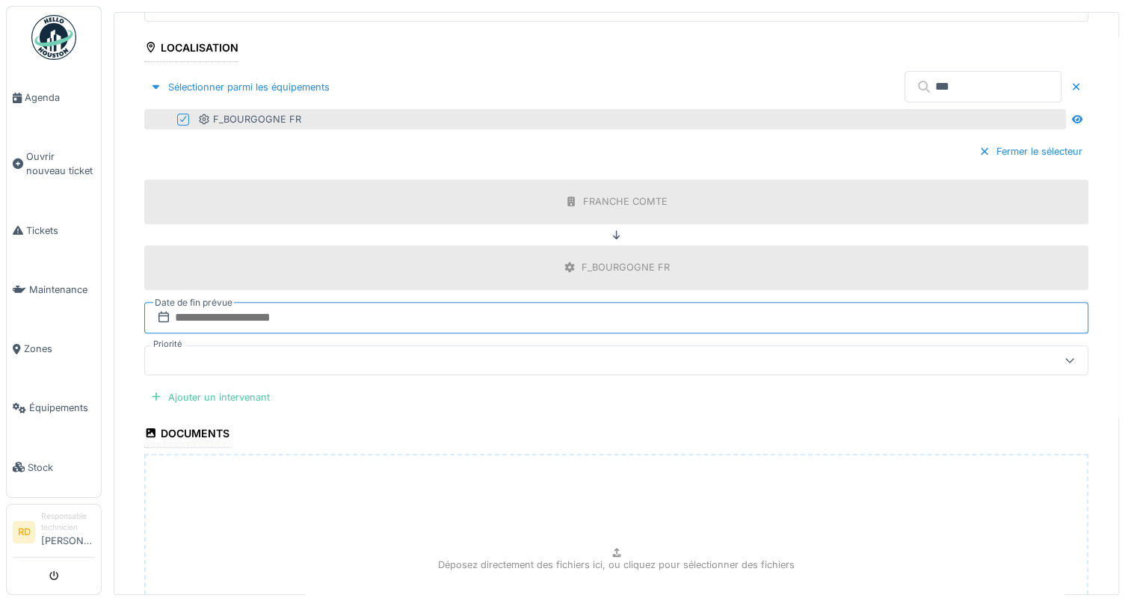
click at [201, 311] on input "text" at bounding box center [616, 317] width 944 height 31
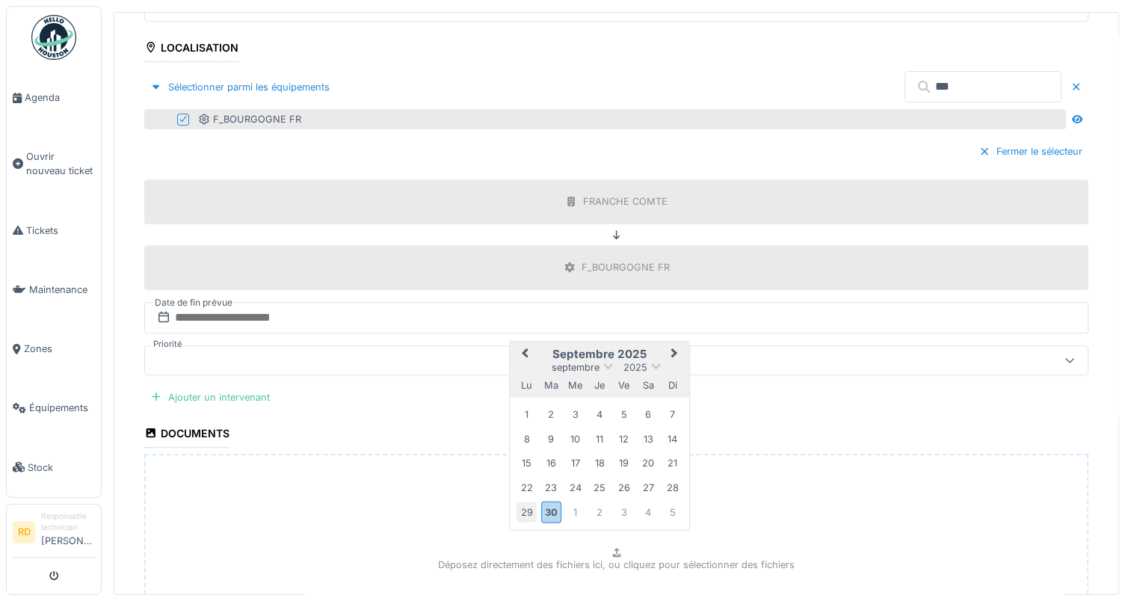
click at [523, 509] on div "29" at bounding box center [527, 512] width 20 height 20
click at [523, 509] on div "Déposez directement des fichiers ici, ou cliquez pour sélectionner des fichiers" at bounding box center [616, 566] width 944 height 224
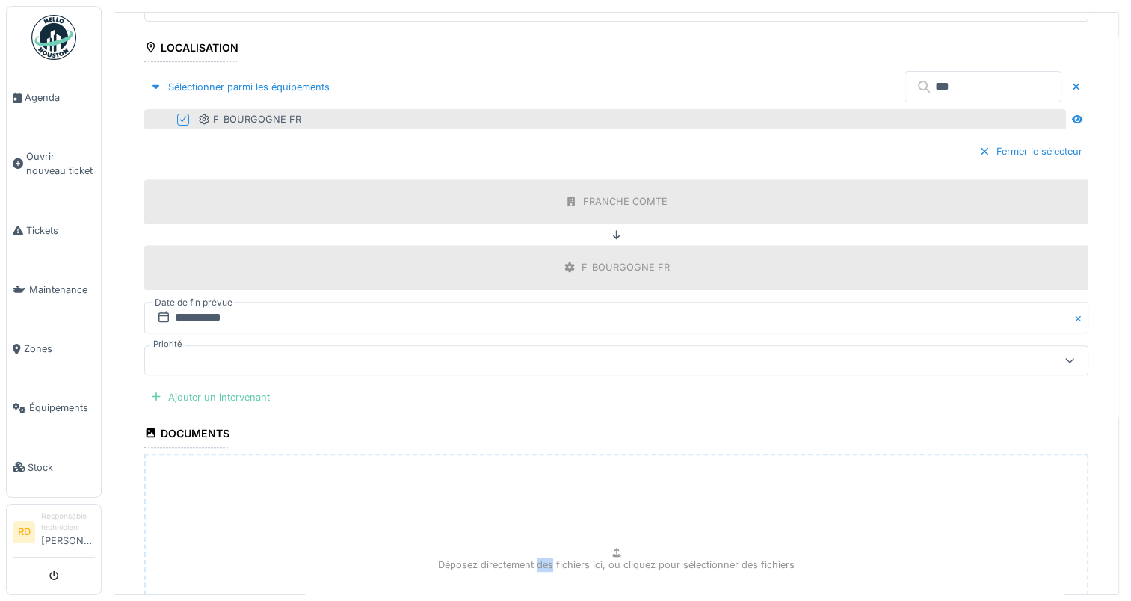
click at [206, 387] on div "Ajouter un intervenant" at bounding box center [210, 397] width 132 height 20
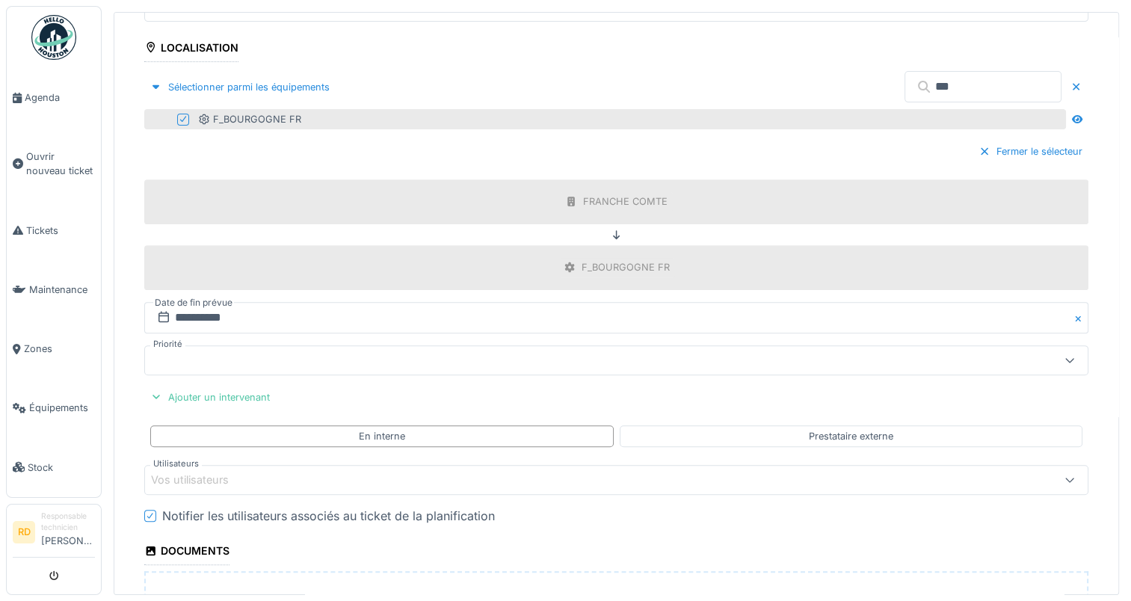
click at [179, 475] on div "Vos utilisateurs" at bounding box center [200, 480] width 99 height 16
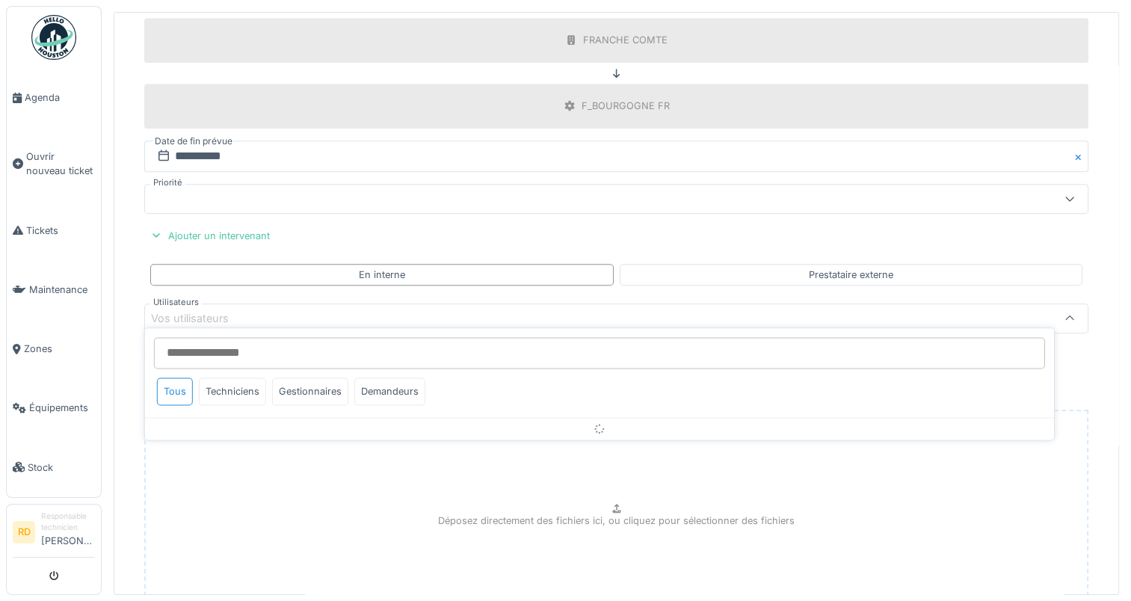
scroll to position [718, 0]
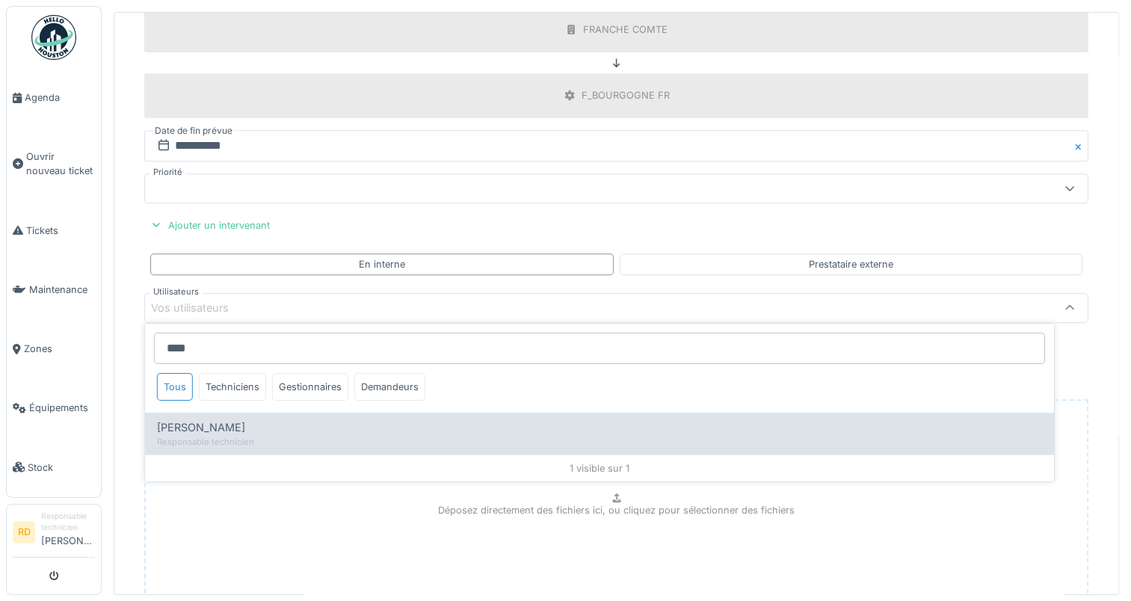
type input "****"
click at [199, 423] on span "[PERSON_NAME]" at bounding box center [201, 427] width 88 height 16
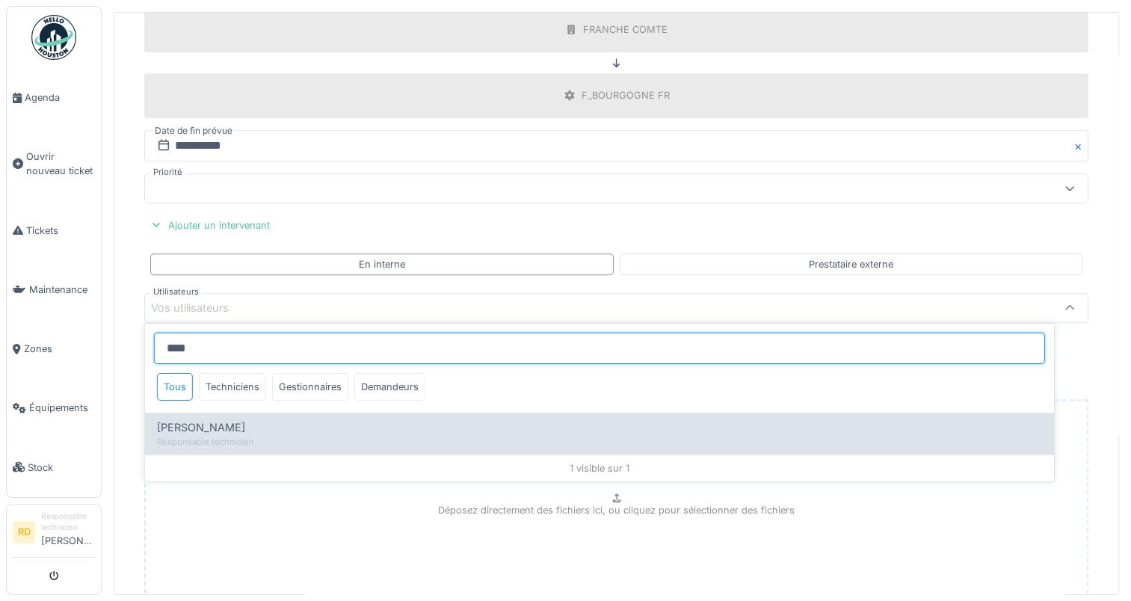
type input "*****"
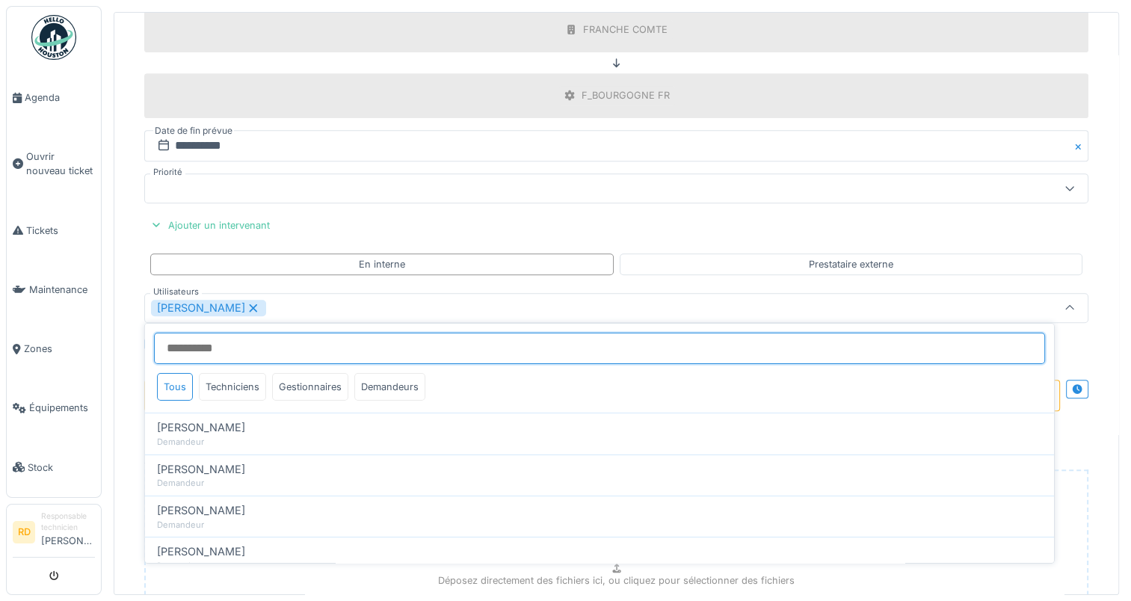
scroll to position [5, 0]
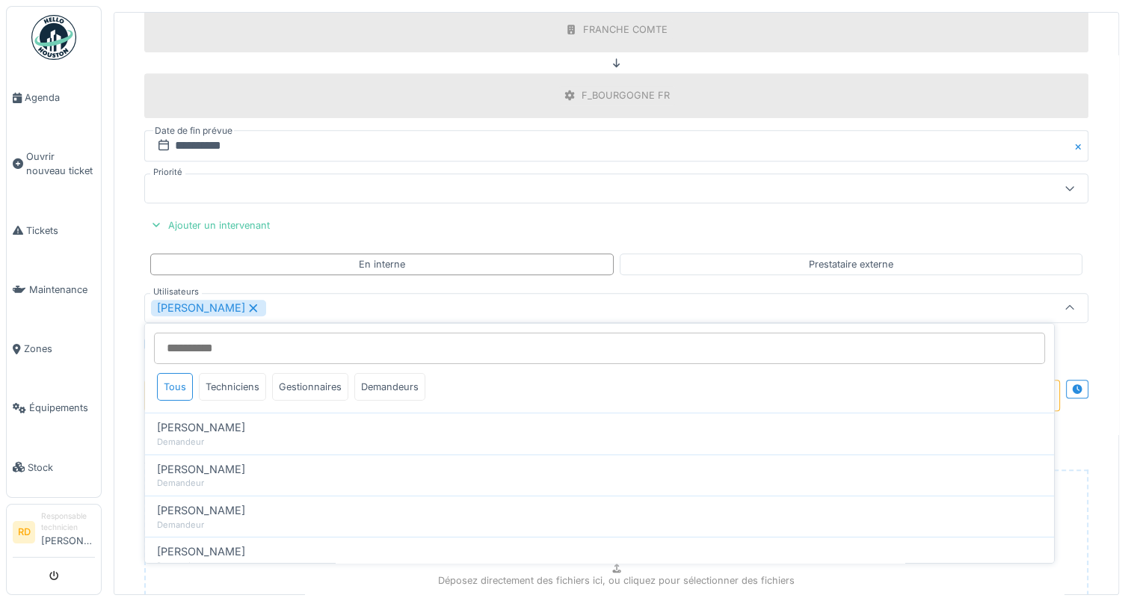
click at [298, 300] on div "[PERSON_NAME]" at bounding box center [564, 308] width 826 height 16
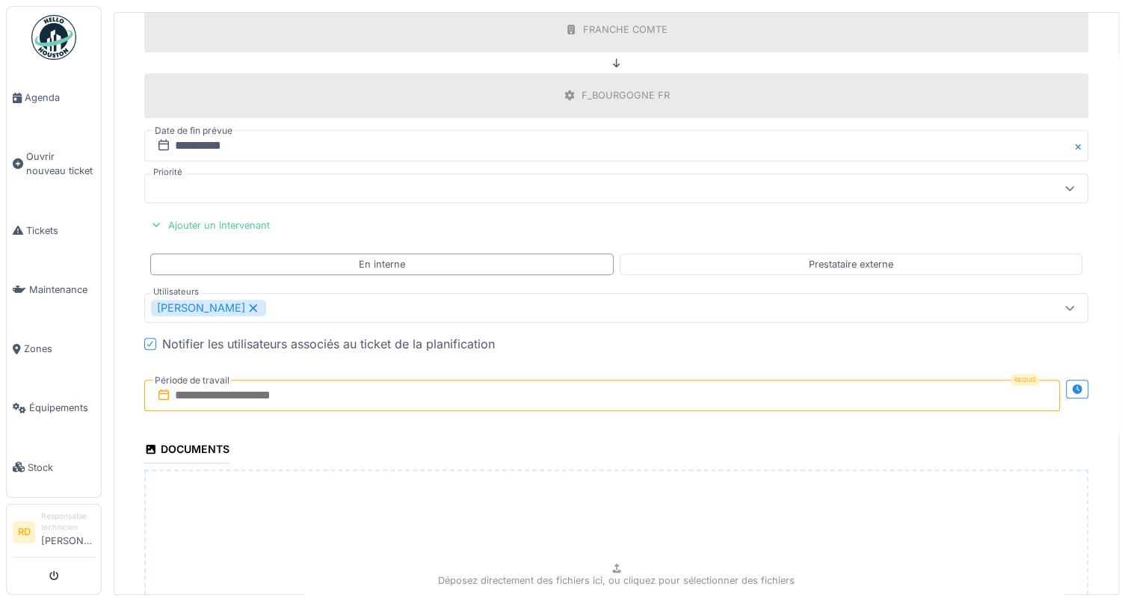
drag, startPoint x: 206, startPoint y: 386, endPoint x: 209, endPoint y: 395, distance: 8.7
click at [206, 386] on input "text" at bounding box center [602, 395] width 916 height 31
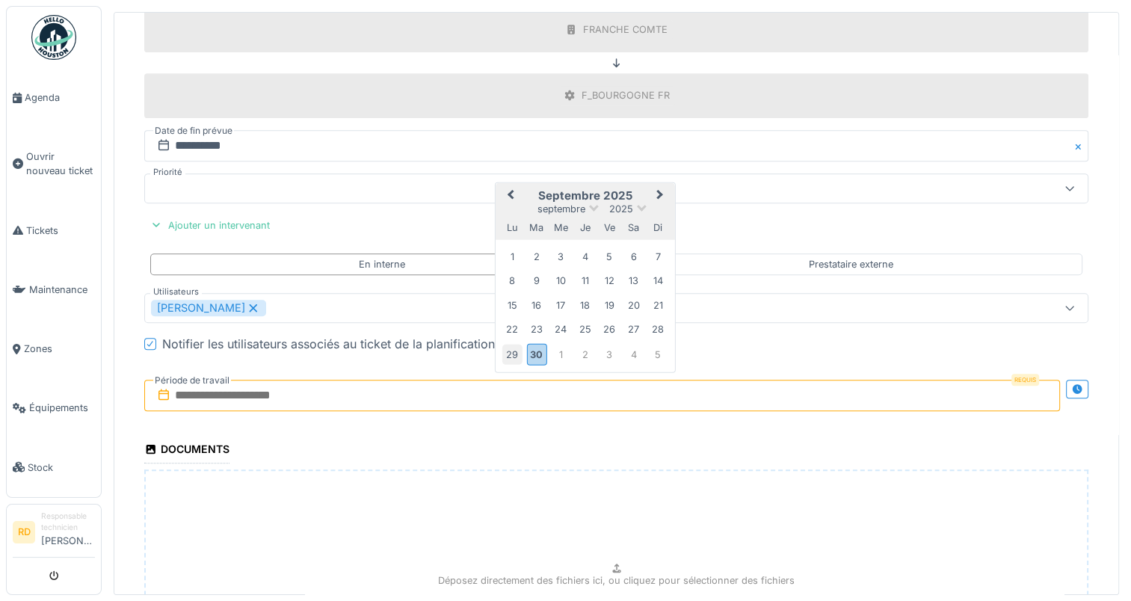
click at [505, 344] on div "29" at bounding box center [512, 354] width 20 height 20
click at [505, 343] on fieldset "**********" at bounding box center [616, 70] width 944 height 1382
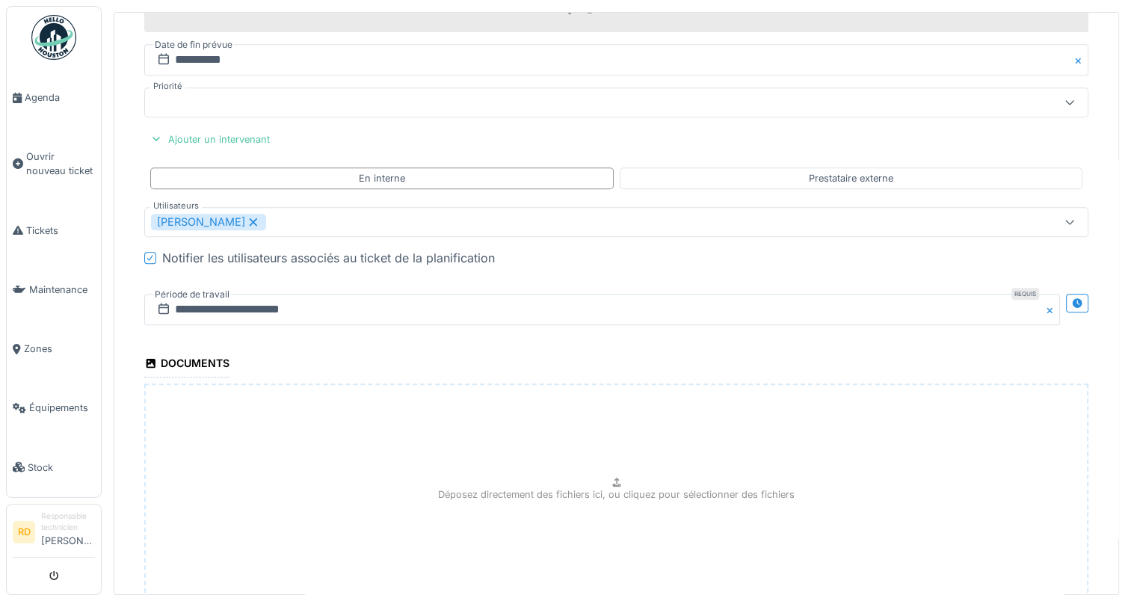
scroll to position [909, 0]
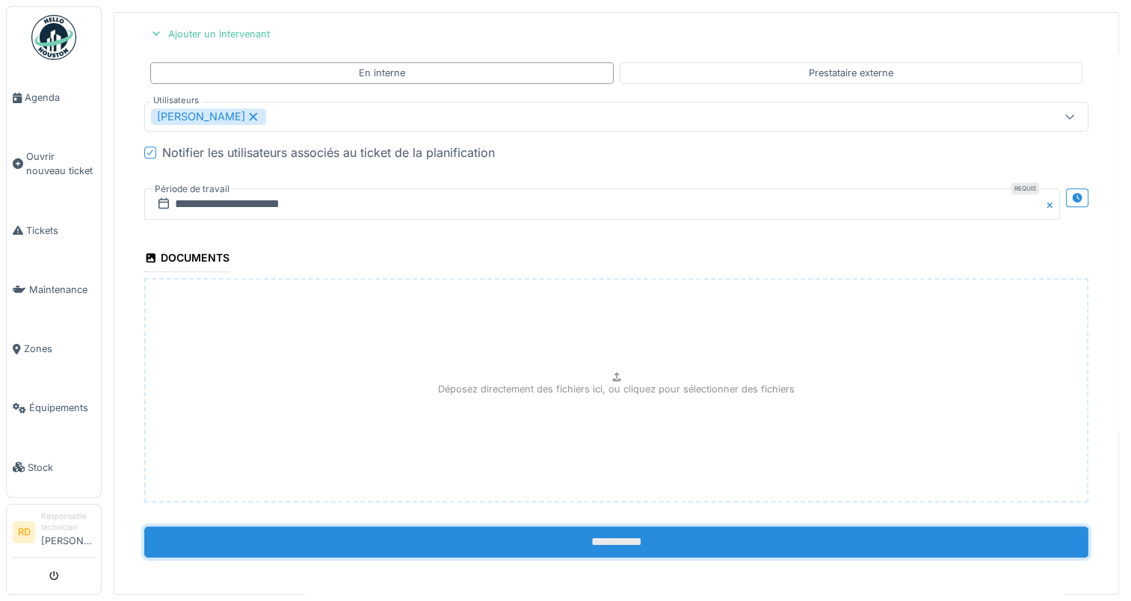
click at [577, 528] on input "**********" at bounding box center [616, 541] width 944 height 31
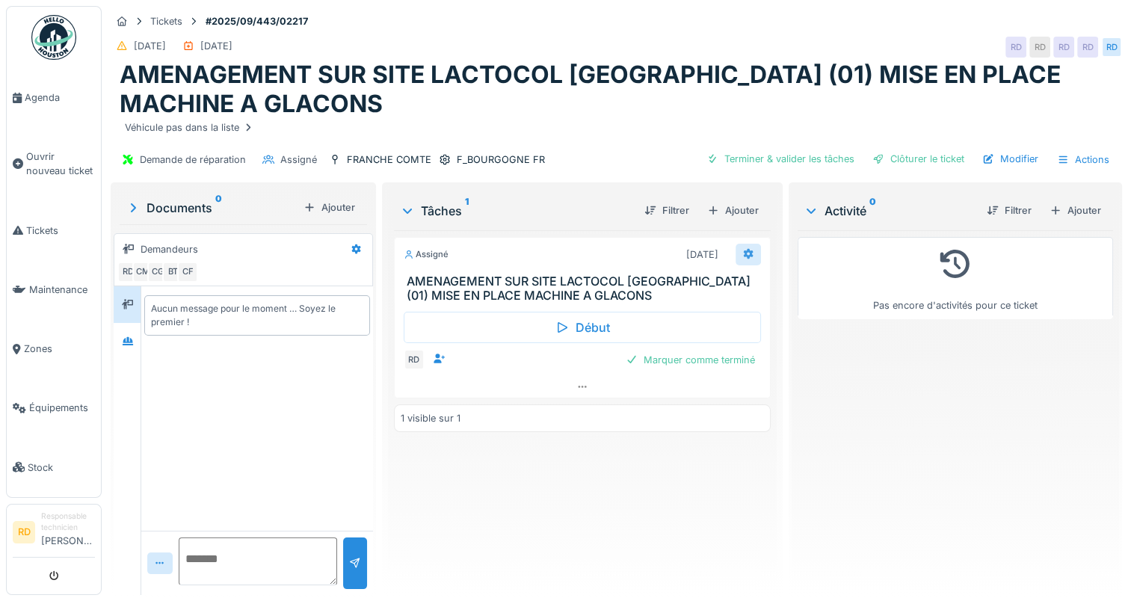
click at [742, 251] on icon at bounding box center [748, 254] width 12 height 10
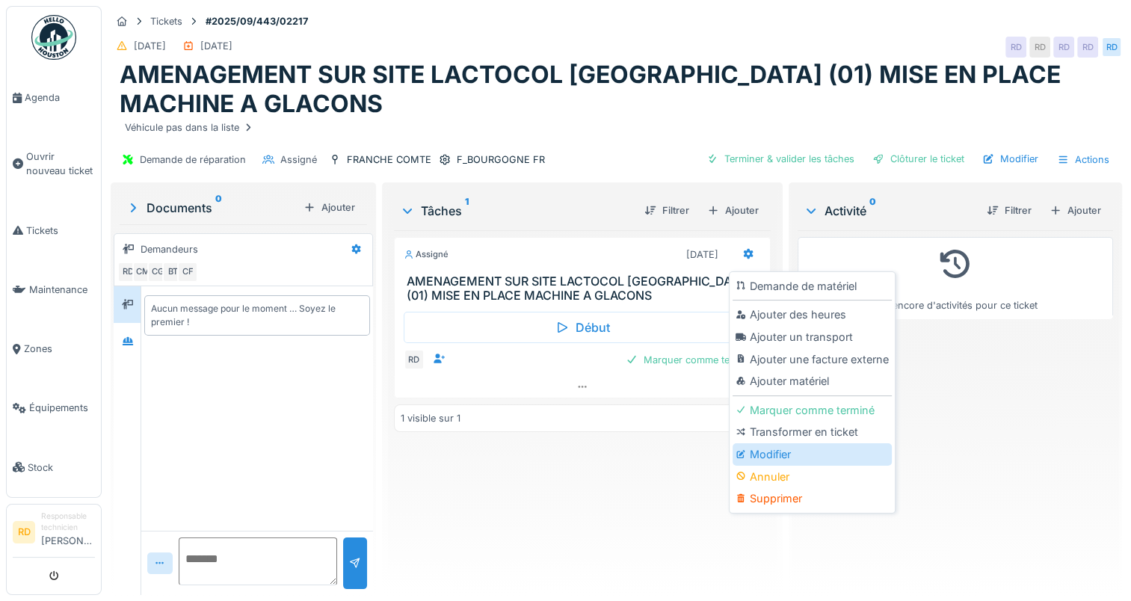
click at [770, 457] on div "Modifier" at bounding box center [812, 454] width 159 height 22
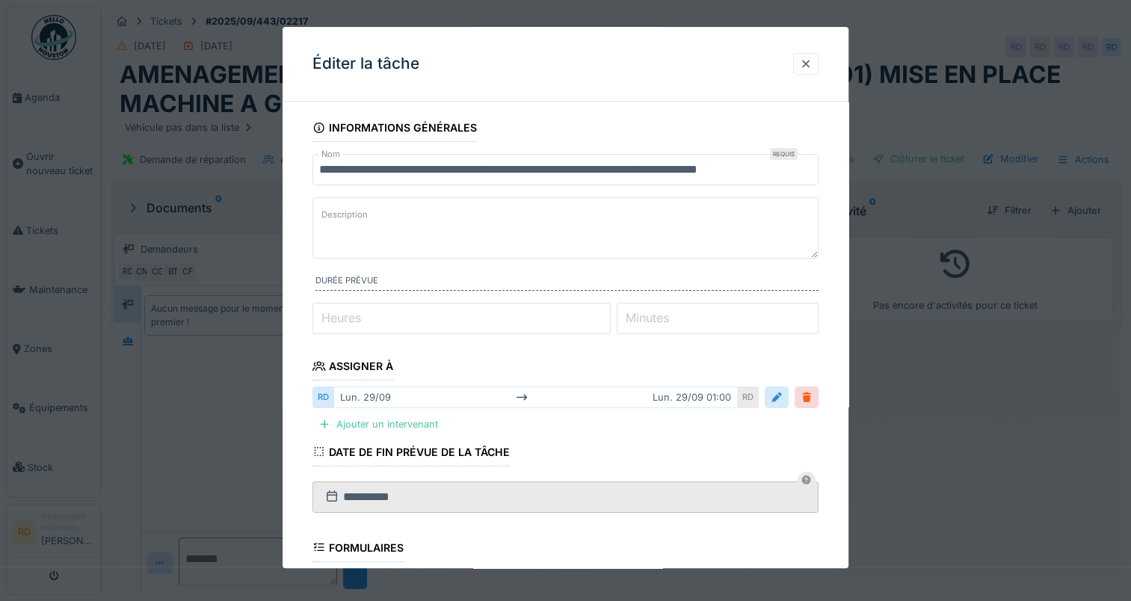
click at [326, 318] on label "Heures" at bounding box center [341, 318] width 46 height 18
click at [326, 318] on input "*" at bounding box center [461, 318] width 298 height 31
type input "*"
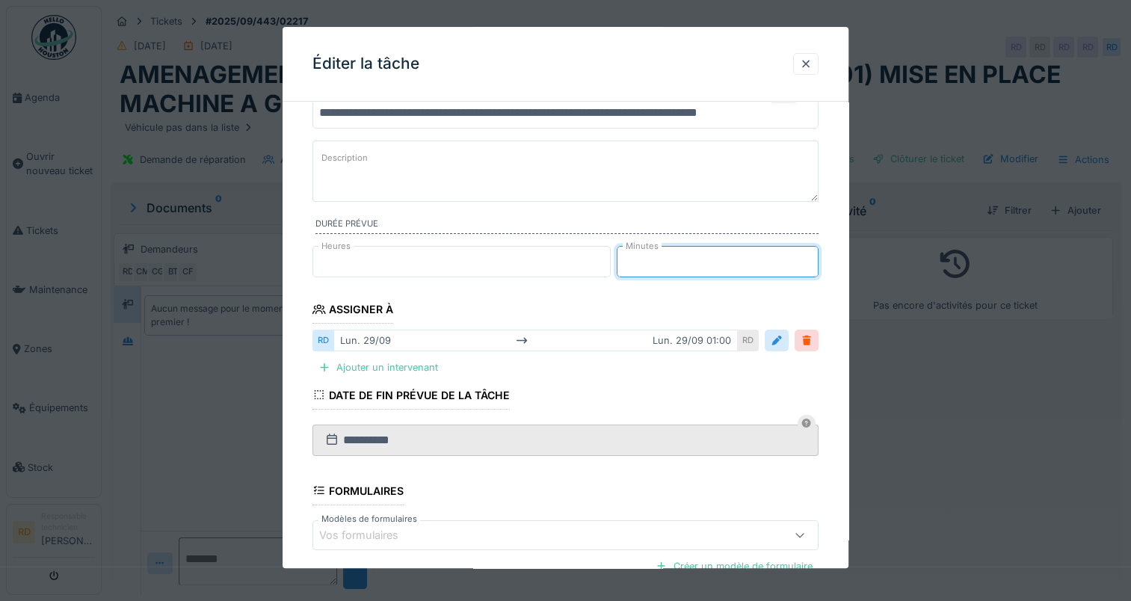
scroll to position [223, 0]
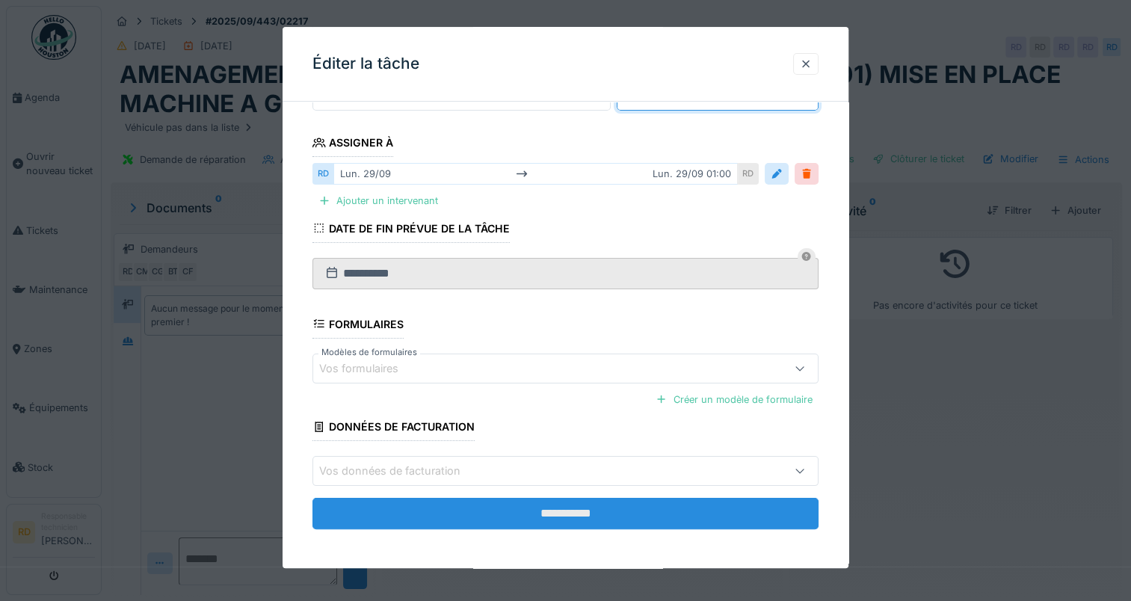
type input "**"
click at [529, 512] on input "**********" at bounding box center [565, 513] width 506 height 31
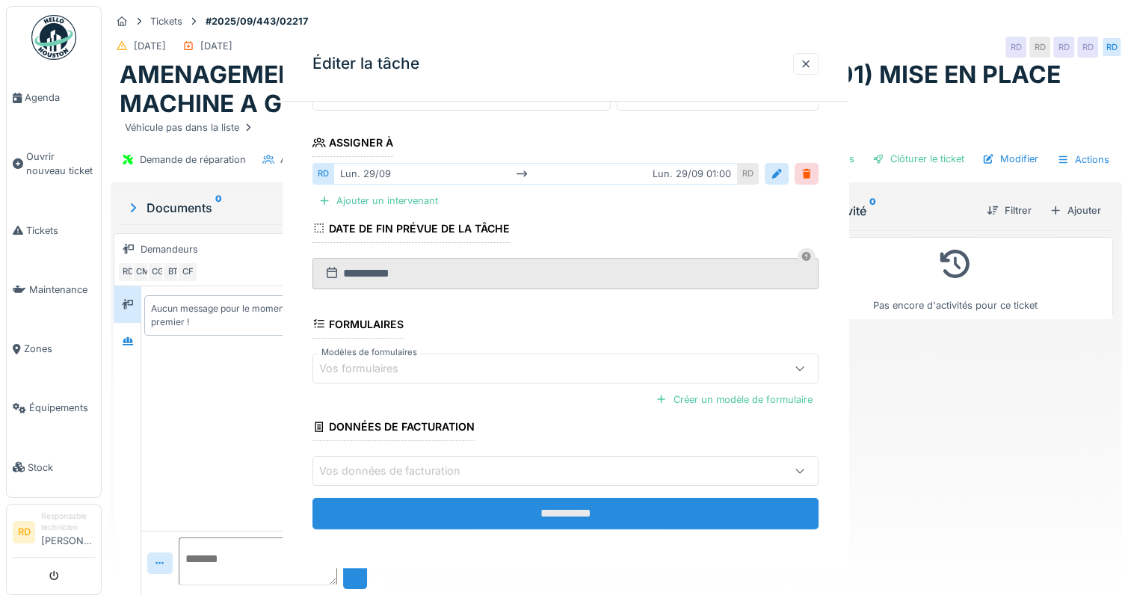
scroll to position [0, 0]
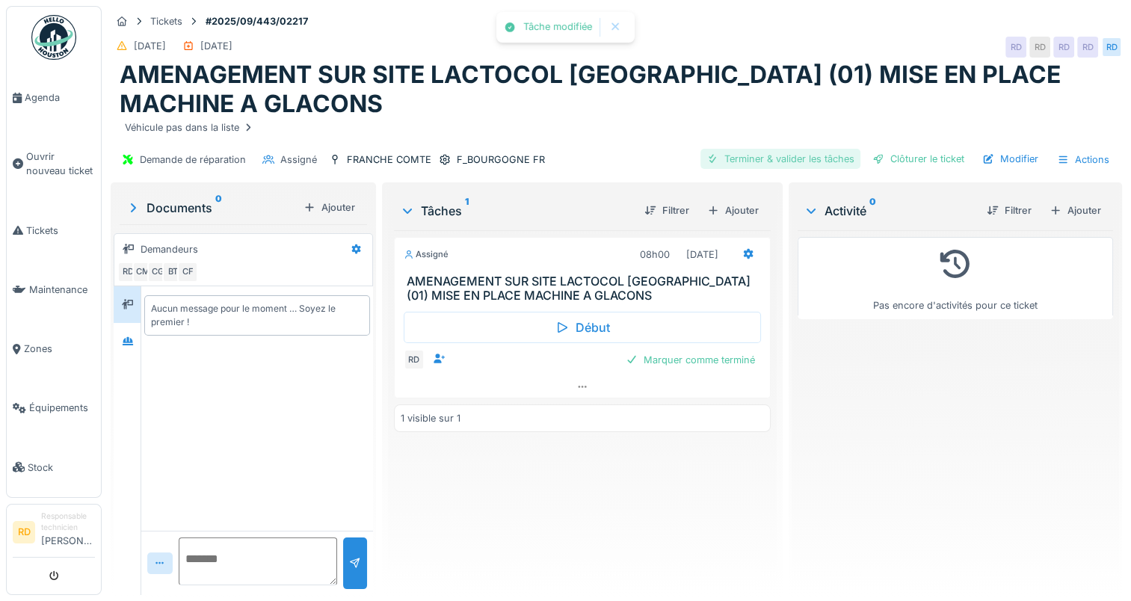
click at [783, 157] on div "Terminer & valider les tâches" at bounding box center [780, 159] width 160 height 20
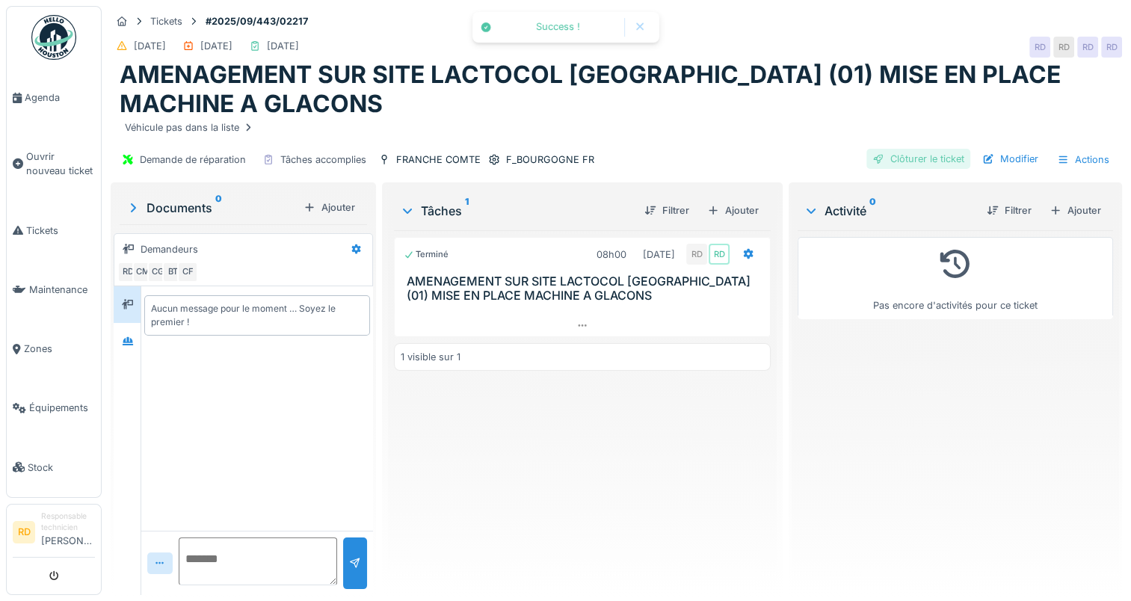
click at [907, 158] on div "Clôturer le ticket" at bounding box center [918, 159] width 104 height 20
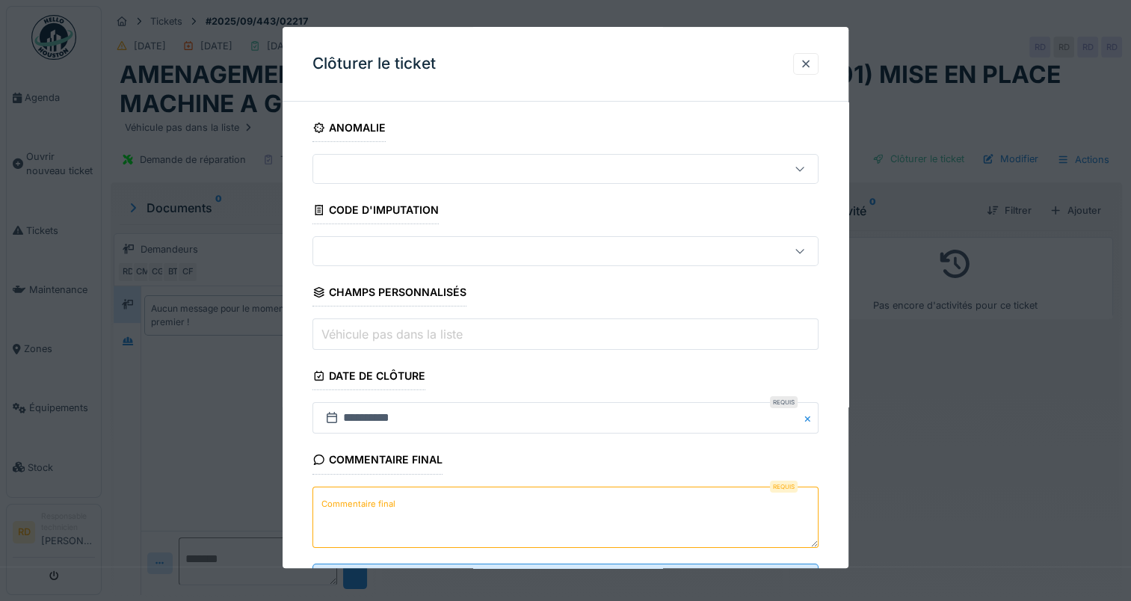
click at [389, 500] on label "Commentaire final" at bounding box center [358, 504] width 80 height 19
click at [389, 500] on textarea "Commentaire final" at bounding box center [565, 517] width 506 height 61
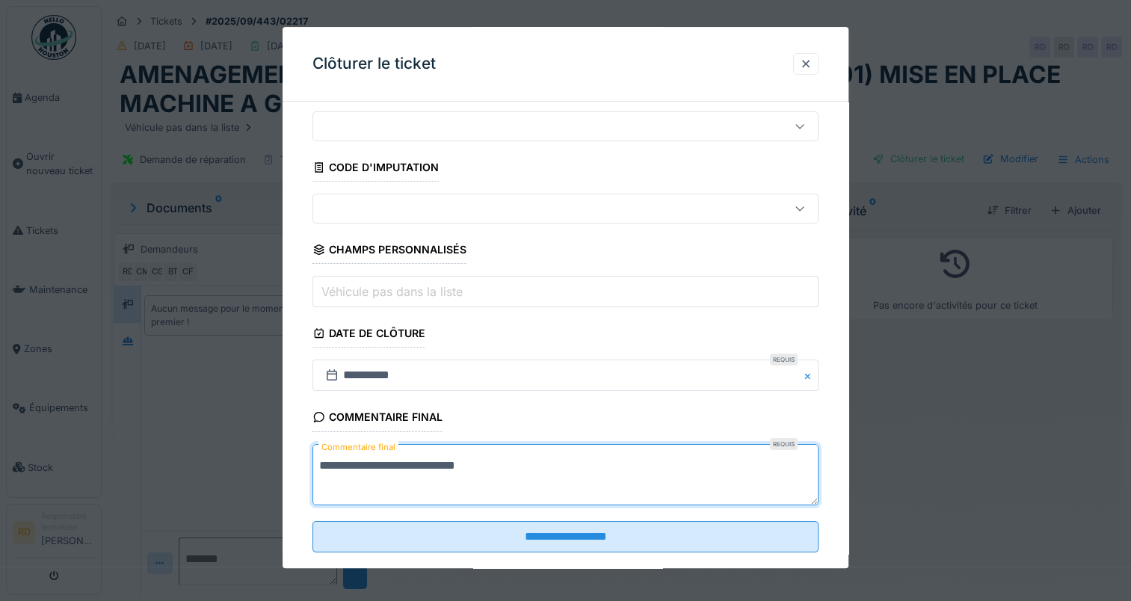
scroll to position [66, 0]
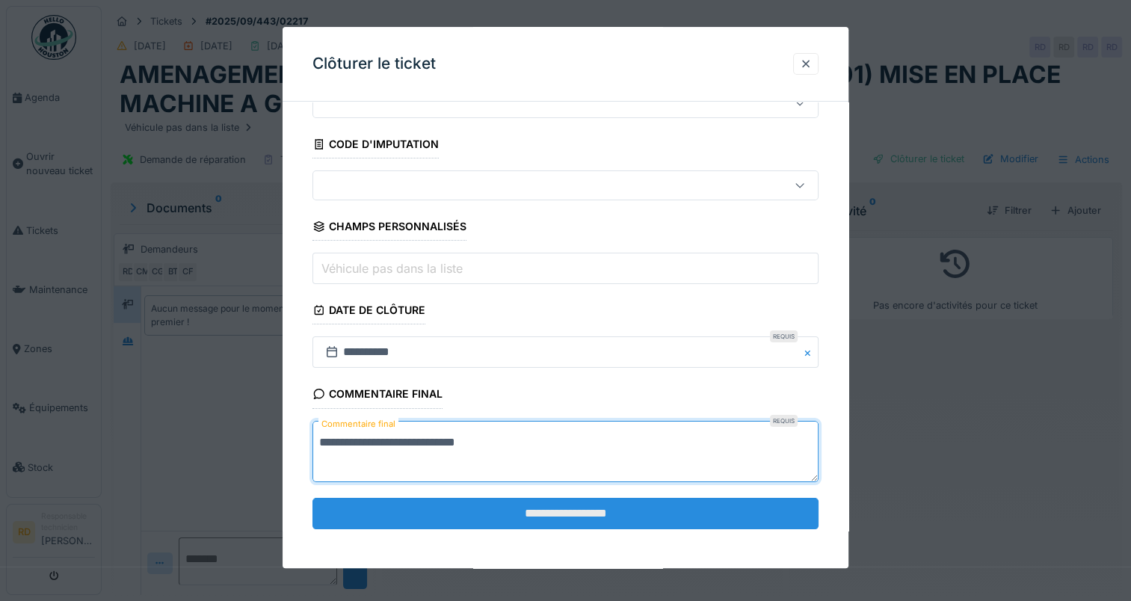
type textarea "**********"
click at [529, 519] on input "**********" at bounding box center [565, 513] width 506 height 31
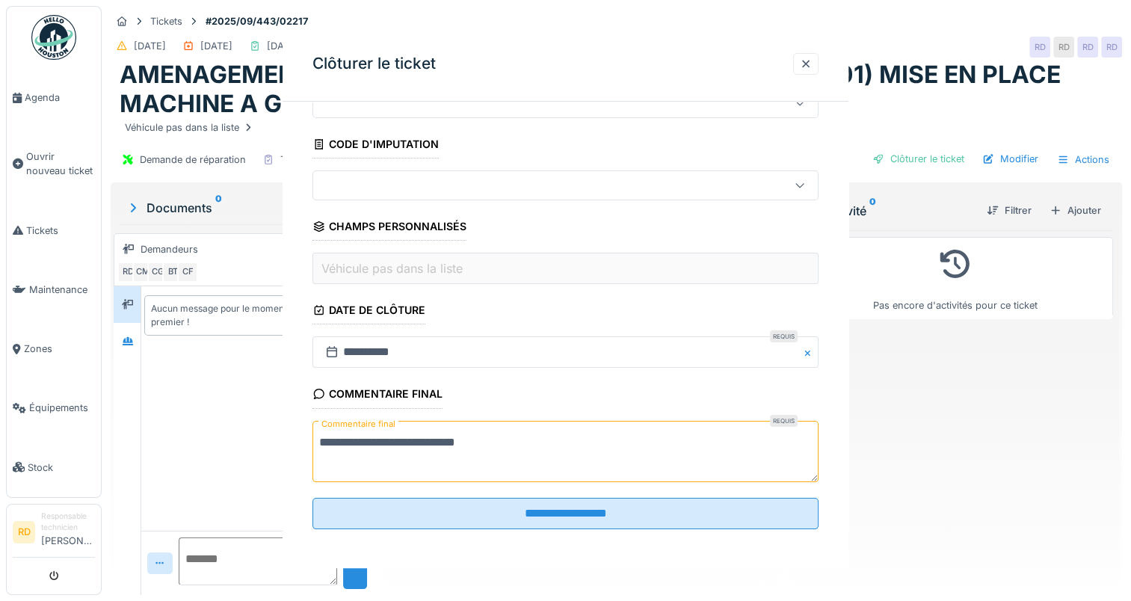
scroll to position [0, 0]
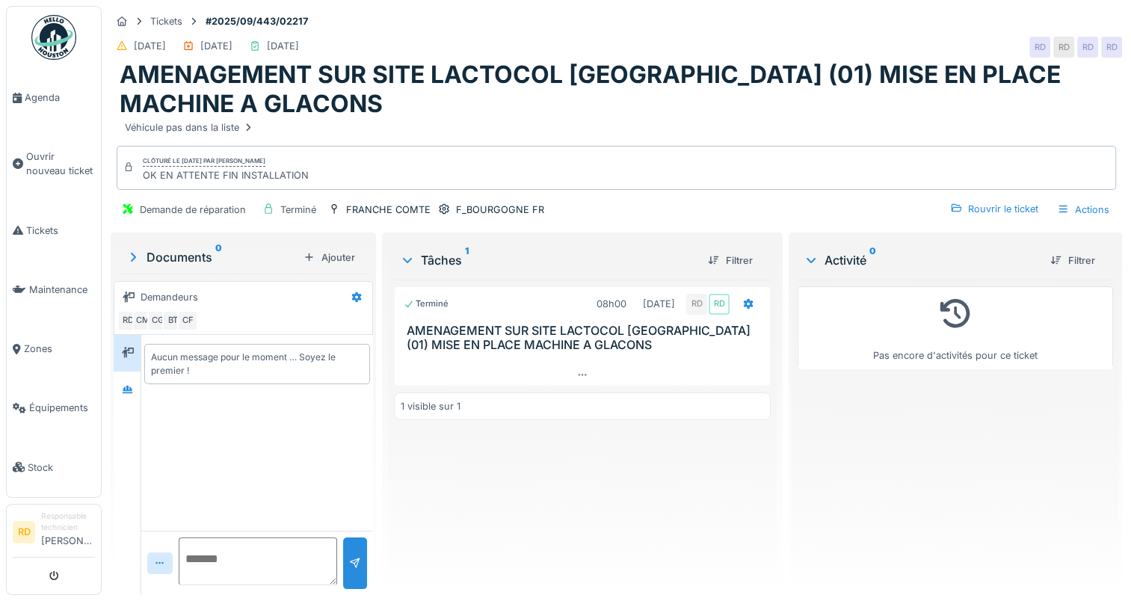
drag, startPoint x: 960, startPoint y: 343, endPoint x: 803, endPoint y: 154, distance: 245.8
click at [737, 125] on div "Véhicule pas dans la liste" at bounding box center [616, 127] width 993 height 19
click at [1079, 209] on div "Actions" at bounding box center [1083, 210] width 66 height 22
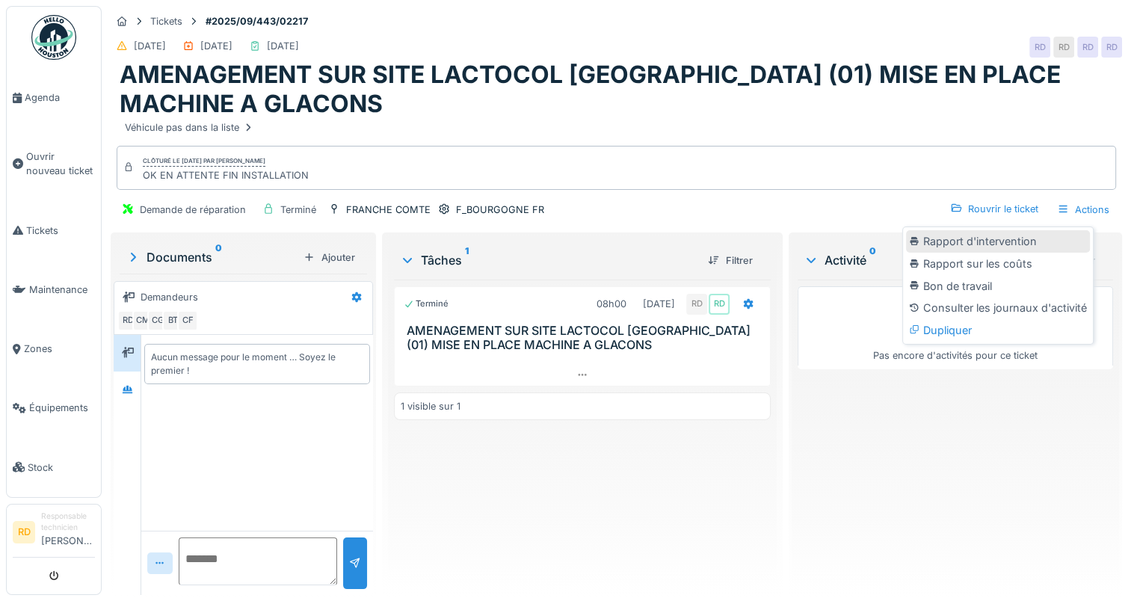
click at [1020, 239] on div "Rapport d'intervention" at bounding box center [998, 241] width 184 height 22
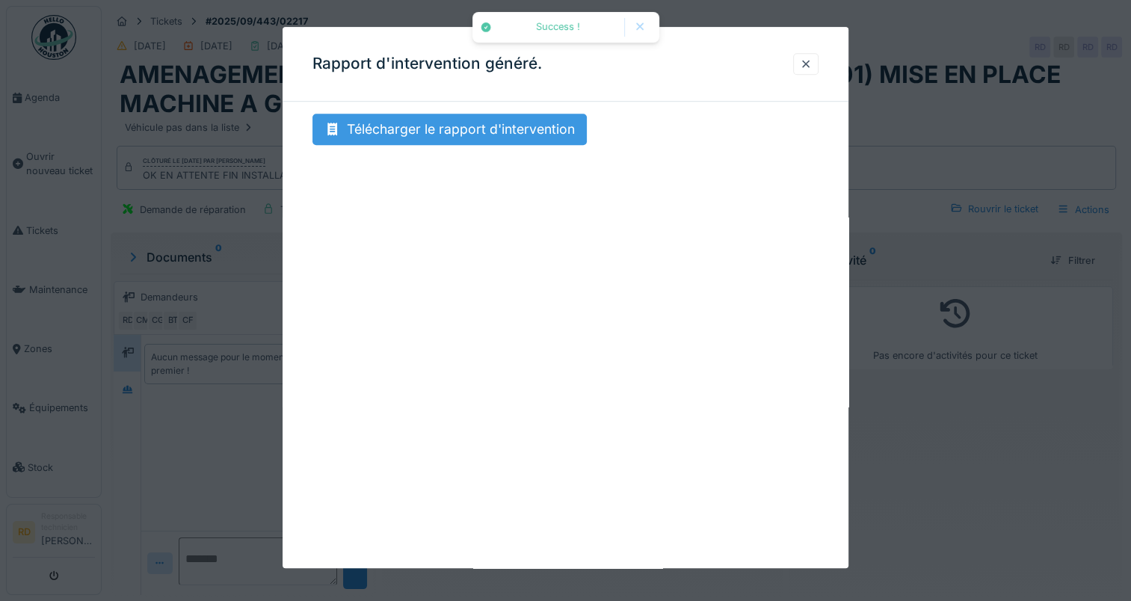
click at [404, 122] on div "Télécharger le rapport d'intervention" at bounding box center [449, 129] width 274 height 31
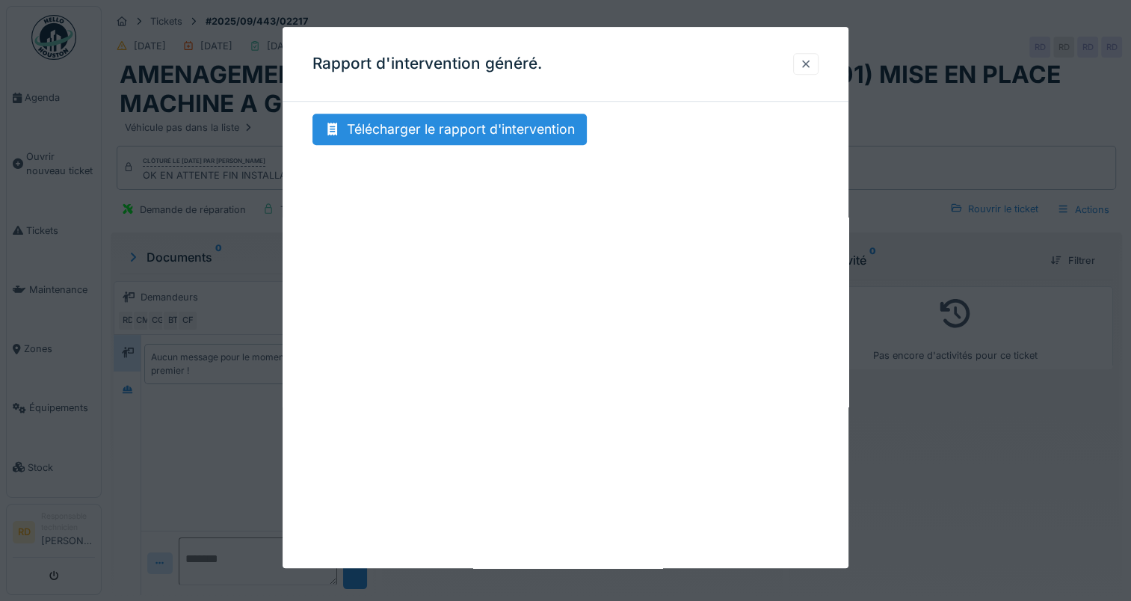
click at [811, 63] on div at bounding box center [806, 64] width 12 height 14
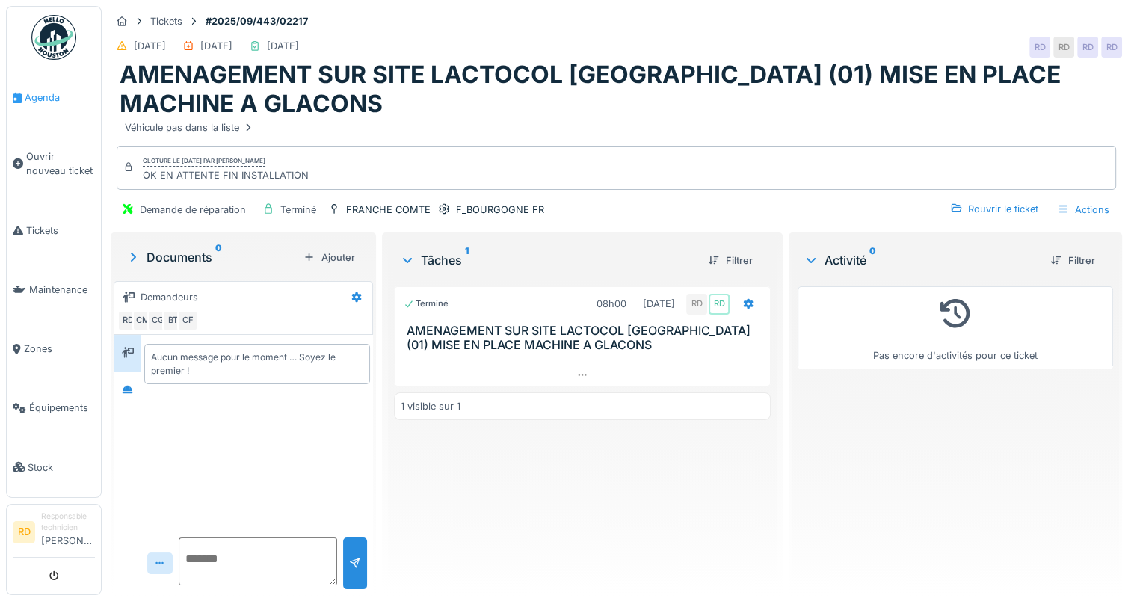
click at [41, 94] on span "Agenda" at bounding box center [60, 97] width 70 height 14
